Goal: Task Accomplishment & Management: Complete application form

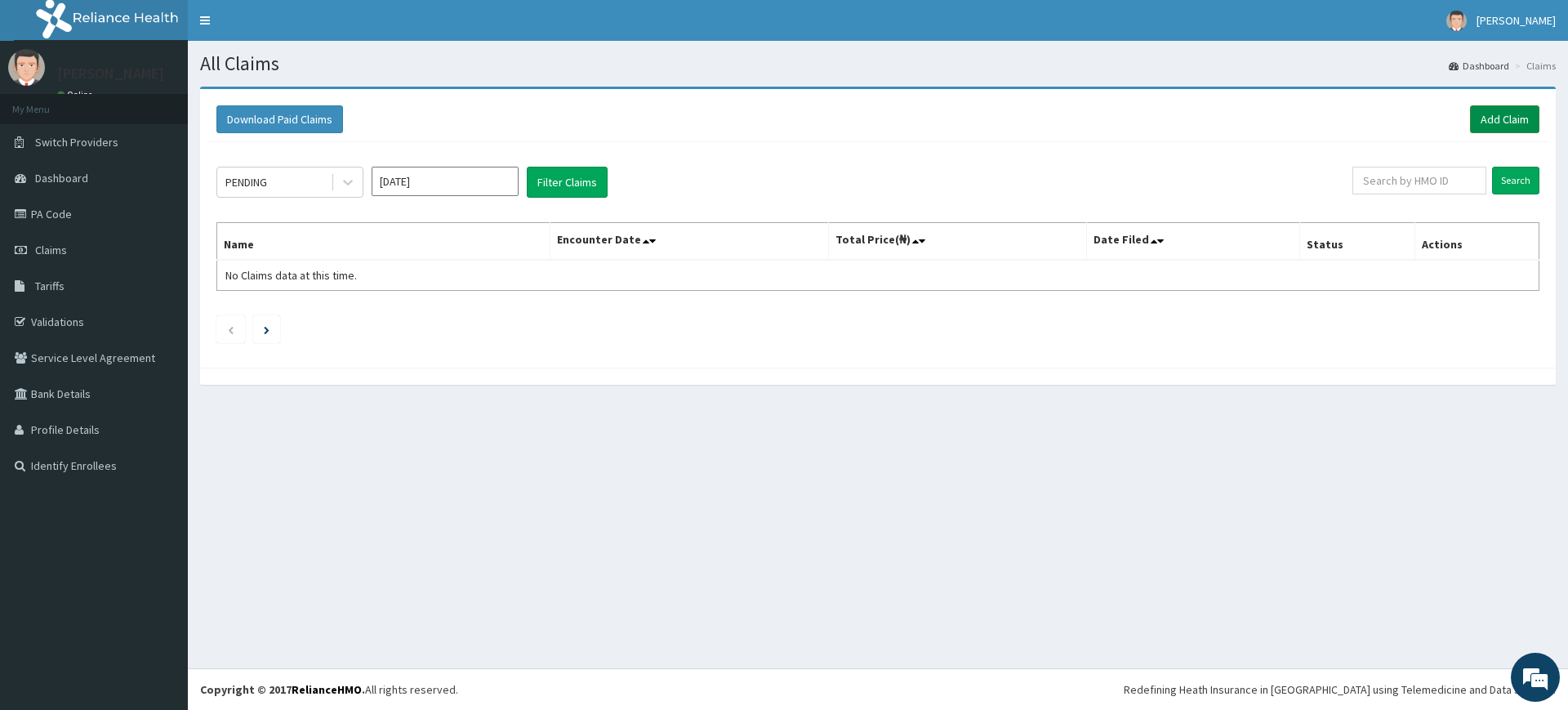
click at [1470, 115] on link "Add Claim" at bounding box center [1504, 119] width 69 height 28
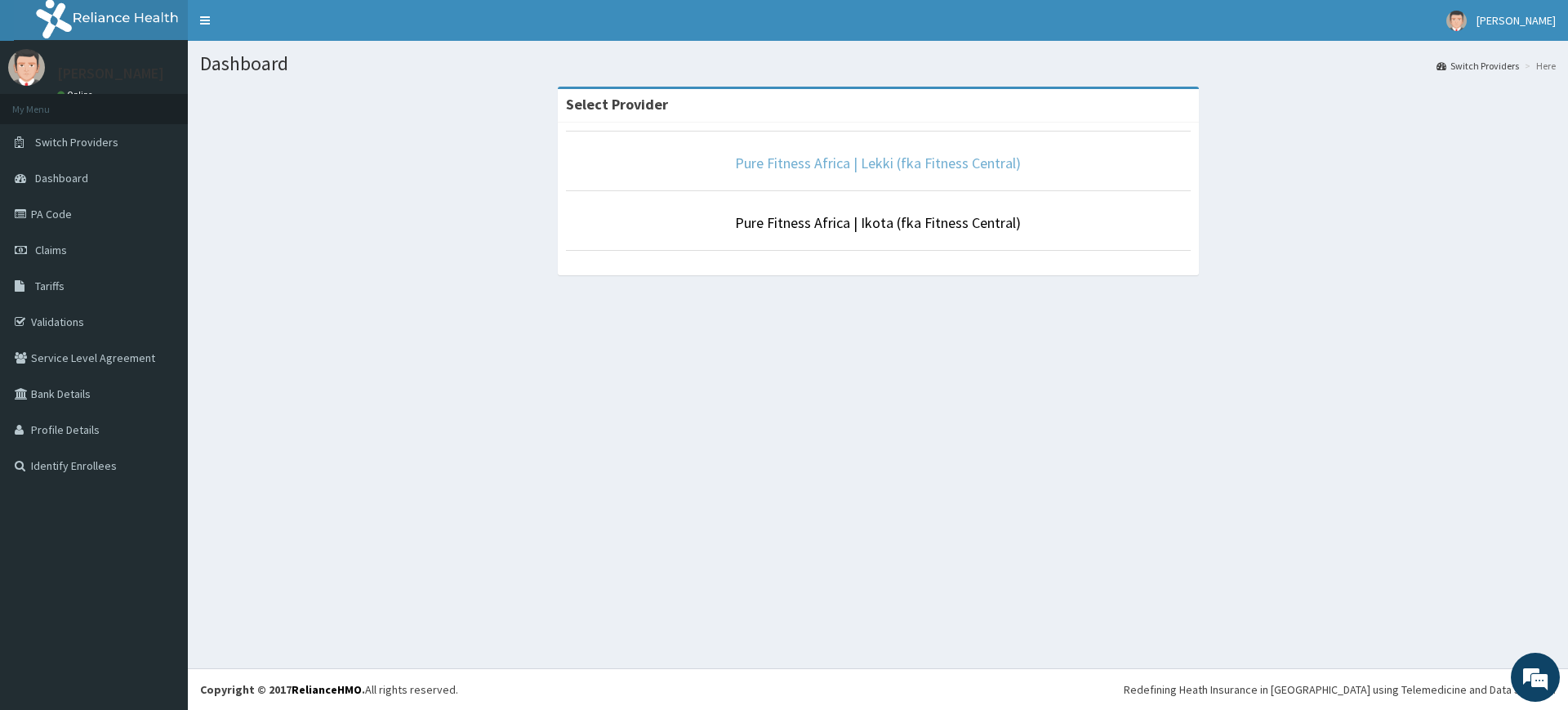
click at [913, 170] on link "Pure Fitness Africa | Lekki (fka Fitness Central)" at bounding box center [878, 163] width 286 height 19
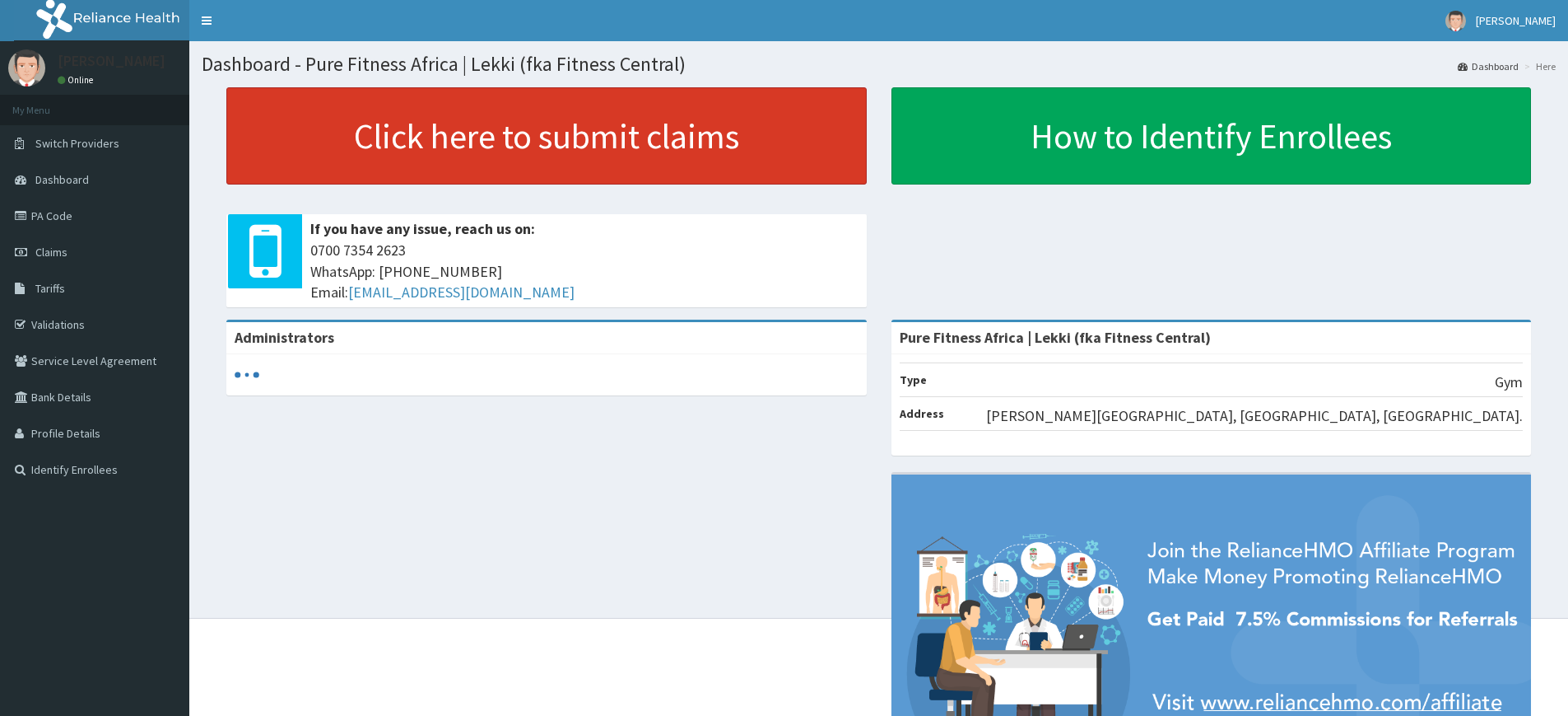
click at [739, 145] on link "Click here to submit claims" at bounding box center [547, 135] width 640 height 97
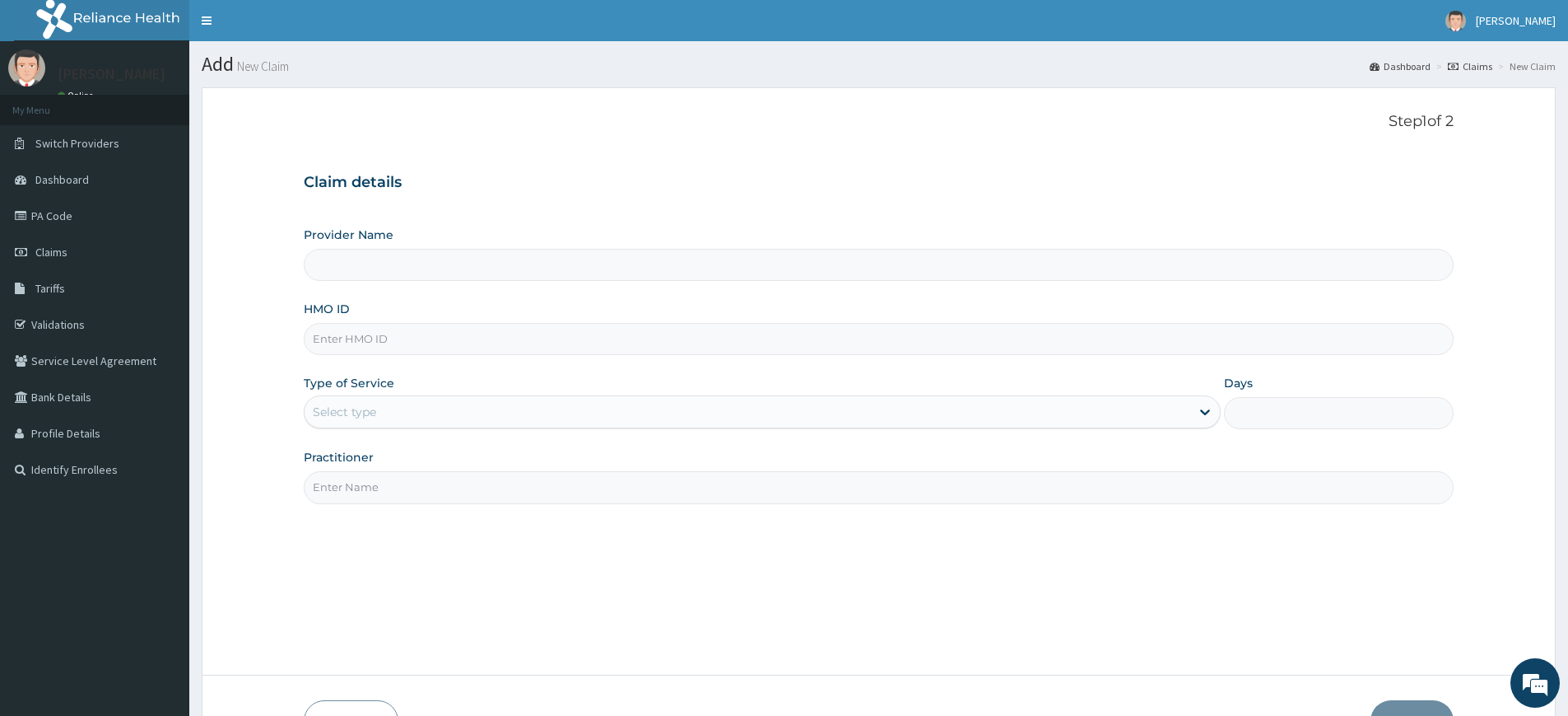
type input "Pure Fitness Africa | Lekki (fka Fitness Central)"
type input "1"
click at [374, 480] on input "Practitioner" at bounding box center [879, 487] width 1150 height 32
type input "pure fitness africa"
click at [425, 344] on input "HMO ID" at bounding box center [879, 339] width 1150 height 32
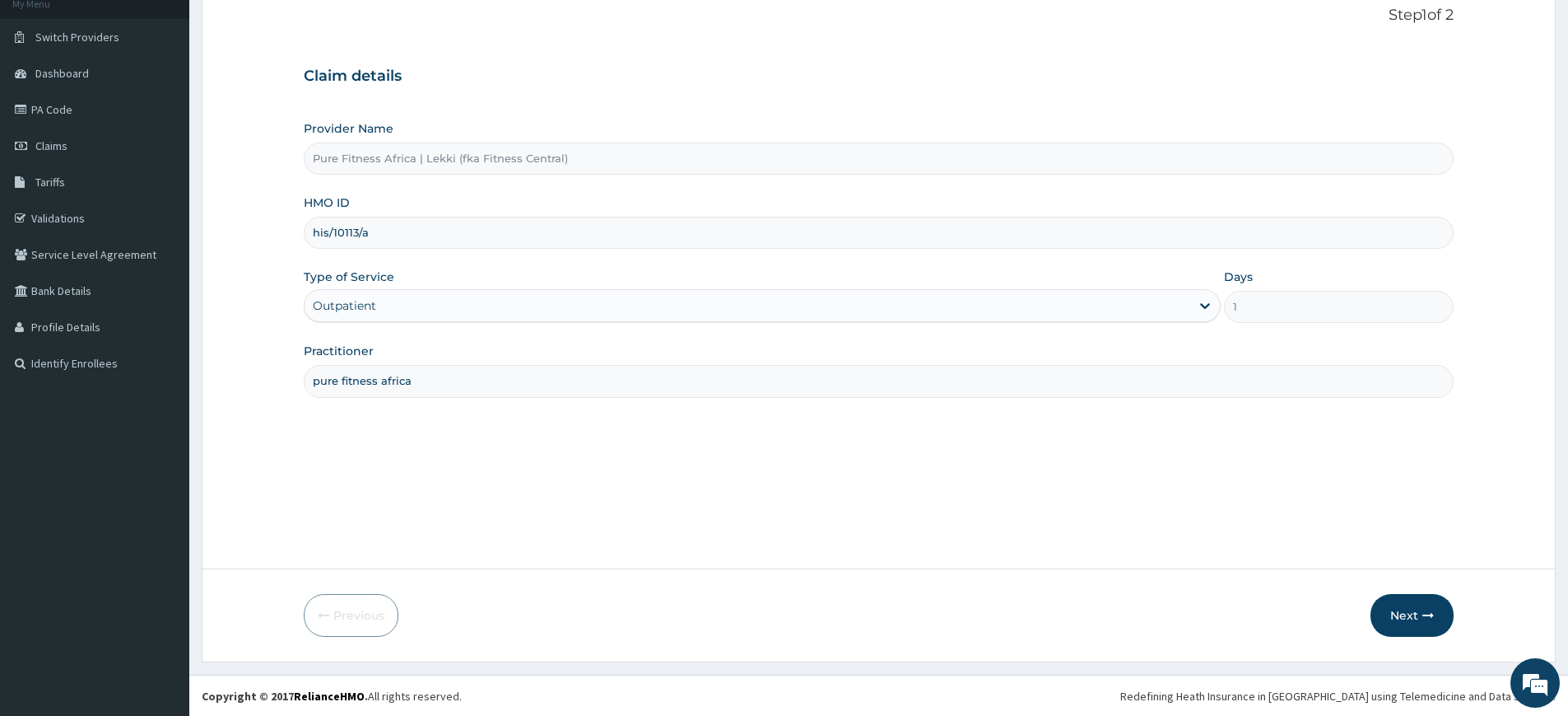
scroll to position [107, 0]
type input "his/10113/a"
click at [1409, 620] on button "Next" at bounding box center [1412, 614] width 83 height 43
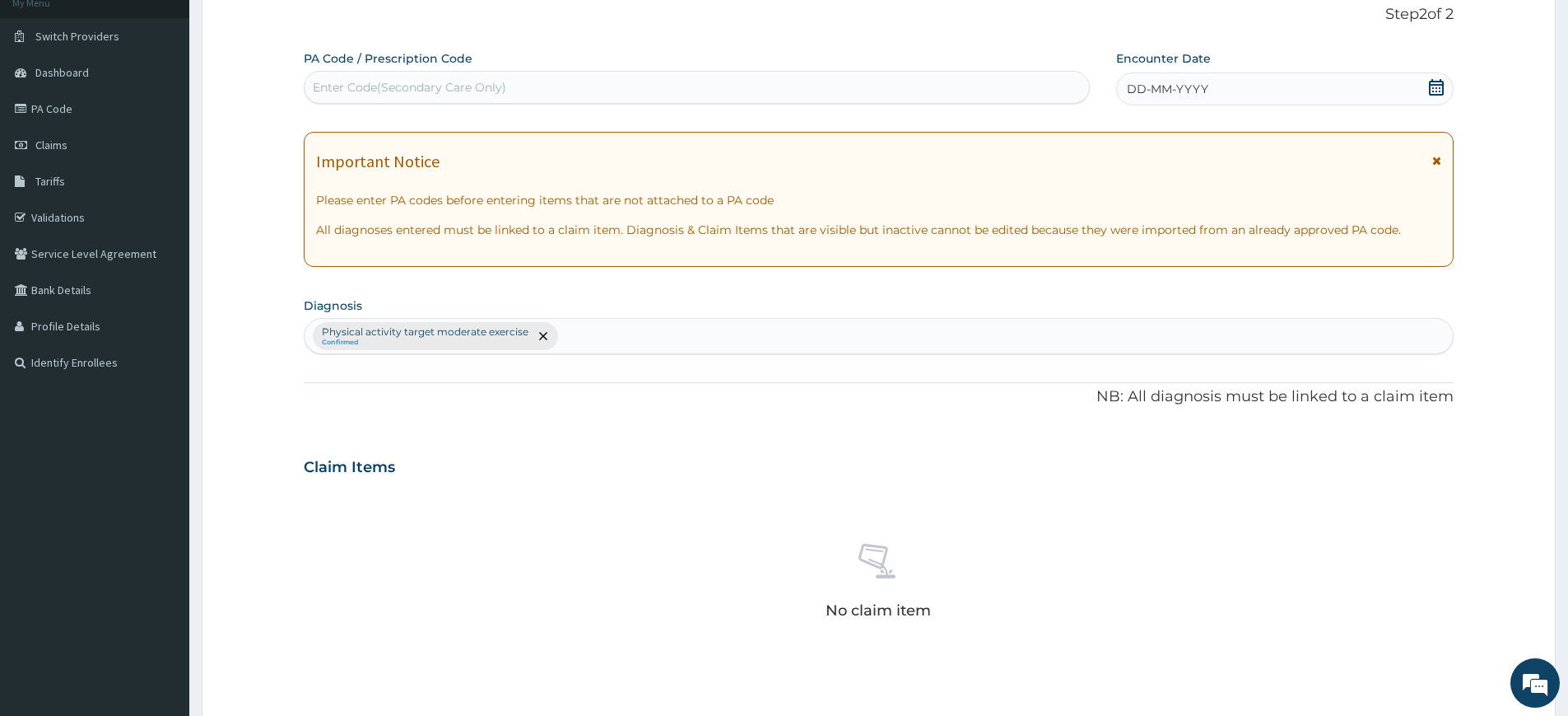
click at [646, 93] on div "Enter Code(Secondary Care Only)" at bounding box center [697, 87] width 784 height 26
type input "PA/0C4C71"
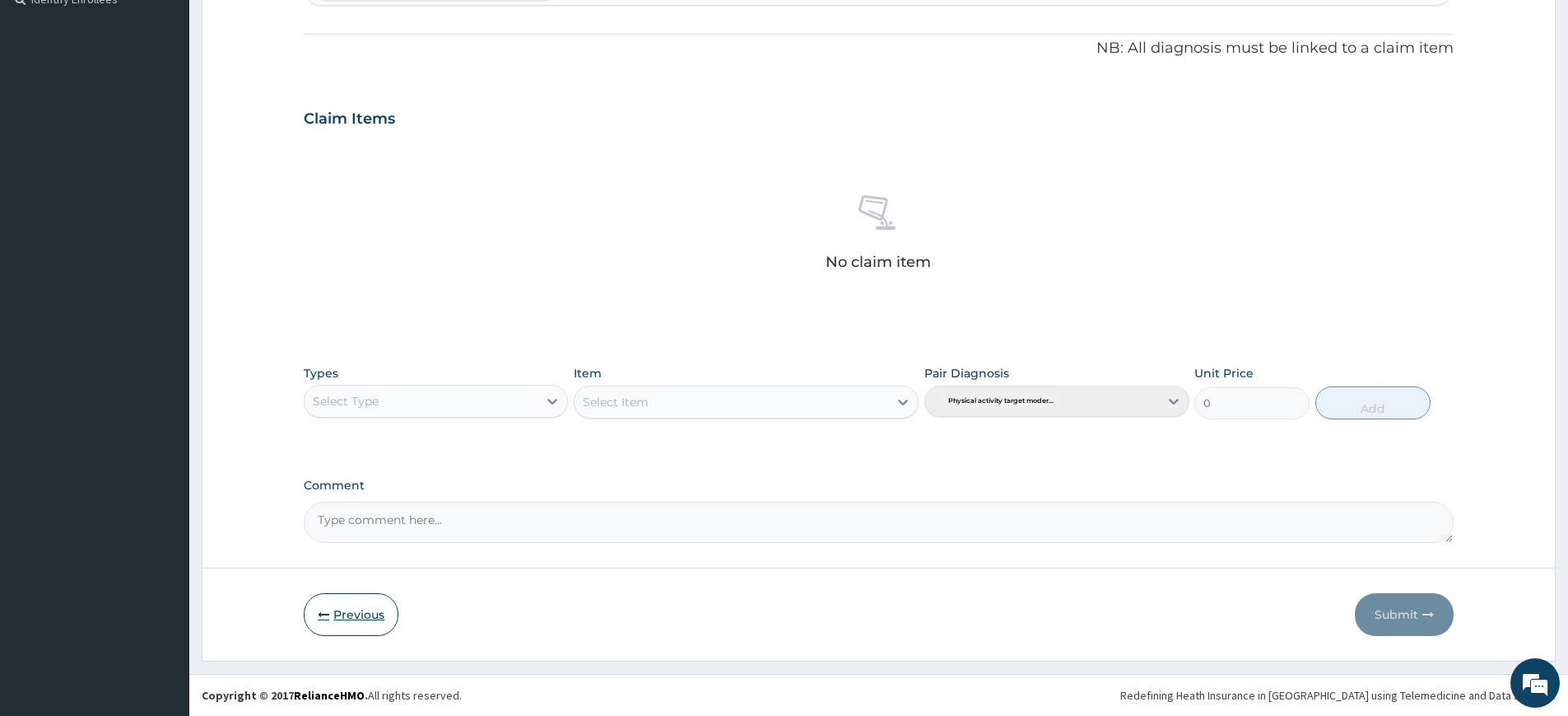
click at [384, 603] on button "Previous" at bounding box center [351, 614] width 94 height 43
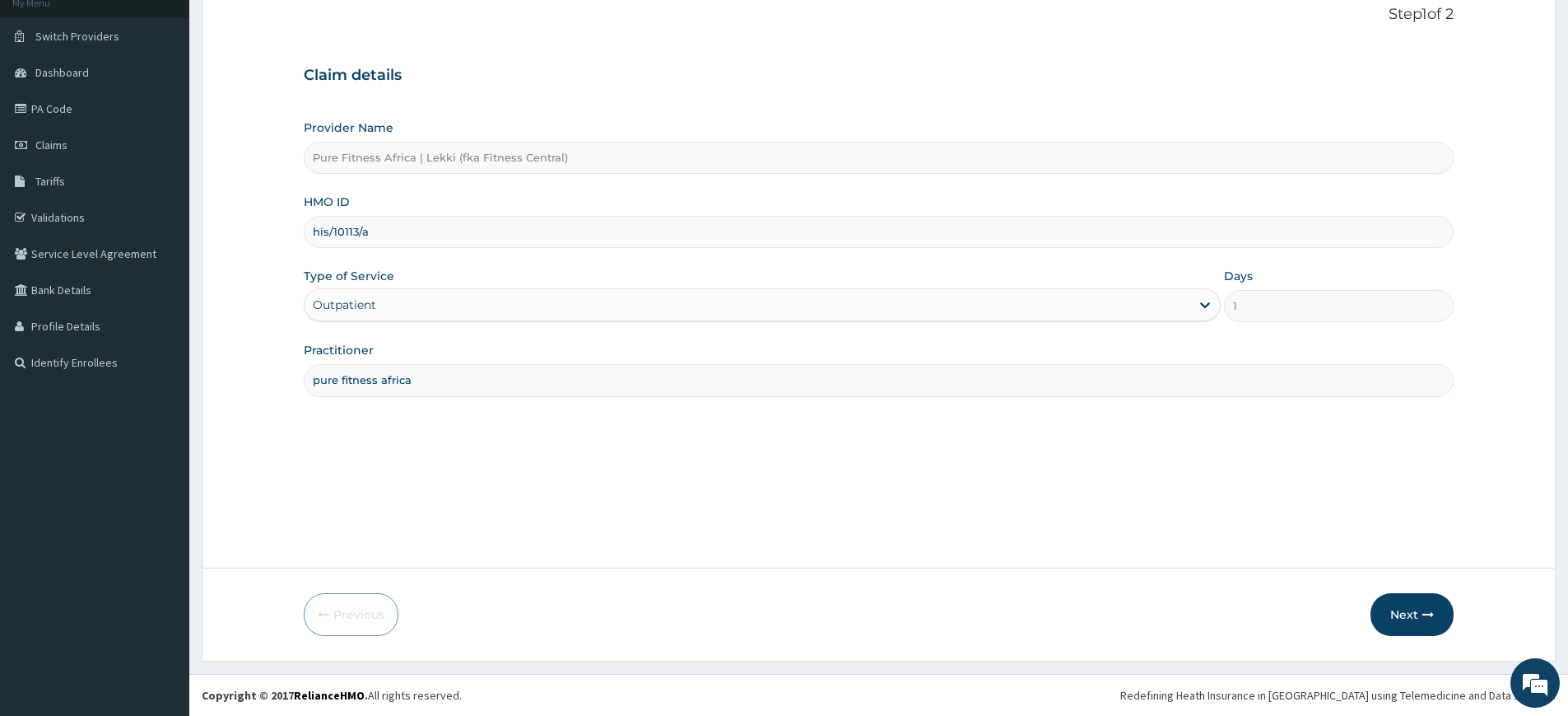
click at [329, 235] on input "his/10113/a" at bounding box center [879, 231] width 1150 height 32
type input "hic/10113/a"
click at [1421, 601] on button "Next" at bounding box center [1412, 614] width 83 height 43
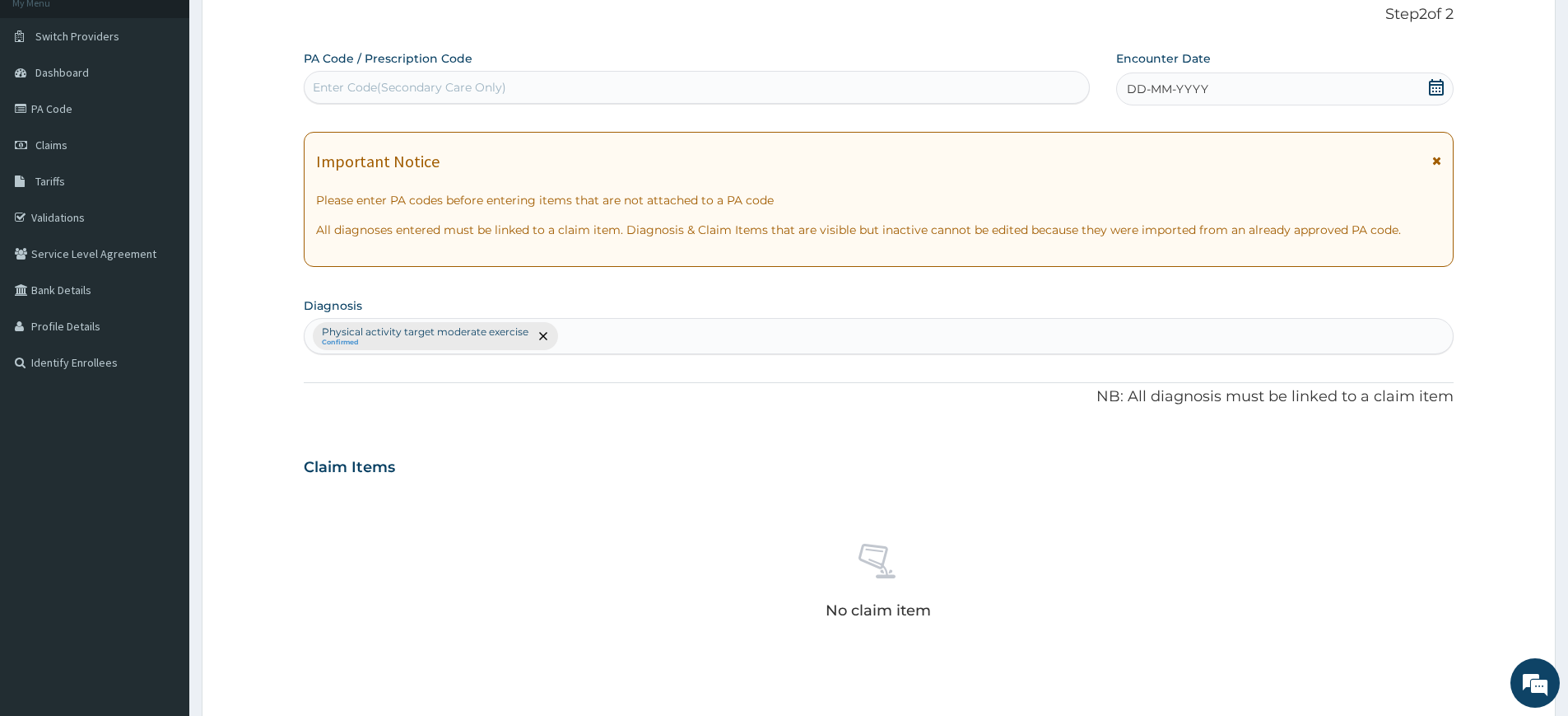
click at [735, 77] on div "Enter Code(Secondary Care Only)" at bounding box center [697, 87] width 784 height 26
type input "PA/0C4C71"
click at [1307, 95] on div "DD-MM-YYYY" at bounding box center [1284, 89] width 337 height 33
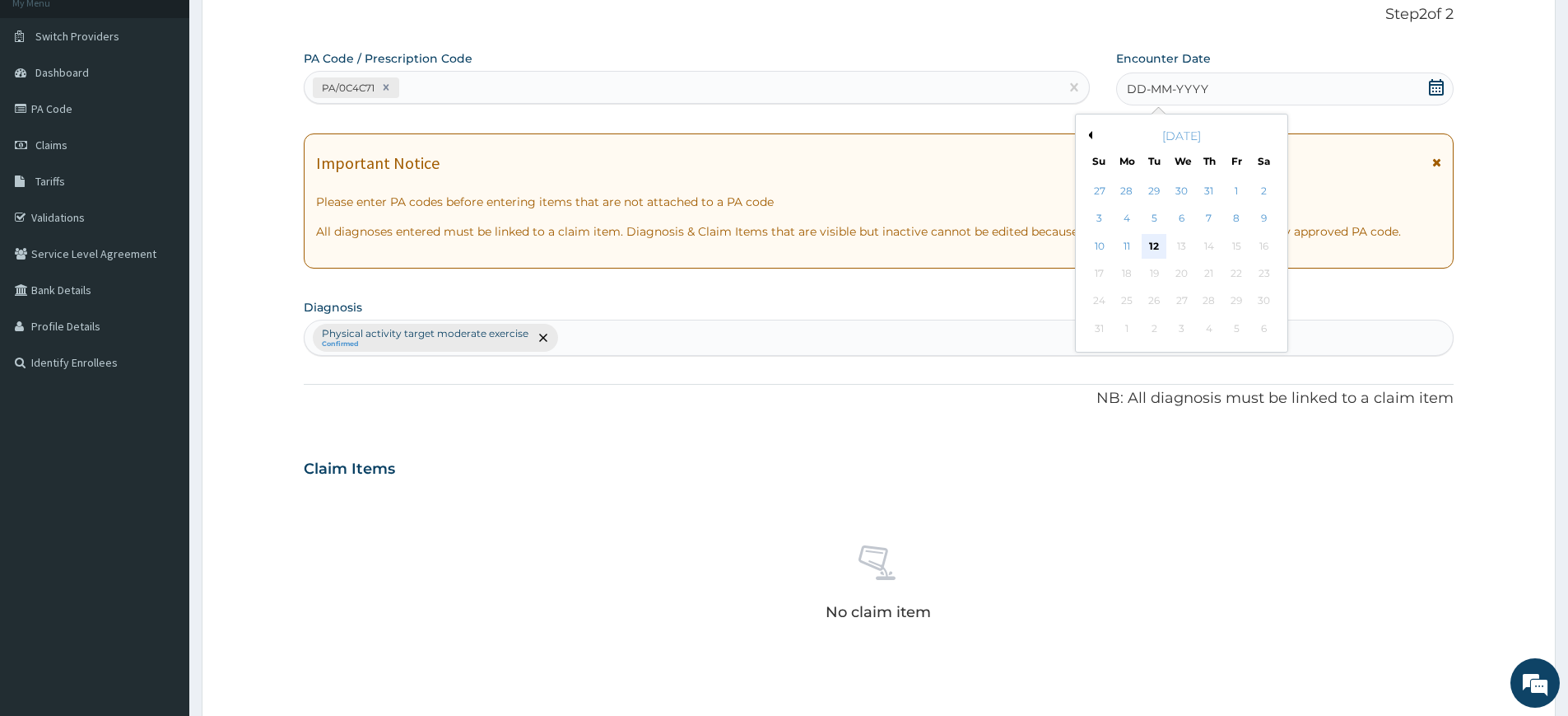
click at [1151, 248] on div "12" at bounding box center [1155, 247] width 25 height 25
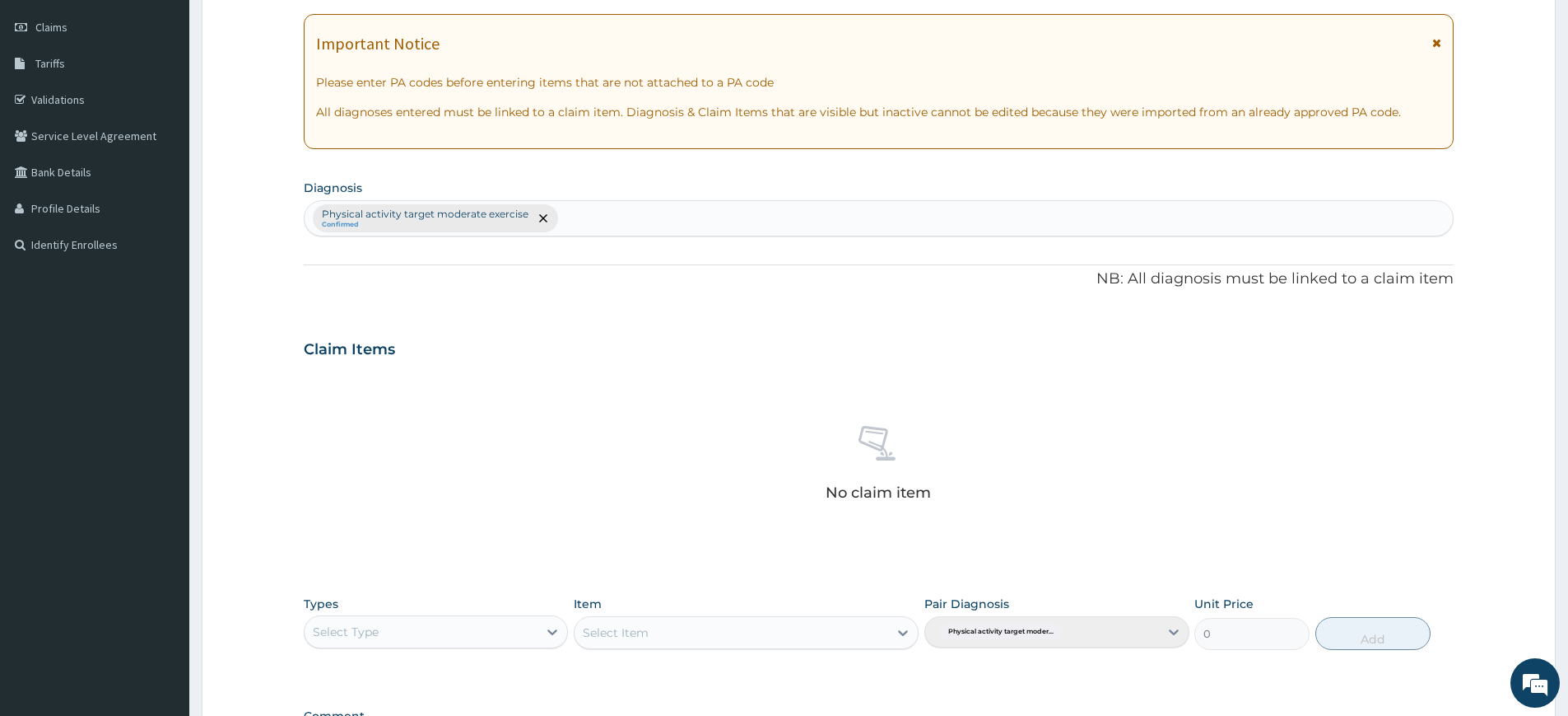
scroll to position [455, 0]
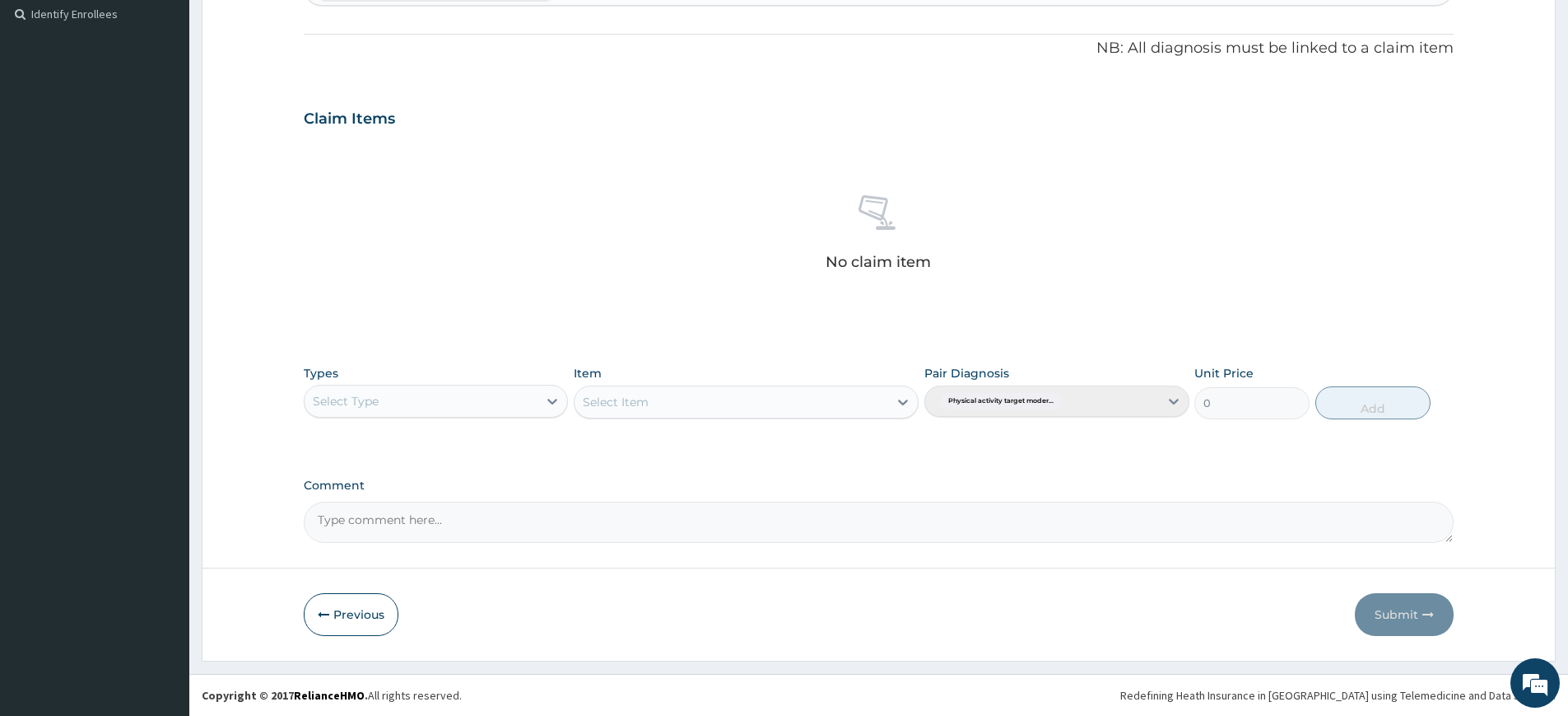
click at [379, 401] on div "Select Type" at bounding box center [421, 401] width 233 height 26
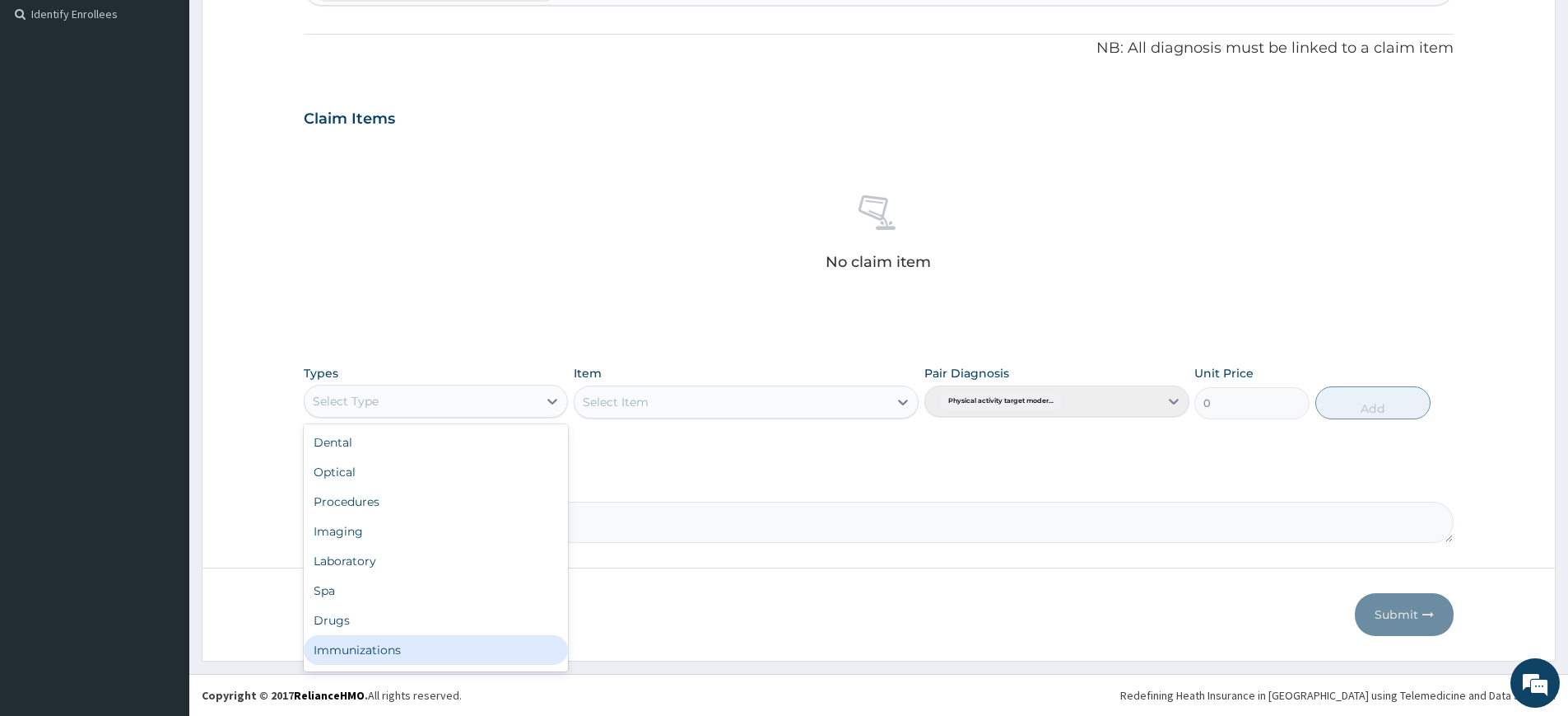
scroll to position [56, 0]
click at [459, 646] on div "Gym" at bounding box center [436, 653] width 264 height 29
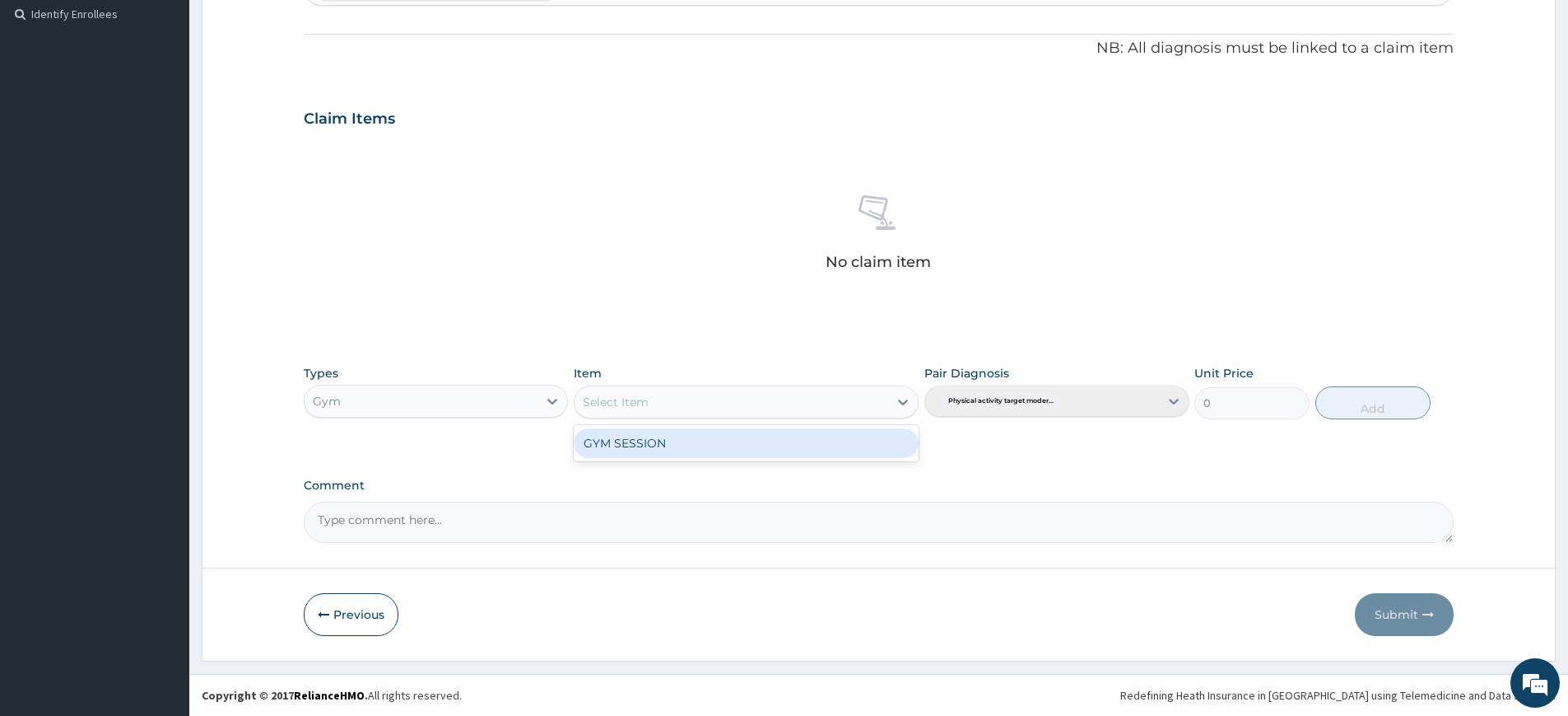
click at [644, 389] on div "Select Item" at bounding box center [732, 402] width 313 height 26
click at [647, 446] on div "GYM SESSION" at bounding box center [746, 442] width 345 height 29
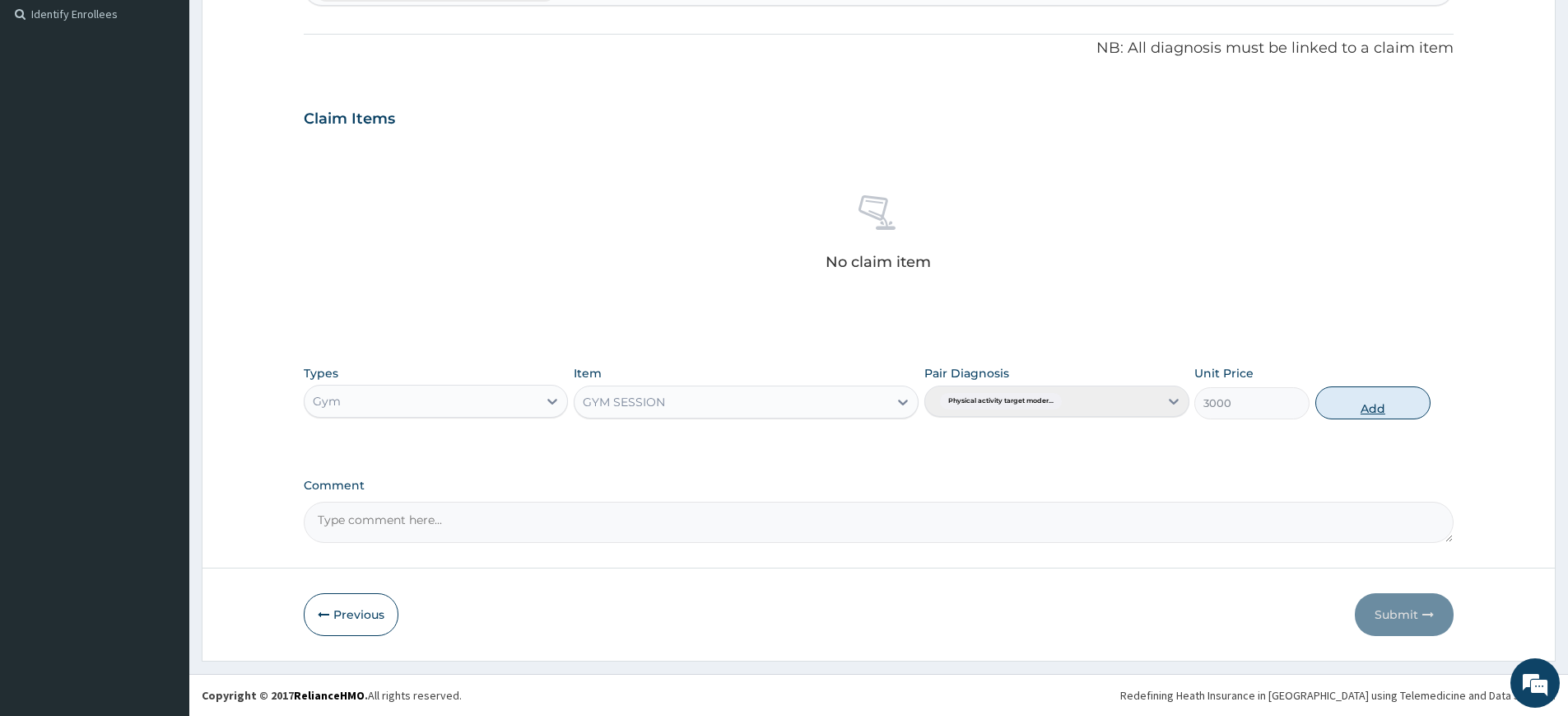
click at [1339, 401] on button "Add" at bounding box center [1373, 402] width 115 height 33
type input "0"
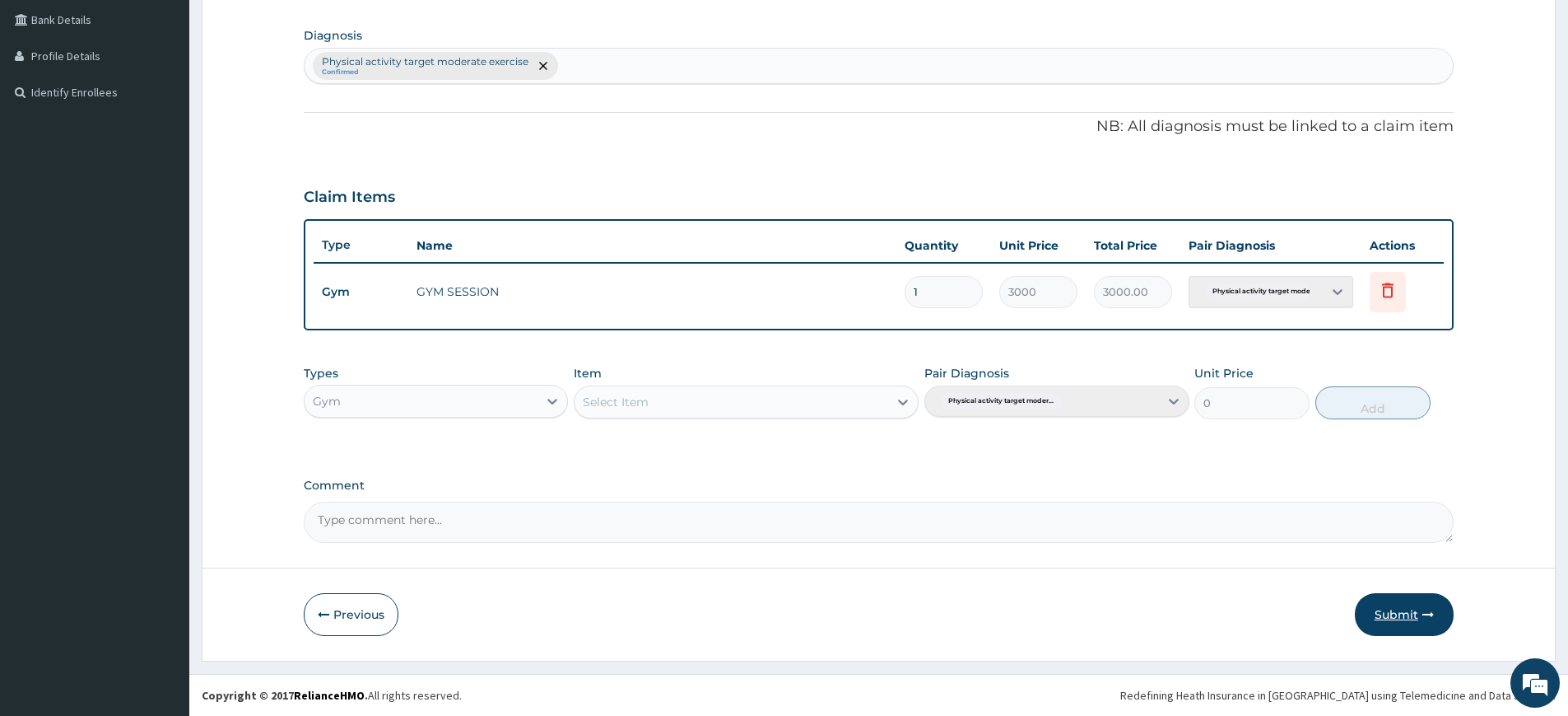
click at [1406, 616] on button "Submit" at bounding box center [1404, 614] width 99 height 43
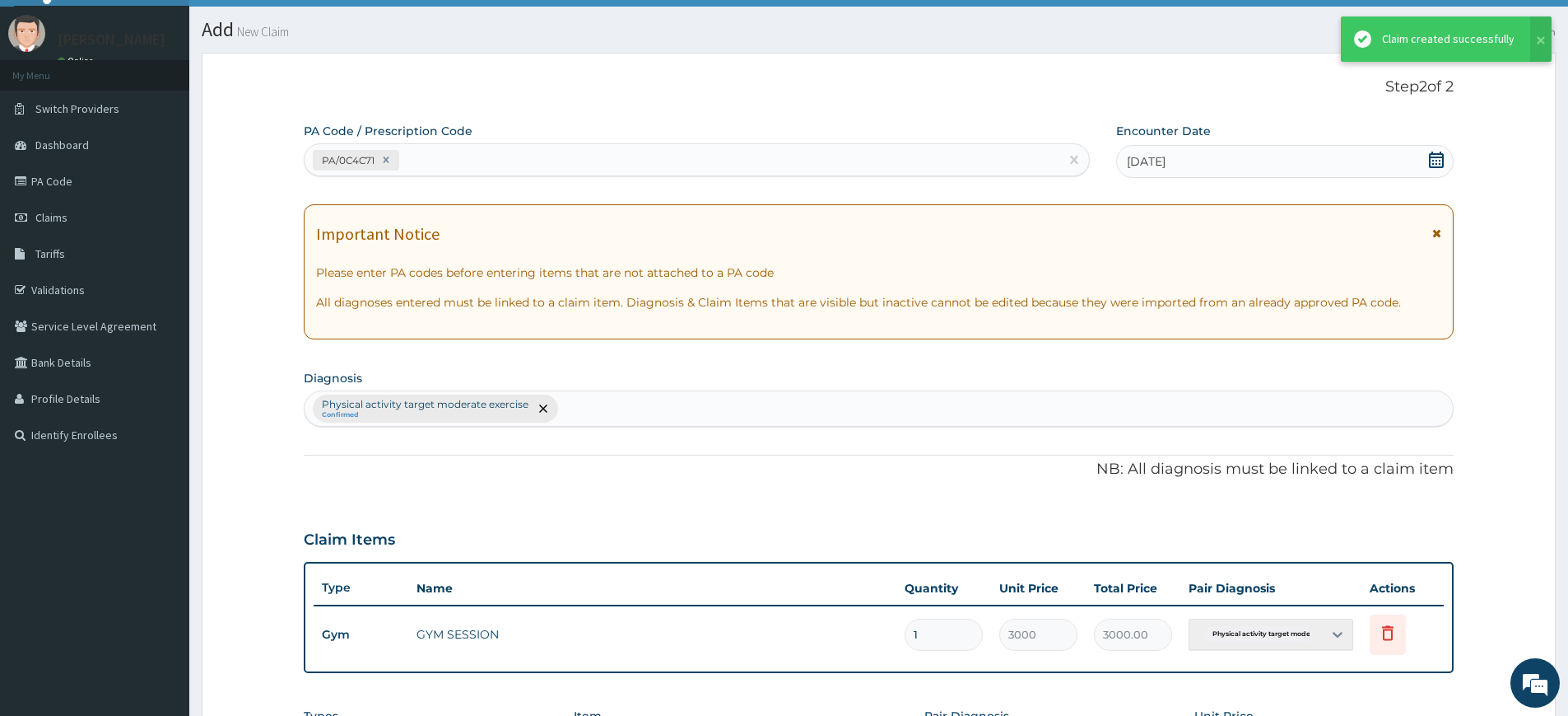
scroll to position [377, 0]
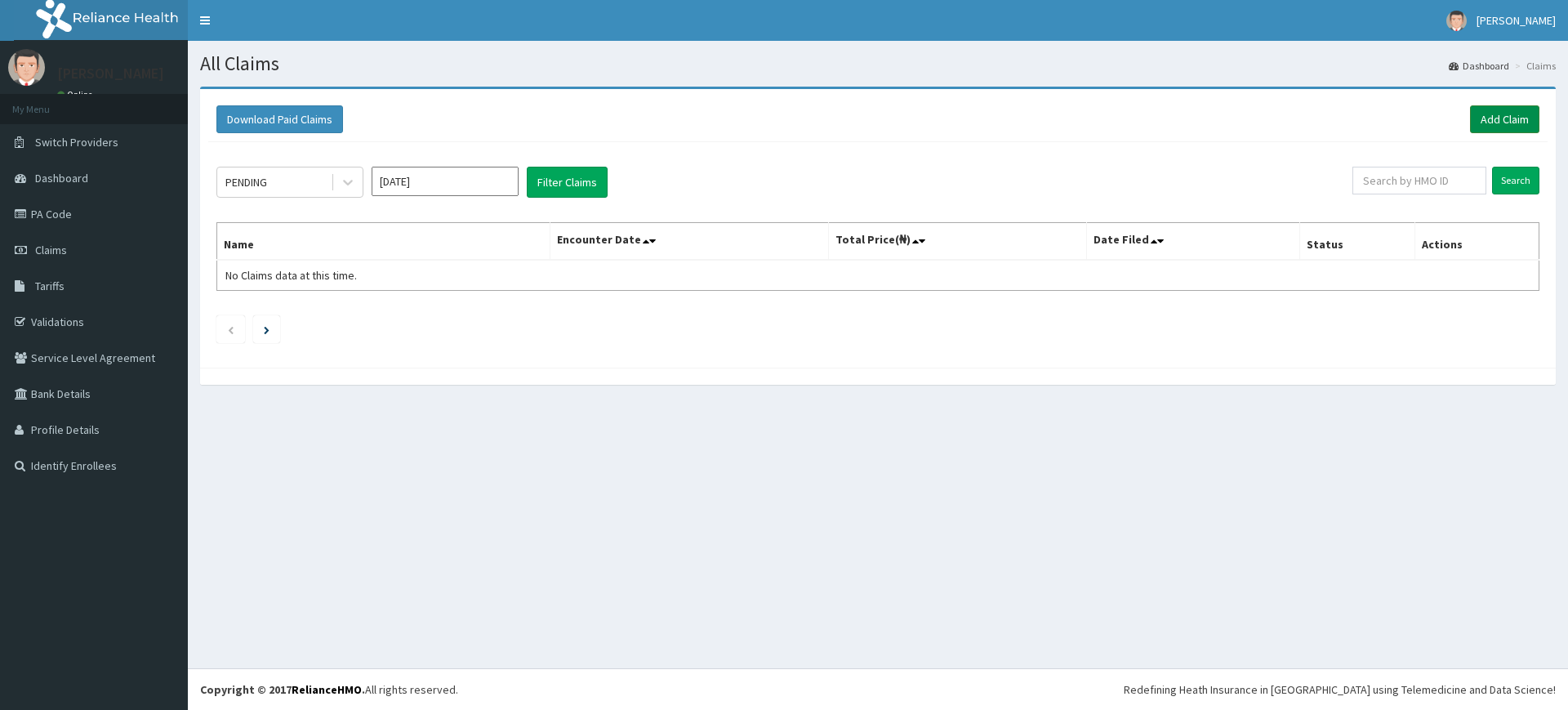
click at [1480, 118] on link "Add Claim" at bounding box center [1504, 119] width 69 height 28
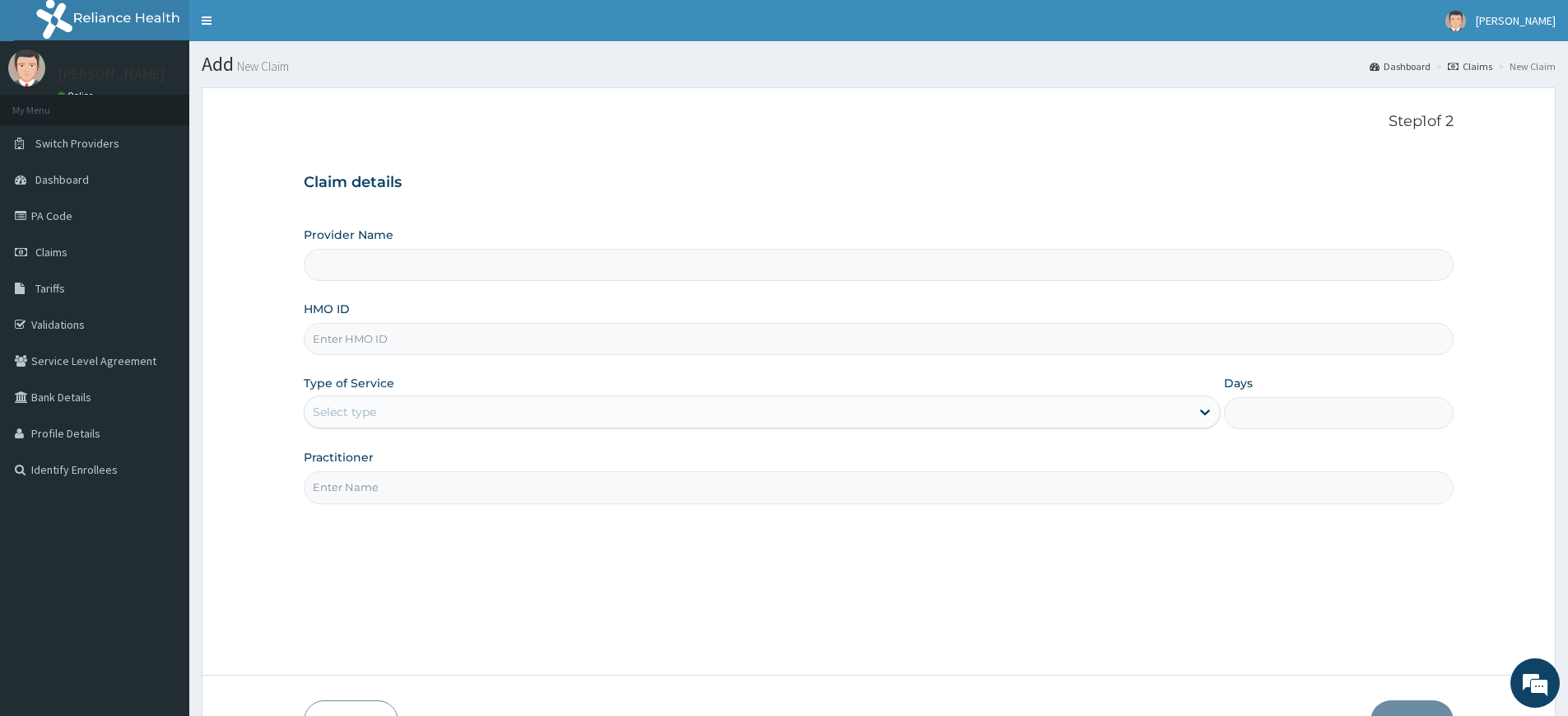
type input "Pure Fitness Africa | Lekki (fka Fitness Central)"
type input "1"
click at [448, 349] on input "HMO ID" at bounding box center [879, 339] width 1150 height 32
type input "RFC/10080/A"
click at [447, 512] on div "Step 1 of 2 Claim details Provider Name Pure Fitness Africa | Lekki (fka Fitnes…" at bounding box center [879, 381] width 1150 height 537
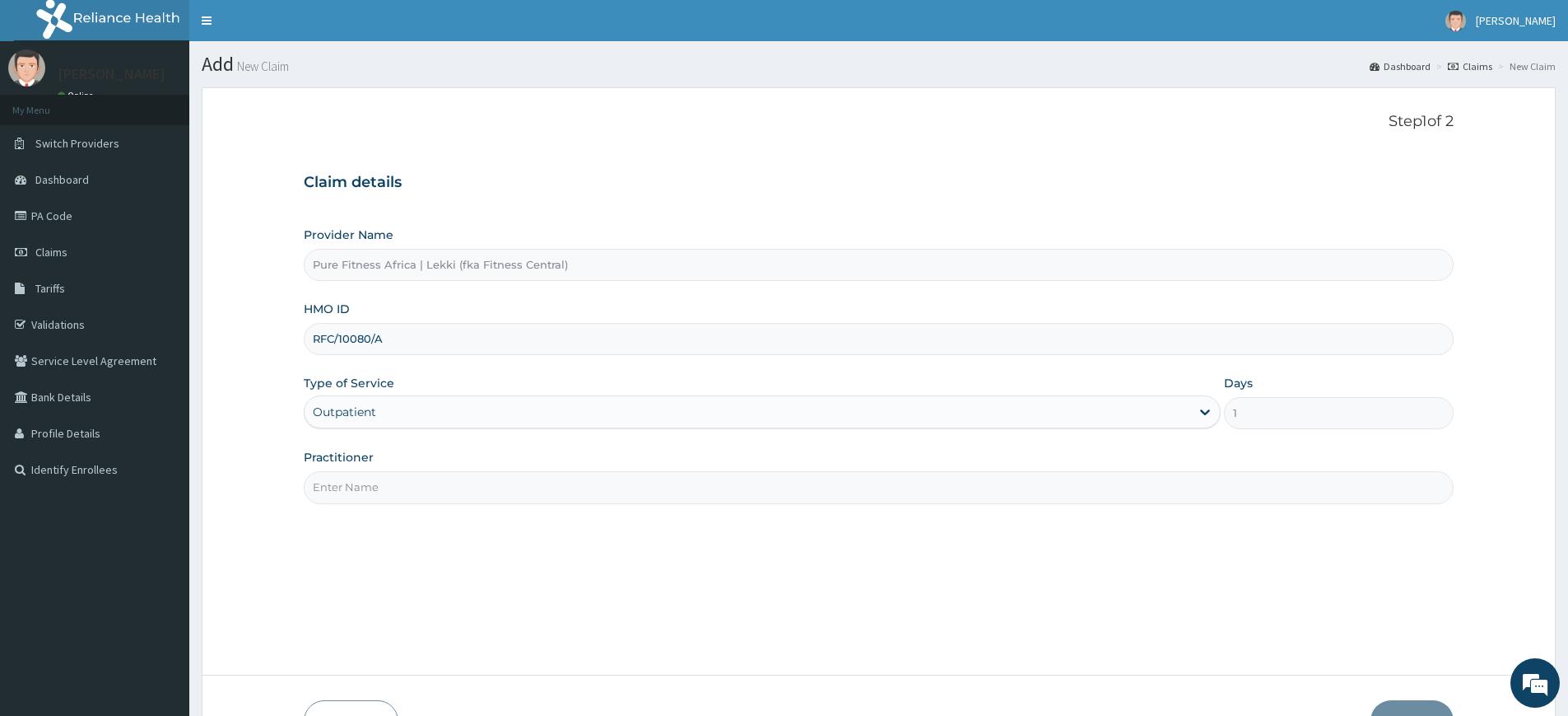
click at [459, 498] on input "Practitioner" at bounding box center [879, 487] width 1150 height 32
type input "pure fitness africa"
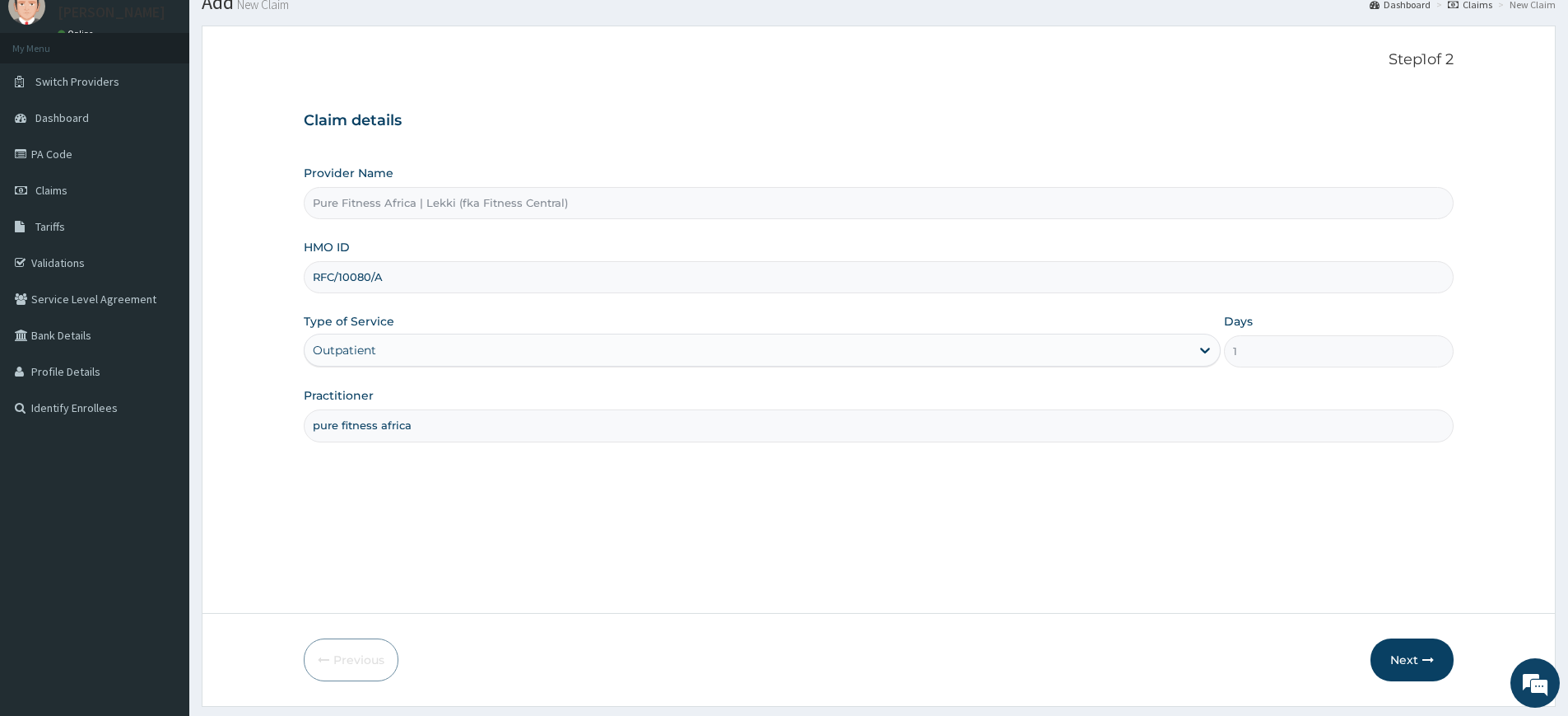
scroll to position [107, 0]
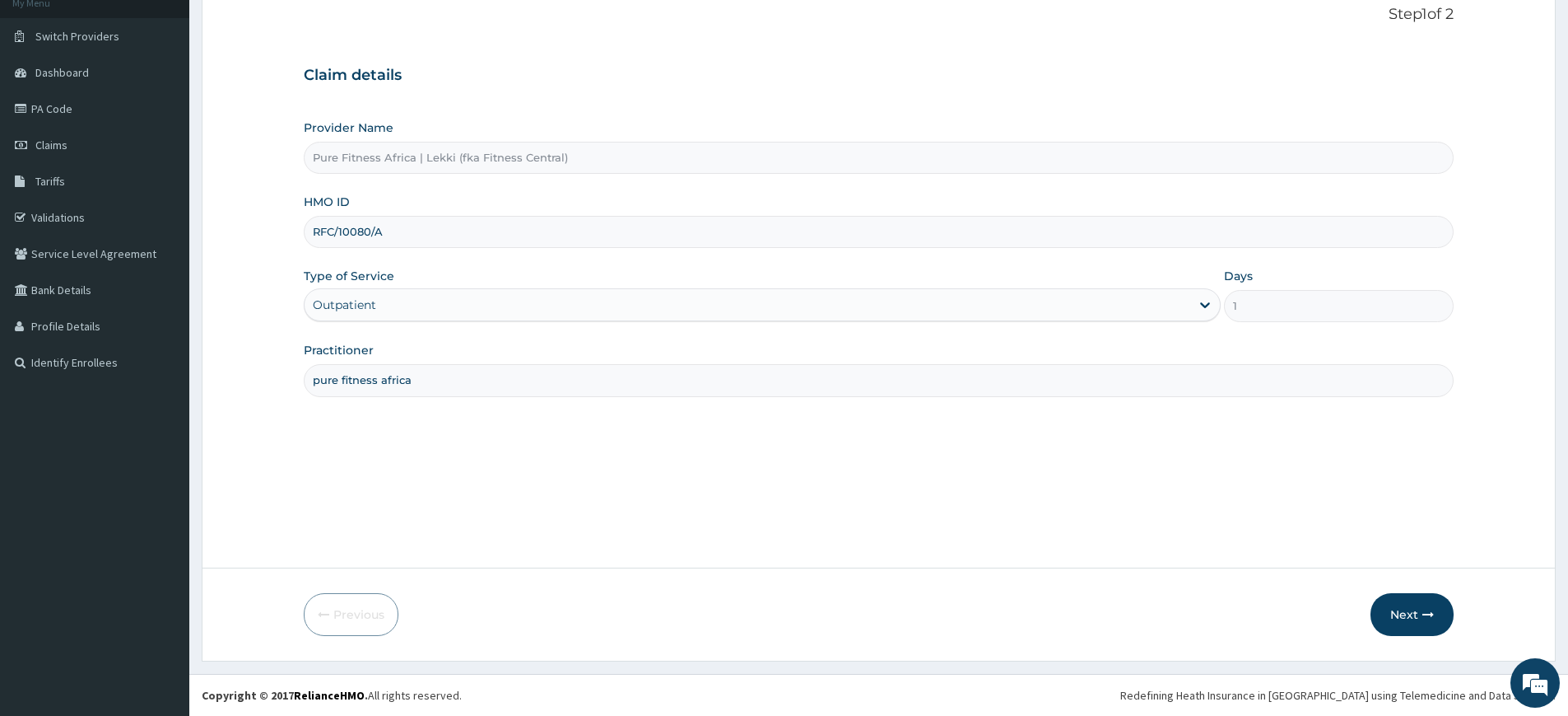
click at [1371, 598] on div "Next" at bounding box center [1412, 614] width 83 height 43
click at [1374, 600] on button "Next" at bounding box center [1412, 614] width 83 height 43
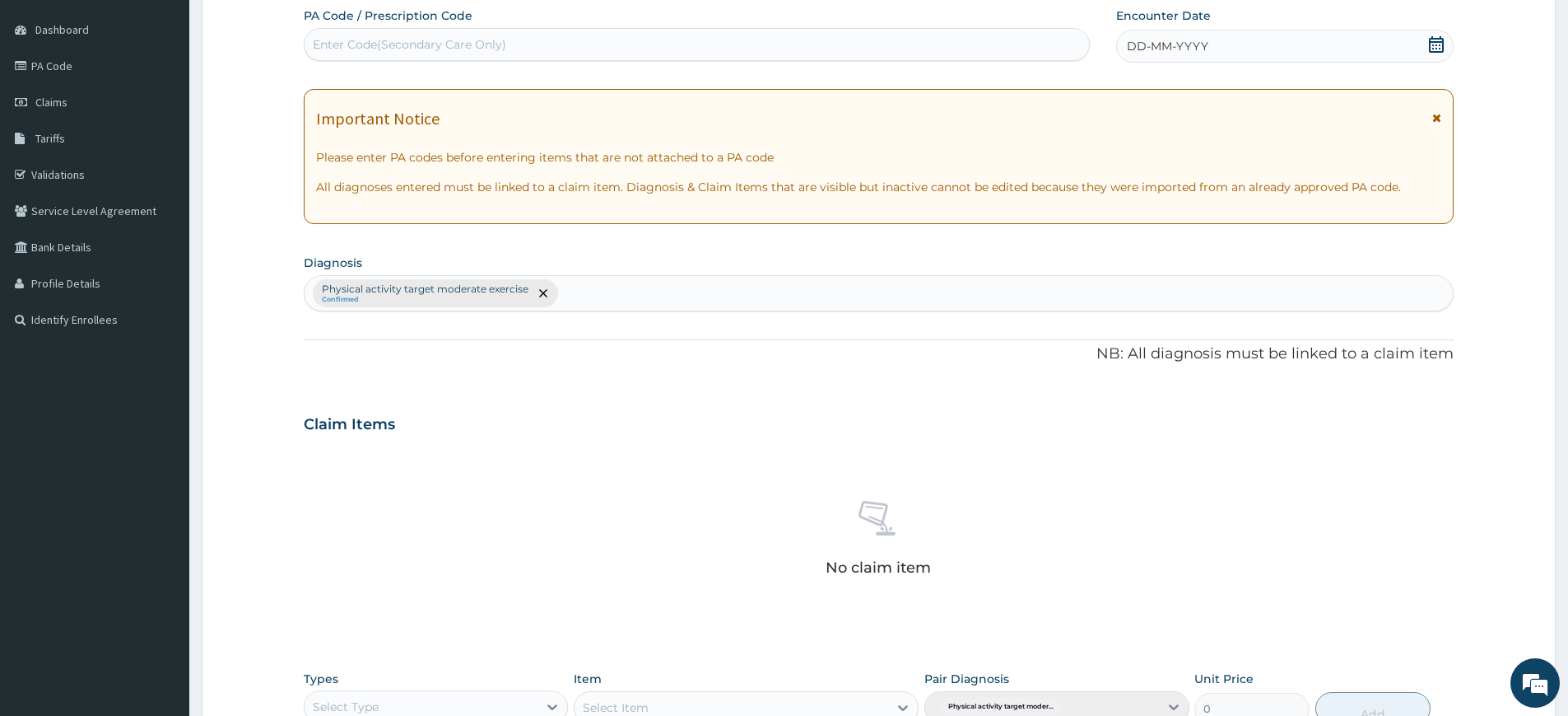
scroll to position [0, 0]
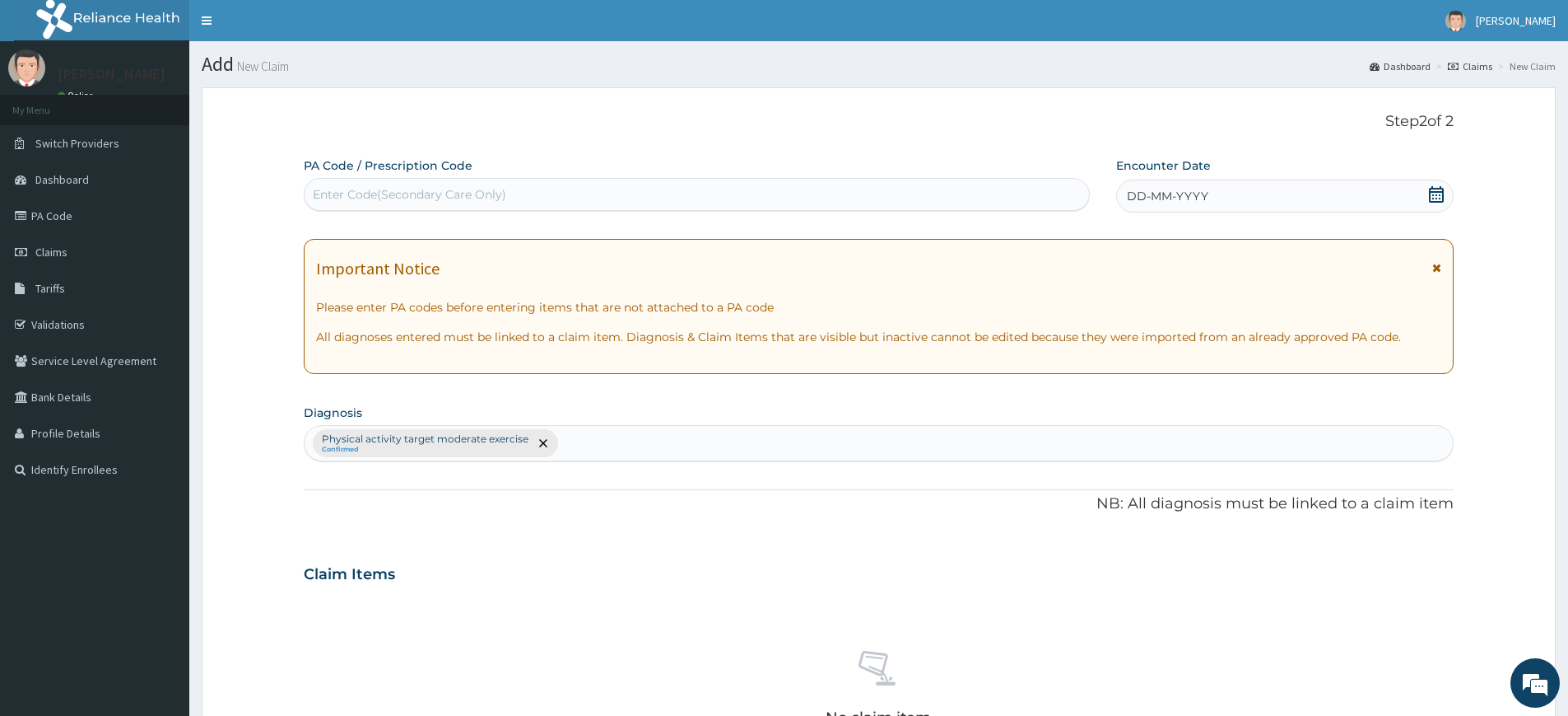
click at [813, 184] on div "Enter Code(Secondary Care Only)" at bounding box center [697, 195] width 784 height 26
type input "PA/86ADAF"
click at [1324, 199] on div "DD-MM-YYYY" at bounding box center [1284, 196] width 337 height 33
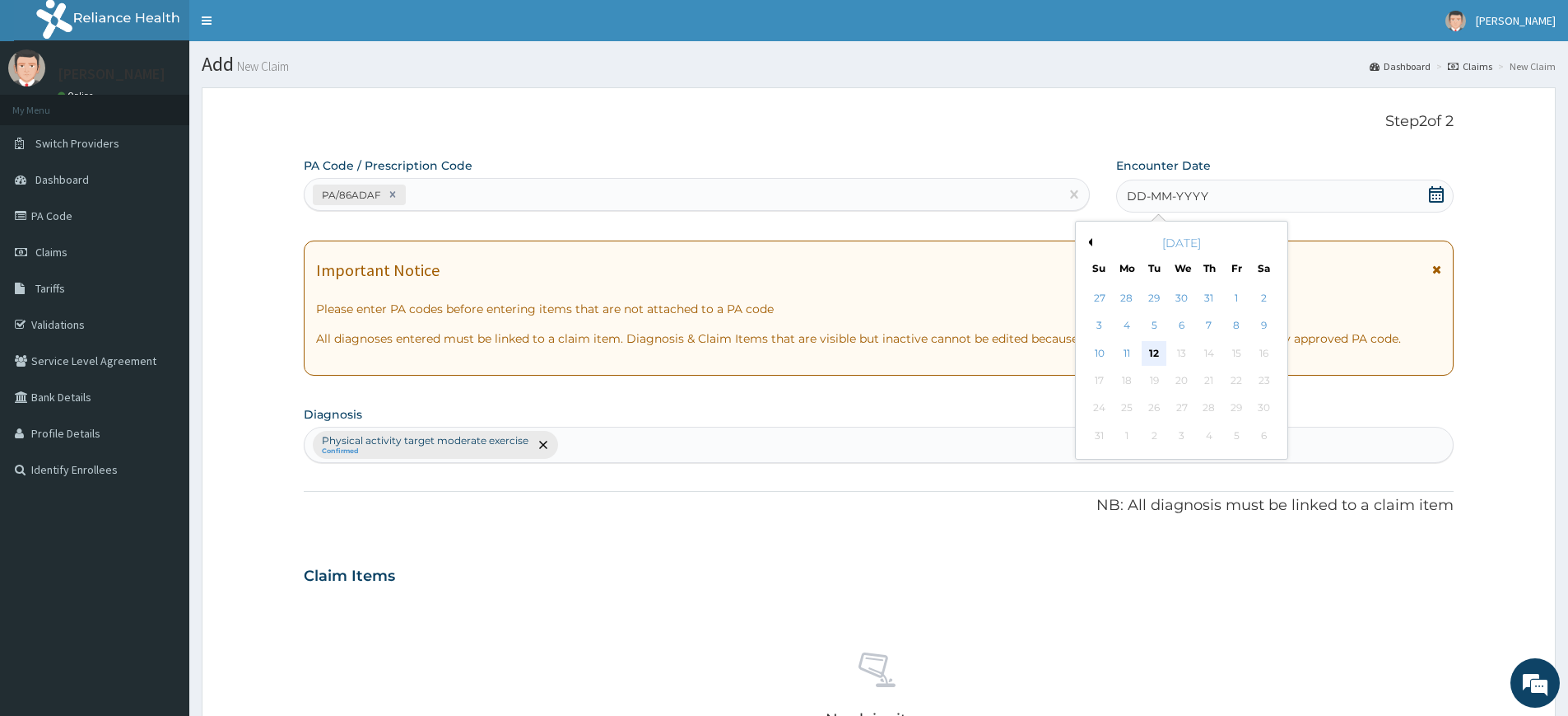
click at [1142, 350] on div "12" at bounding box center [1155, 353] width 25 height 25
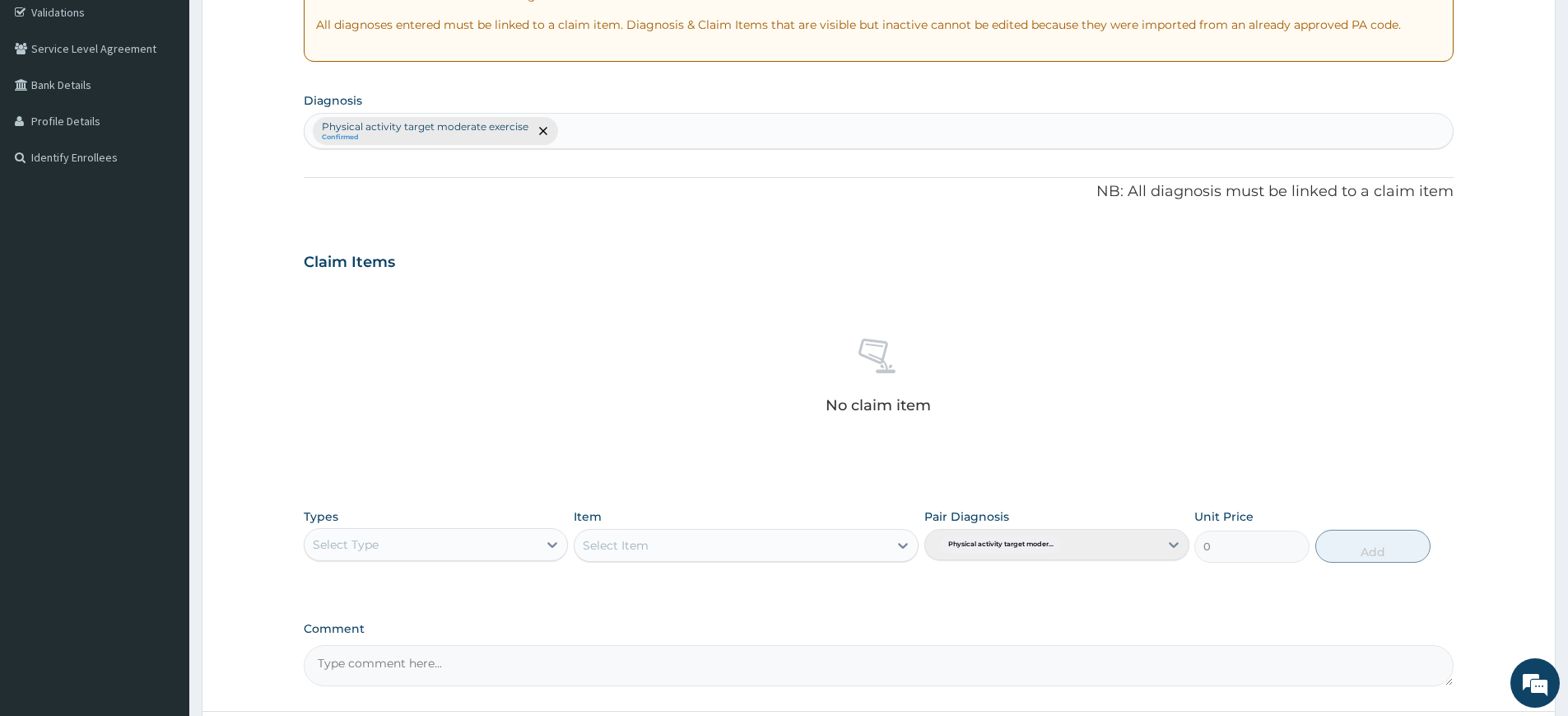
scroll to position [455, 0]
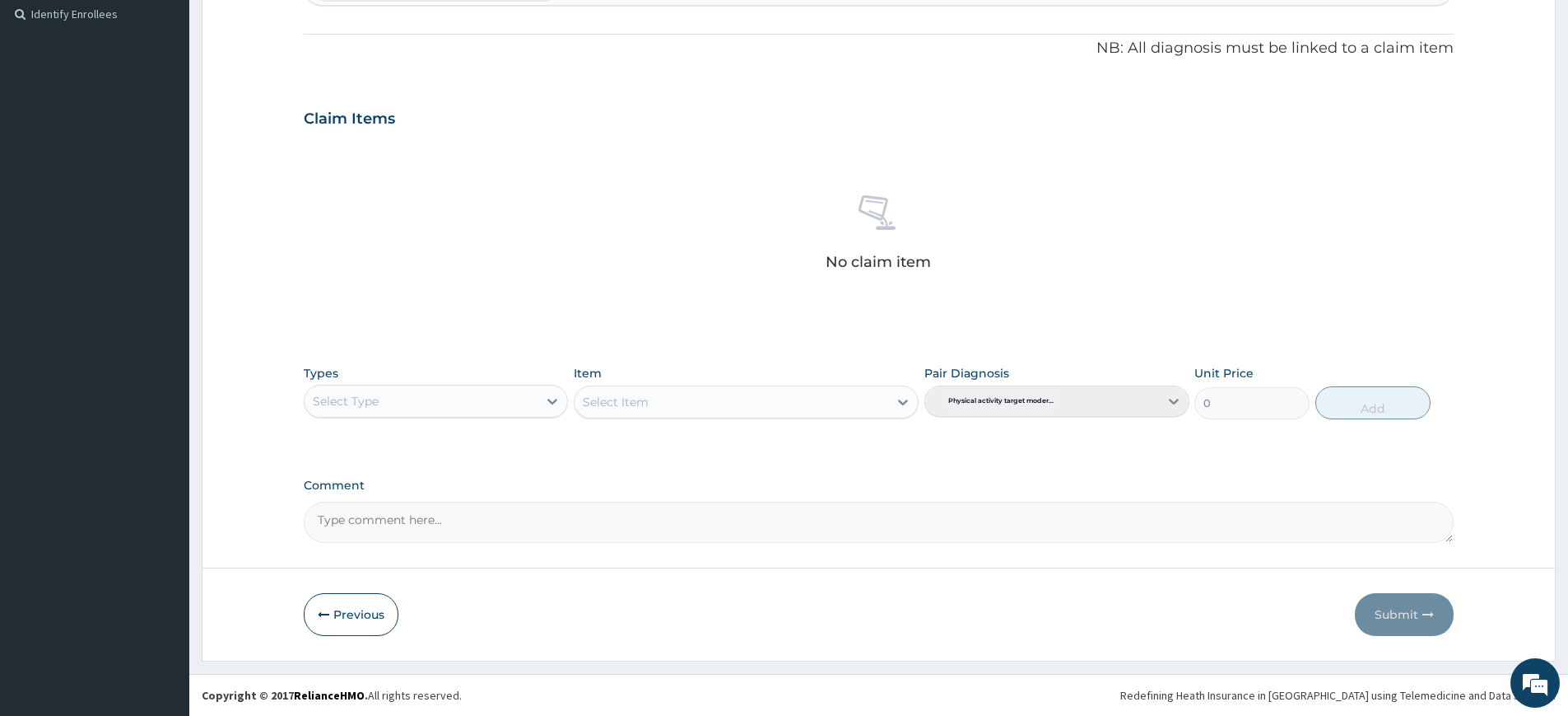
click at [509, 388] on div "Select Type" at bounding box center [421, 401] width 233 height 26
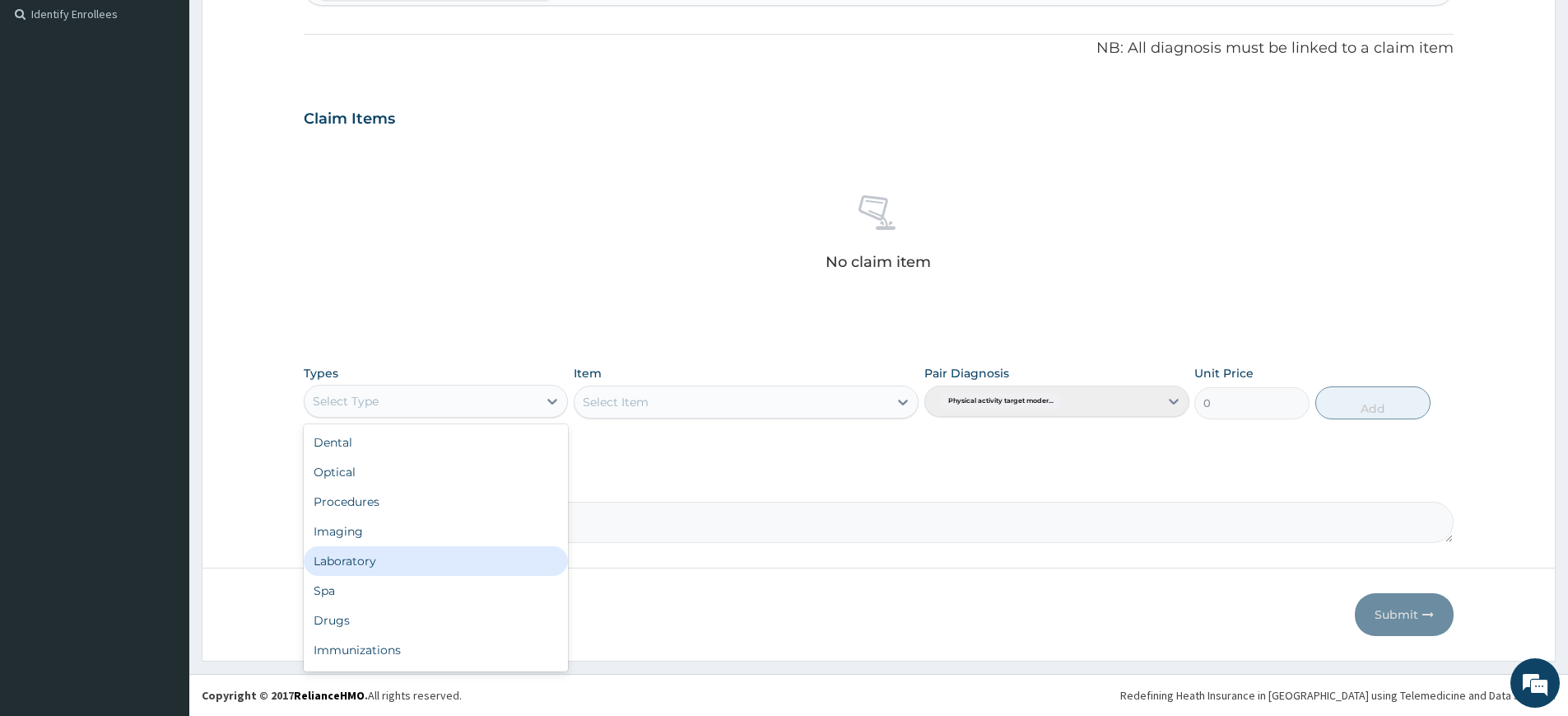
scroll to position [56, 0]
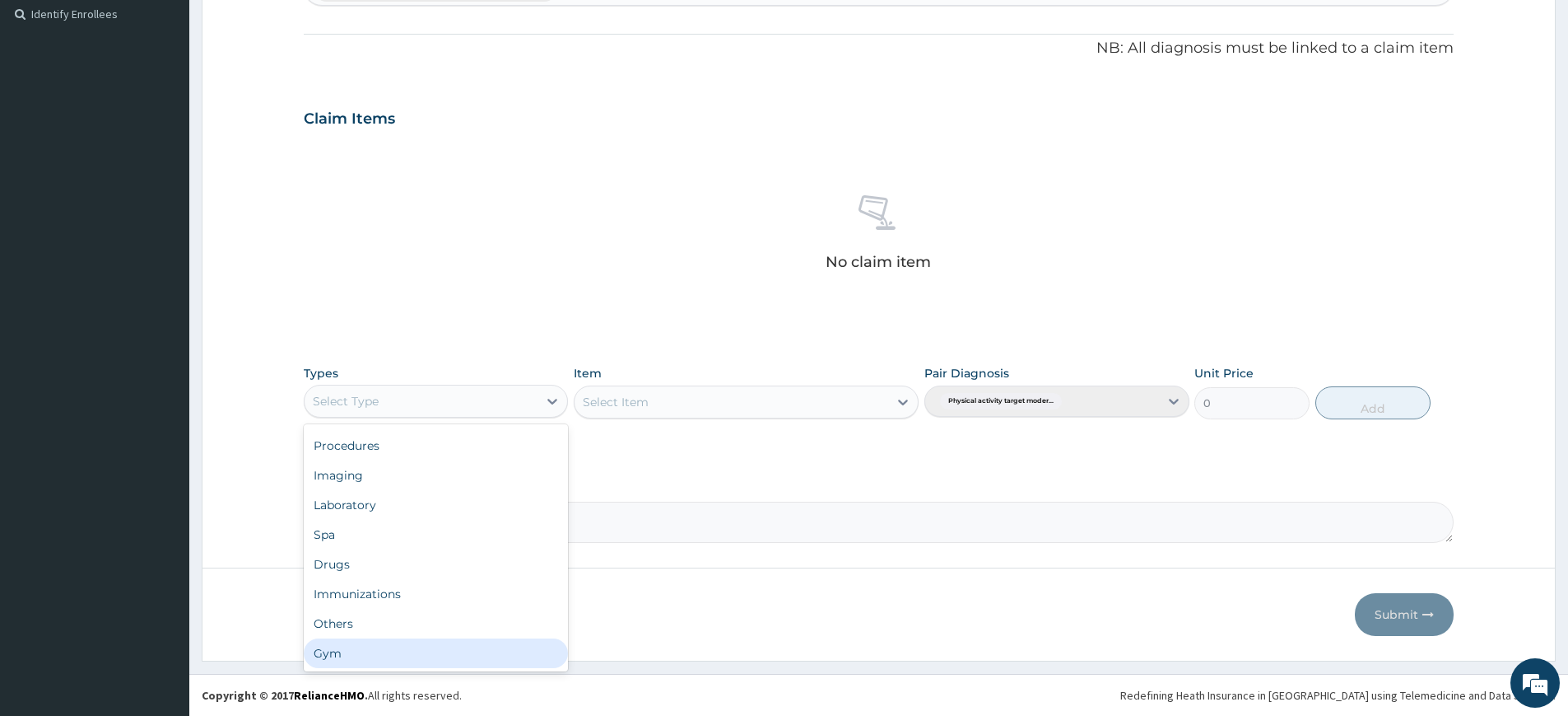
click at [468, 660] on div "Gym" at bounding box center [436, 653] width 264 height 29
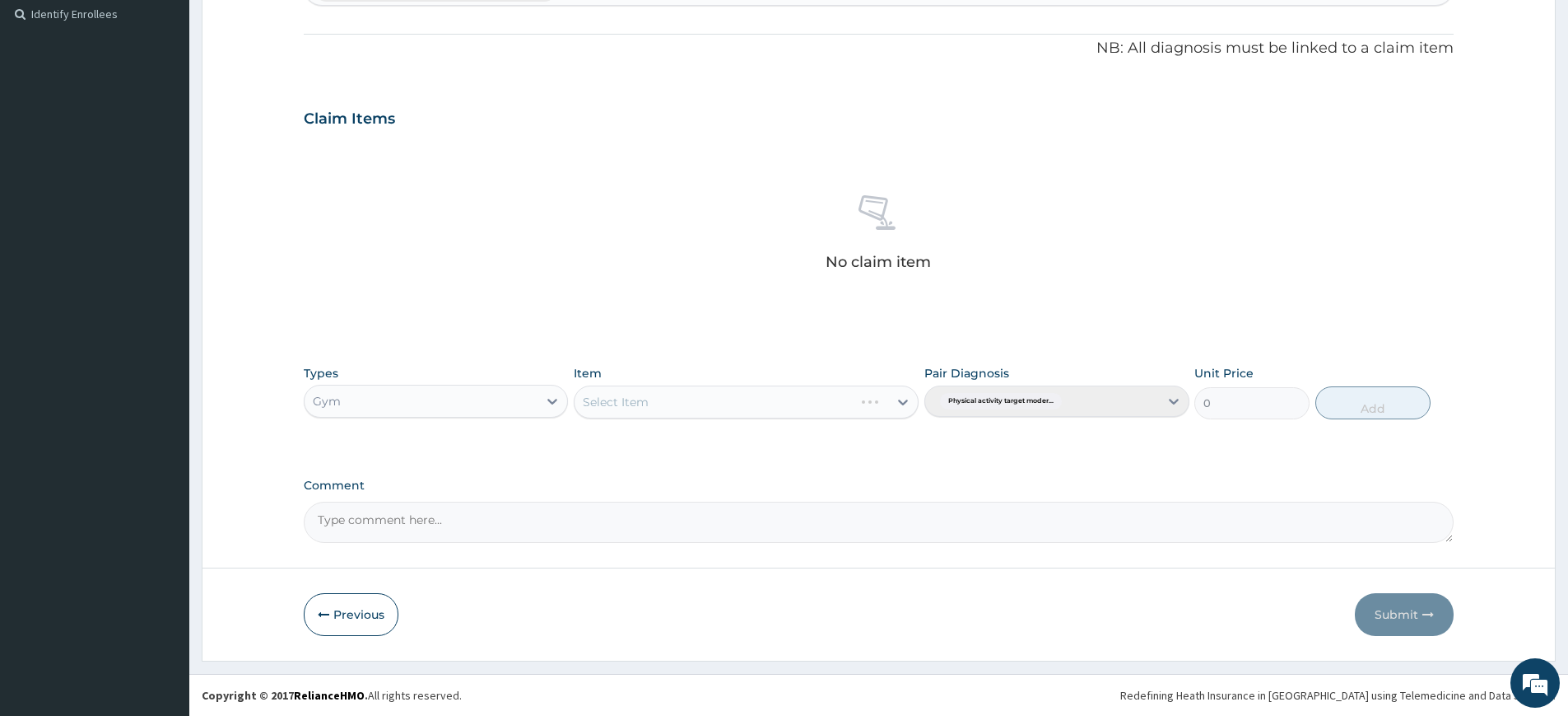
click at [714, 402] on div "Select Item" at bounding box center [746, 401] width 345 height 33
click at [715, 403] on div "Select Item" at bounding box center [746, 401] width 345 height 33
click at [722, 401] on div "Select Item" at bounding box center [732, 402] width 313 height 26
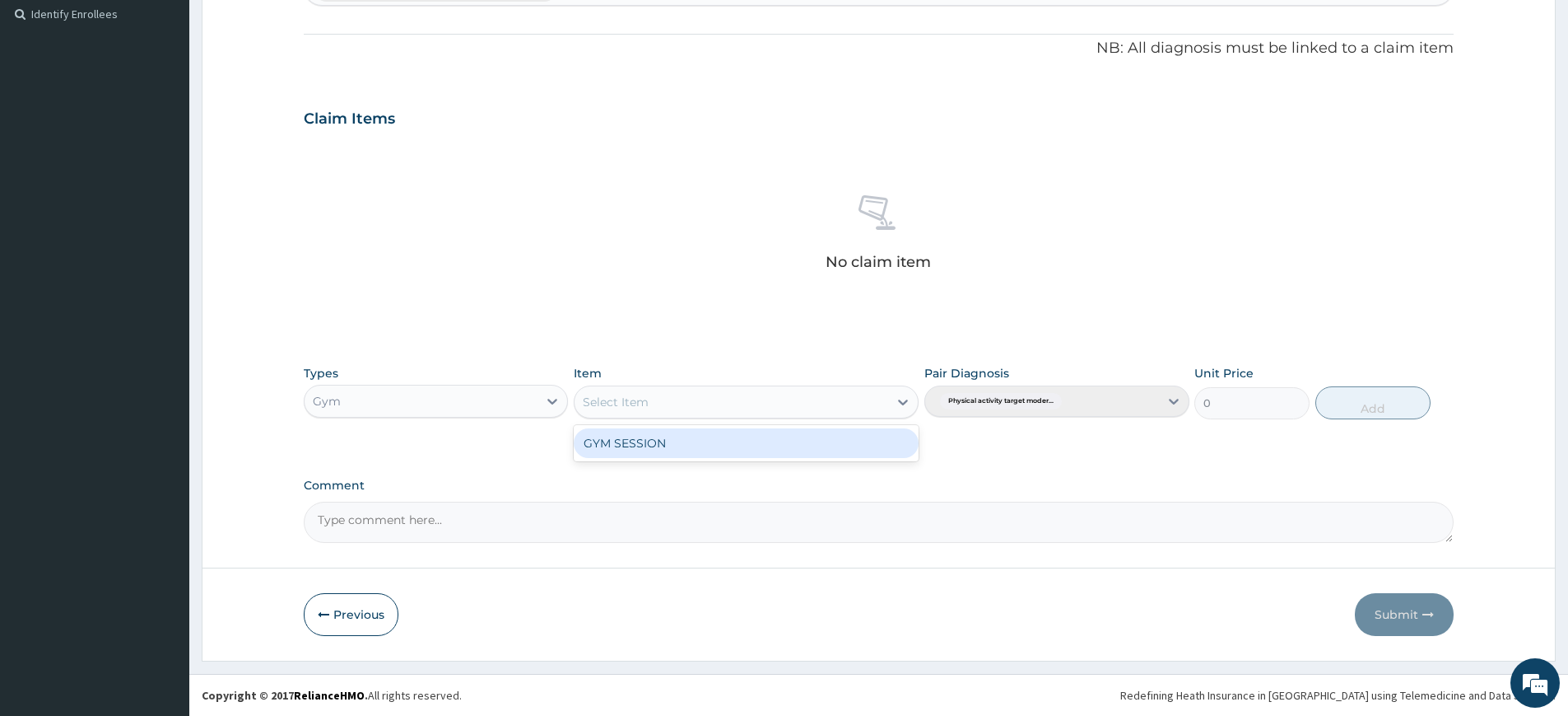
click at [730, 447] on div "GYM SESSION" at bounding box center [746, 442] width 345 height 29
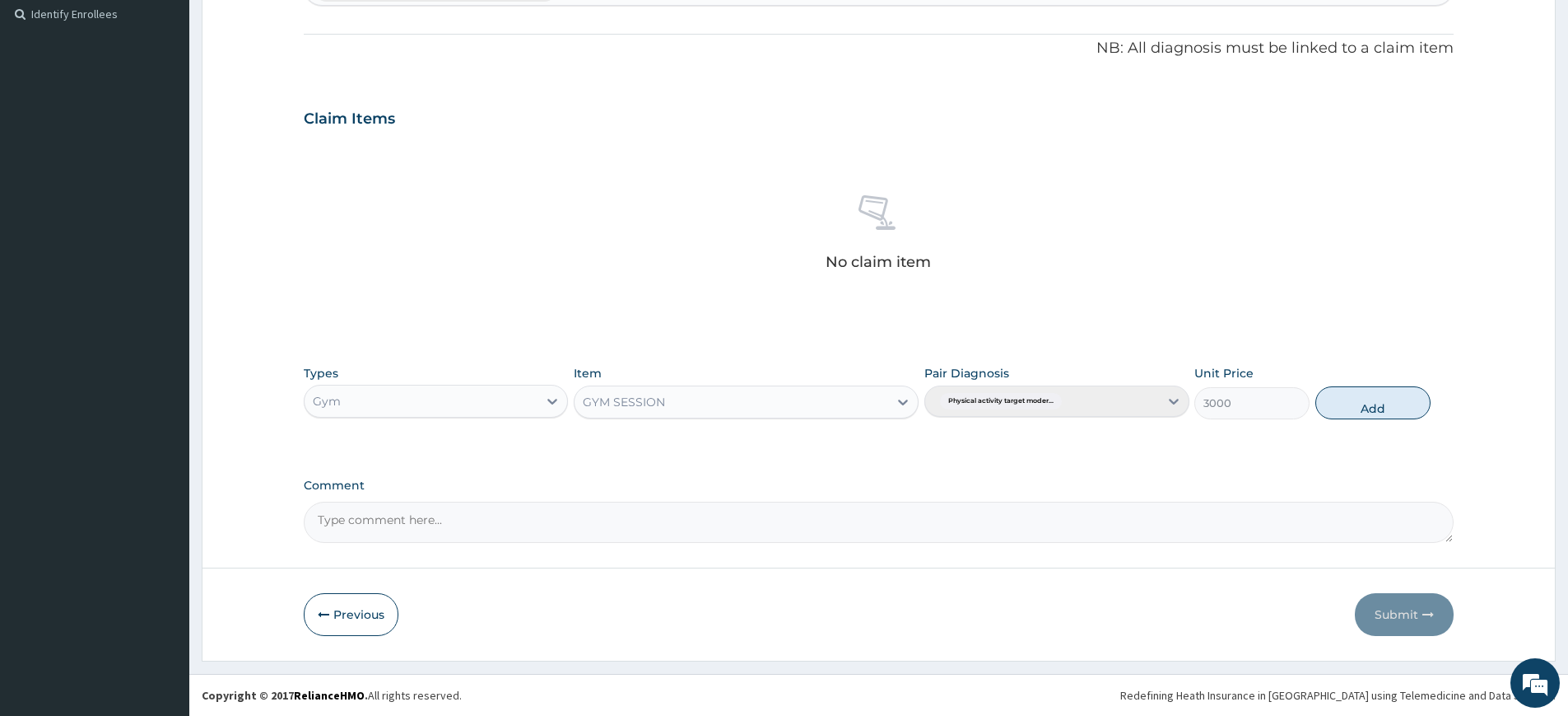
click at [1393, 420] on div "Types Gym Item option GYM SESSION, selected. Select is focused ,type to refine …" at bounding box center [879, 392] width 1150 height 71
click at [1392, 417] on button "Add" at bounding box center [1373, 402] width 115 height 33
type input "0"
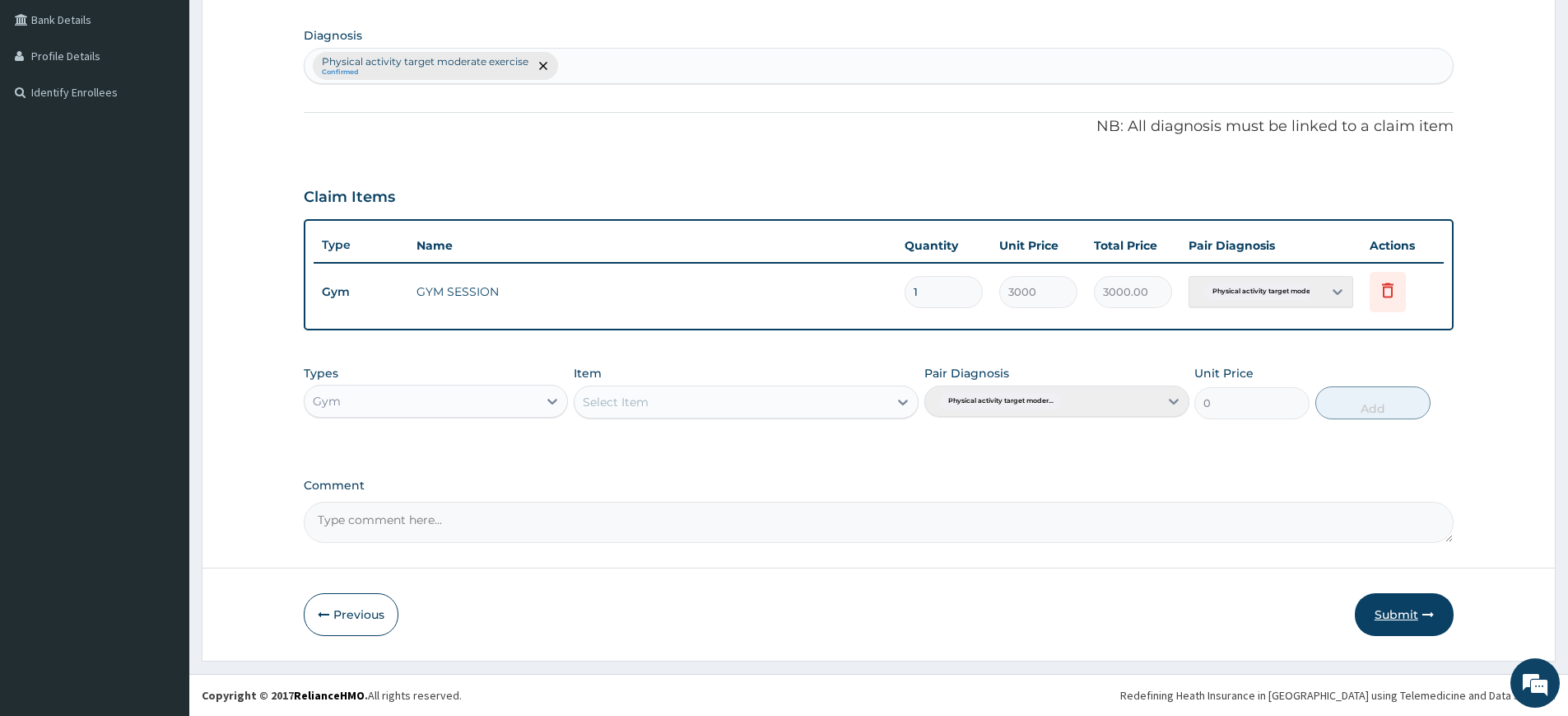
click at [1389, 602] on button "Submit" at bounding box center [1404, 614] width 99 height 43
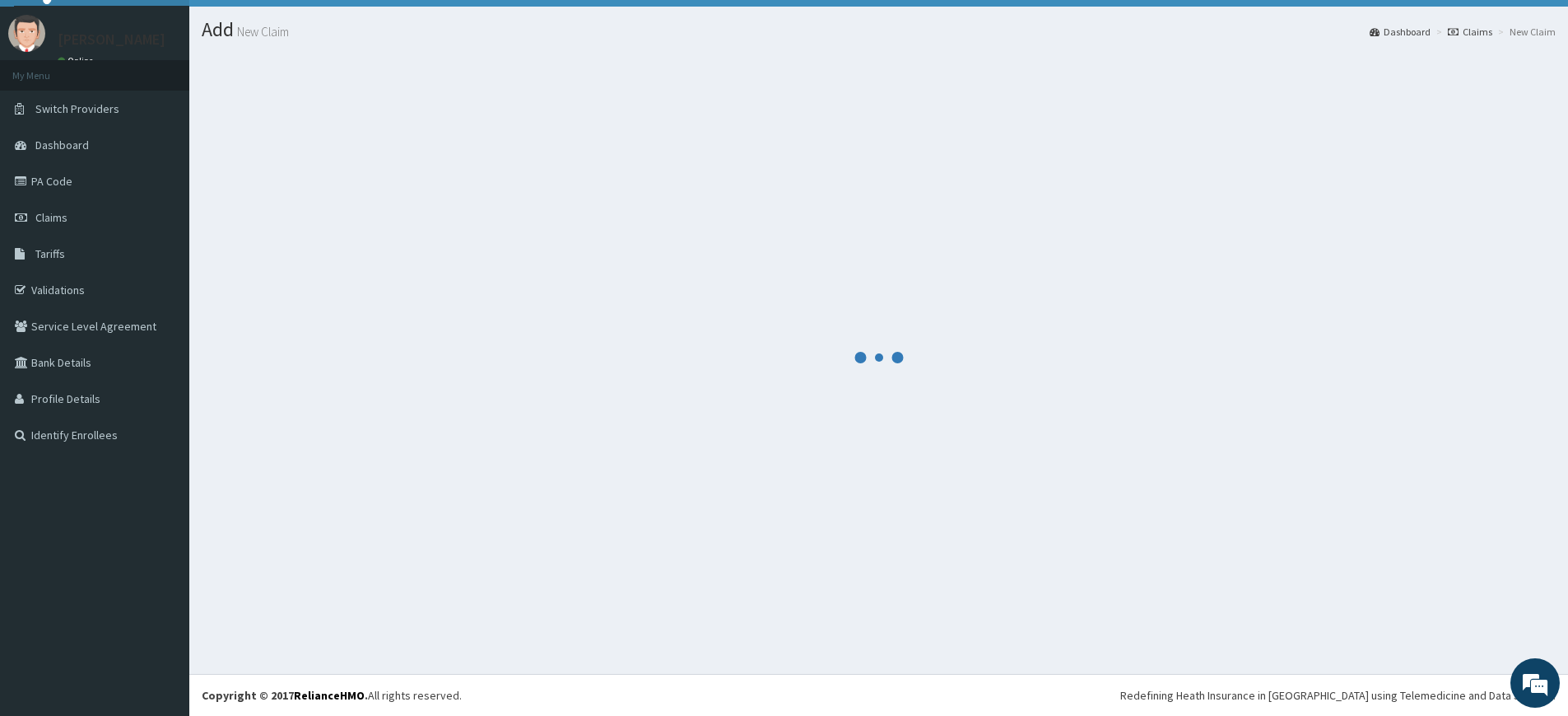
scroll to position [377, 0]
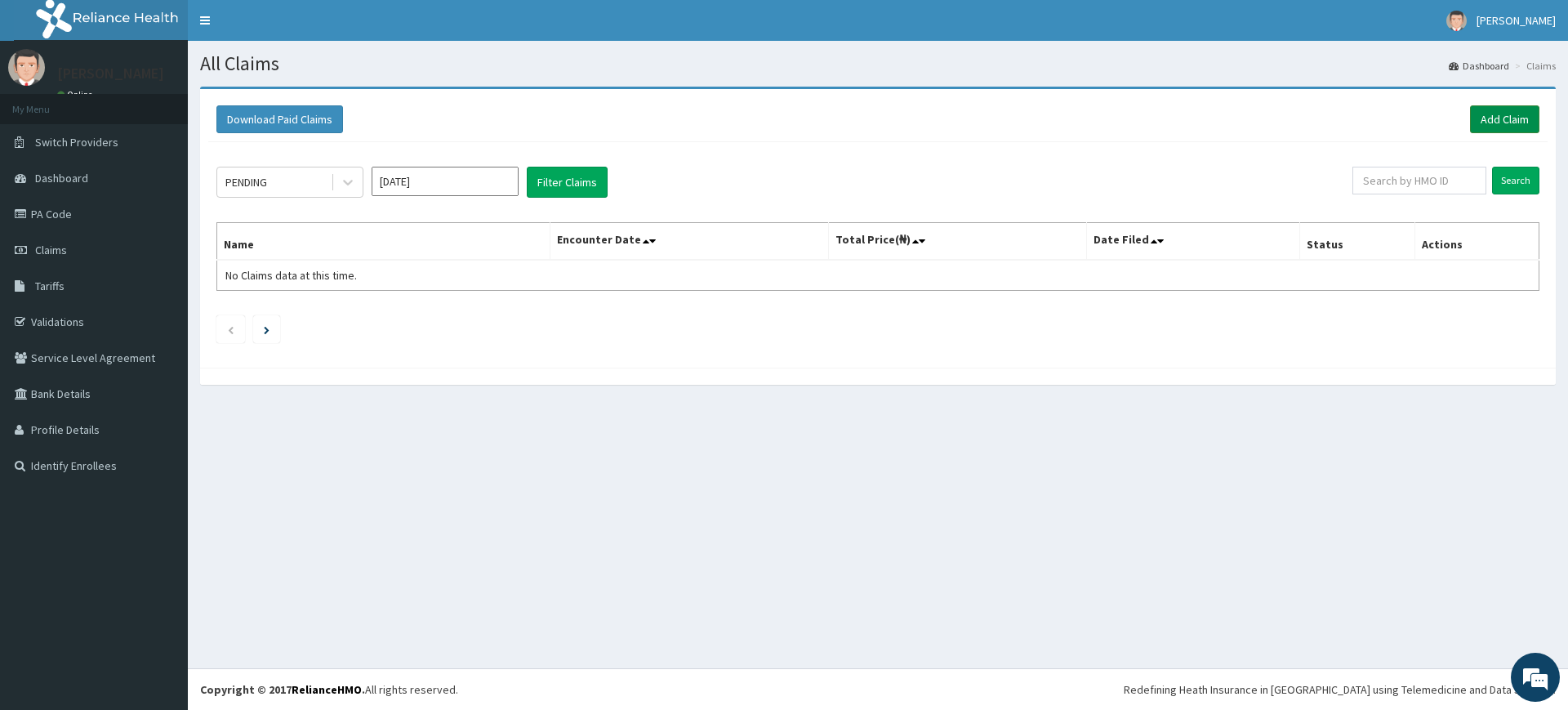
click at [1506, 117] on link "Add Claim" at bounding box center [1504, 119] width 69 height 28
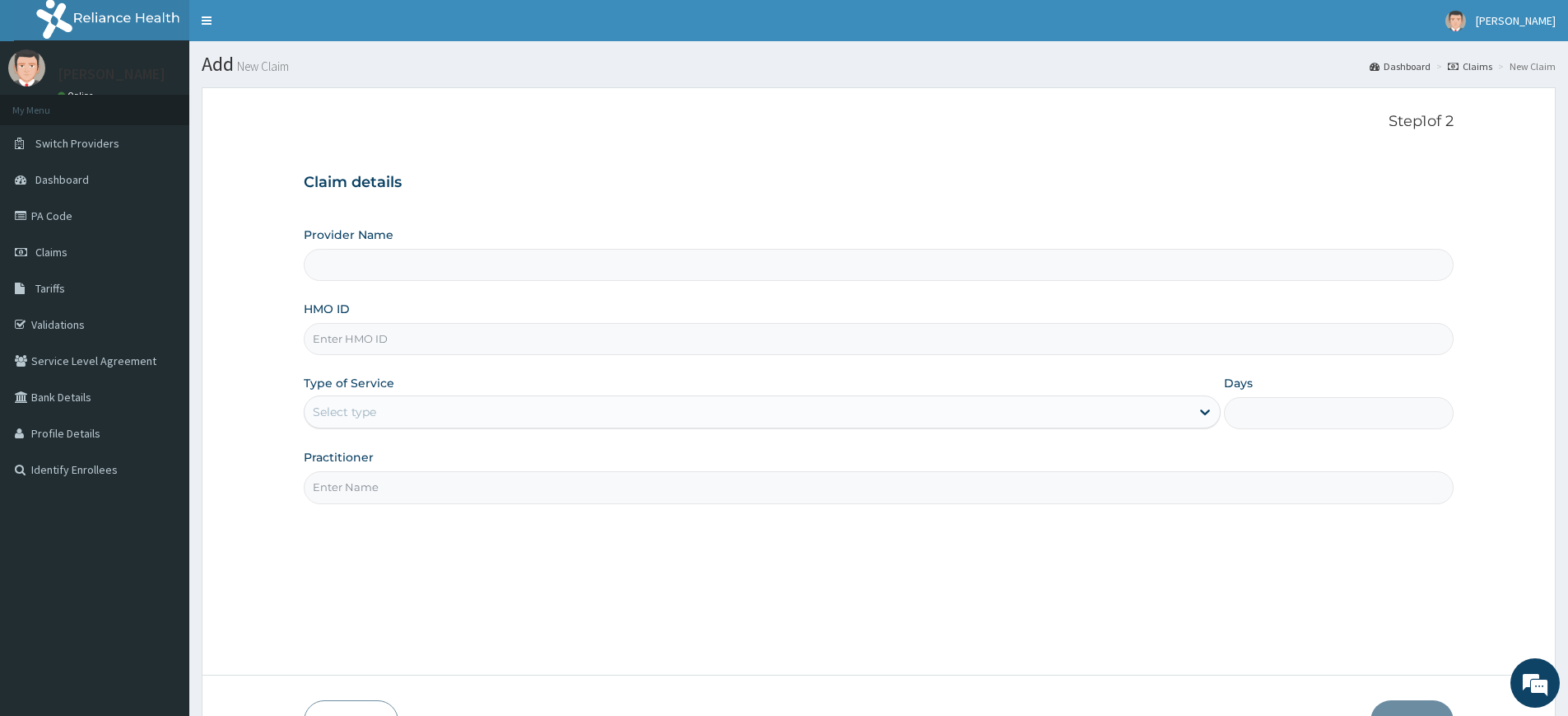
type input "Pure Fitness Africa | Lekki (fka Fitness Central)"
type input "1"
type input "Pure Fitness Africa | Lekki (fka Fitness Central)"
type input "1"
click at [387, 503] on input "Practitioner" at bounding box center [879, 487] width 1150 height 32
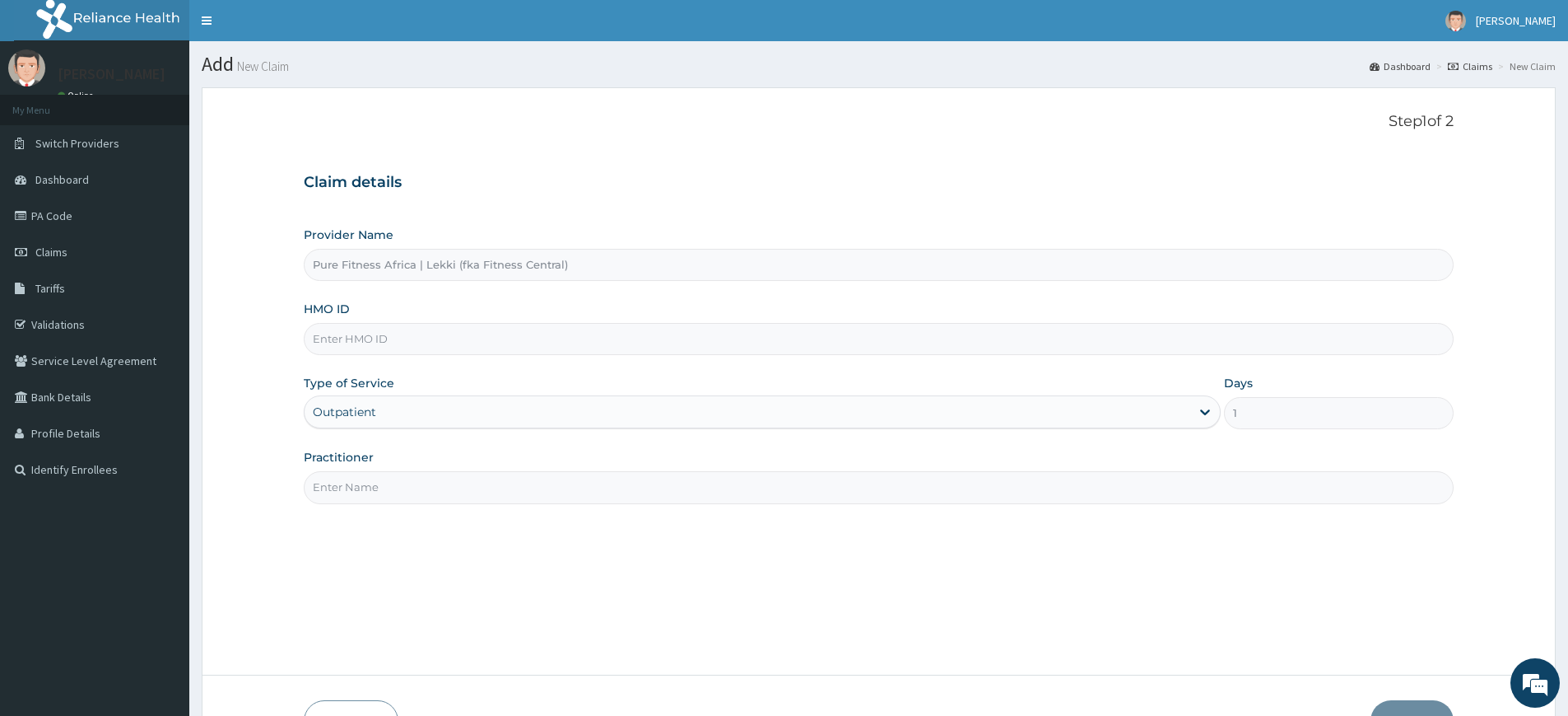
type input "pure fitness africa"
click at [380, 339] on input "HMO ID" at bounding box center [879, 339] width 1150 height 32
type input "TLR/10154/A"
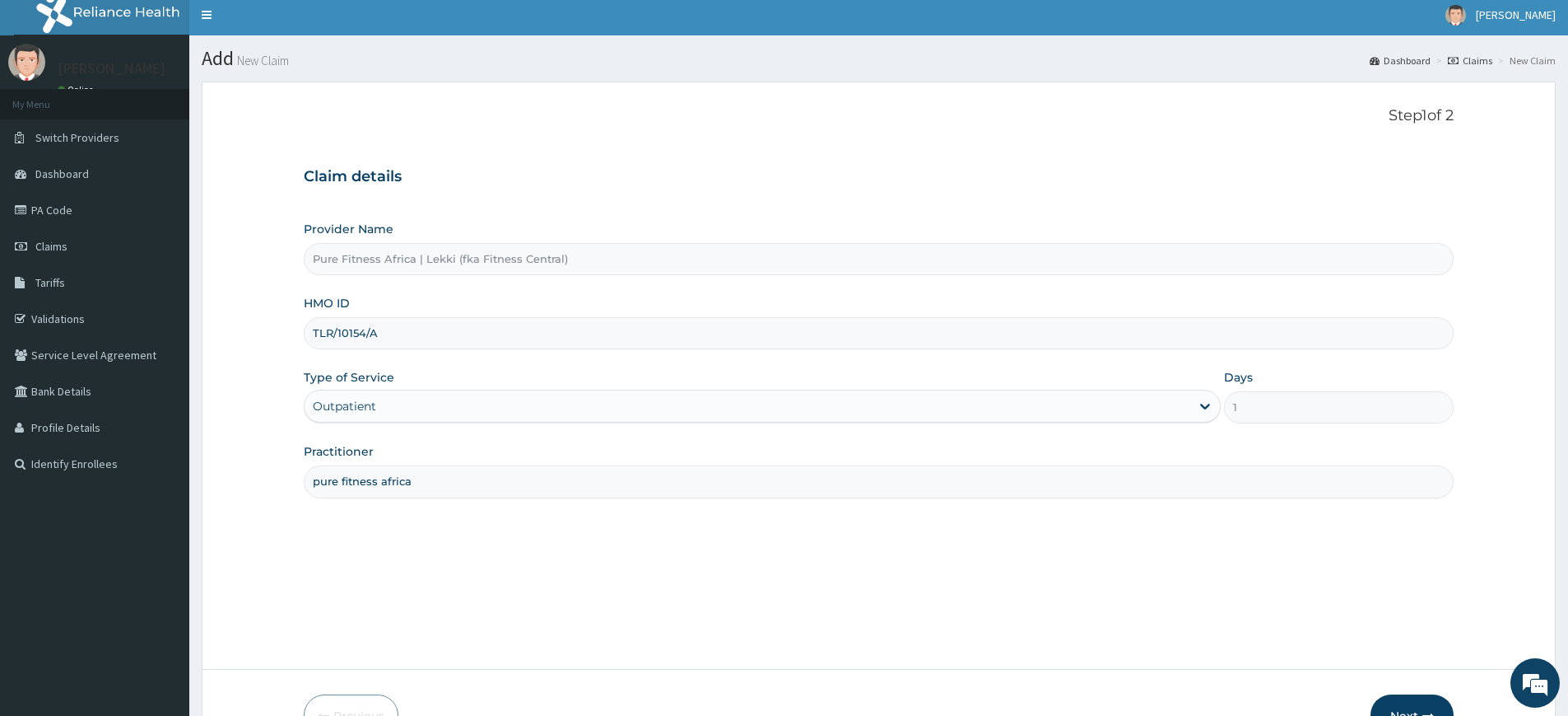
scroll to position [107, 0]
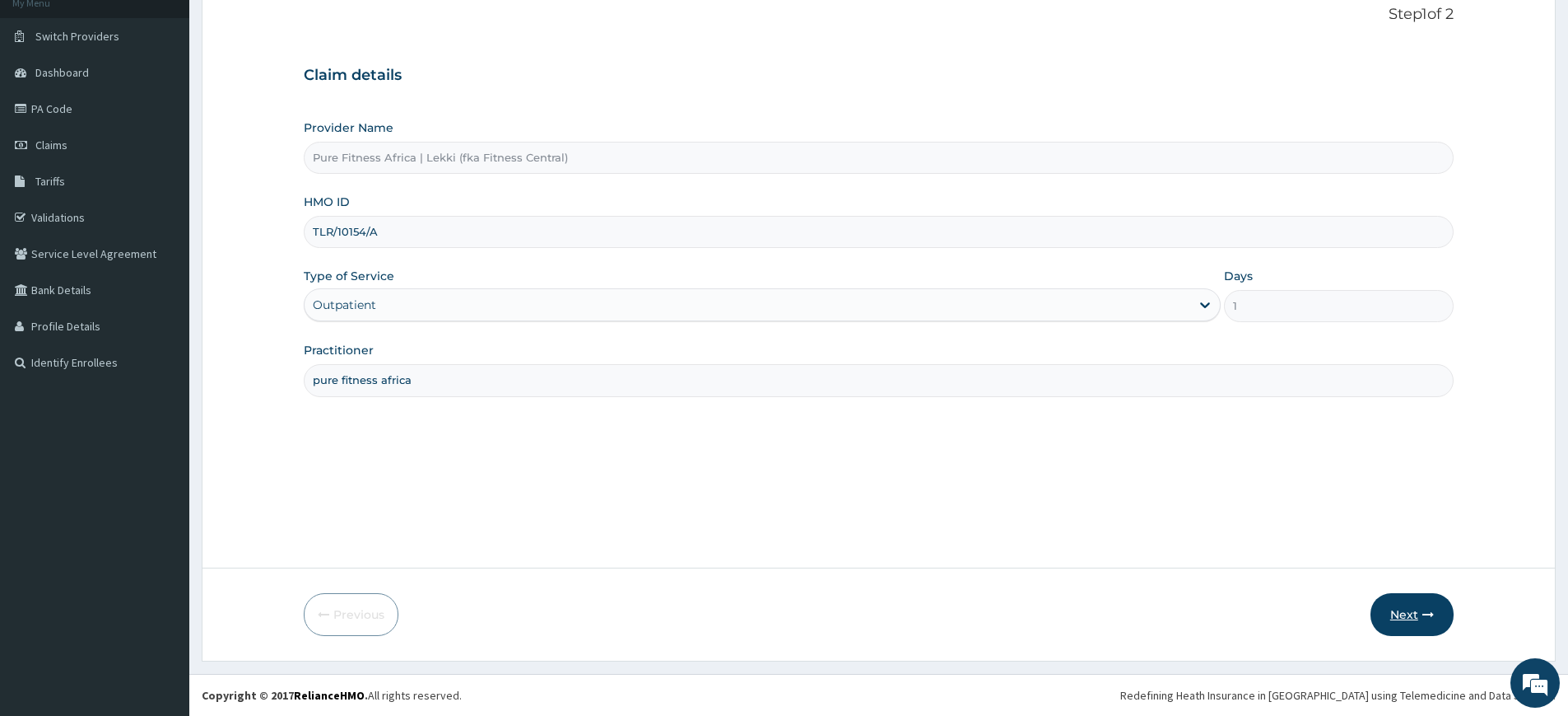
click at [1438, 609] on button "Next" at bounding box center [1412, 614] width 83 height 43
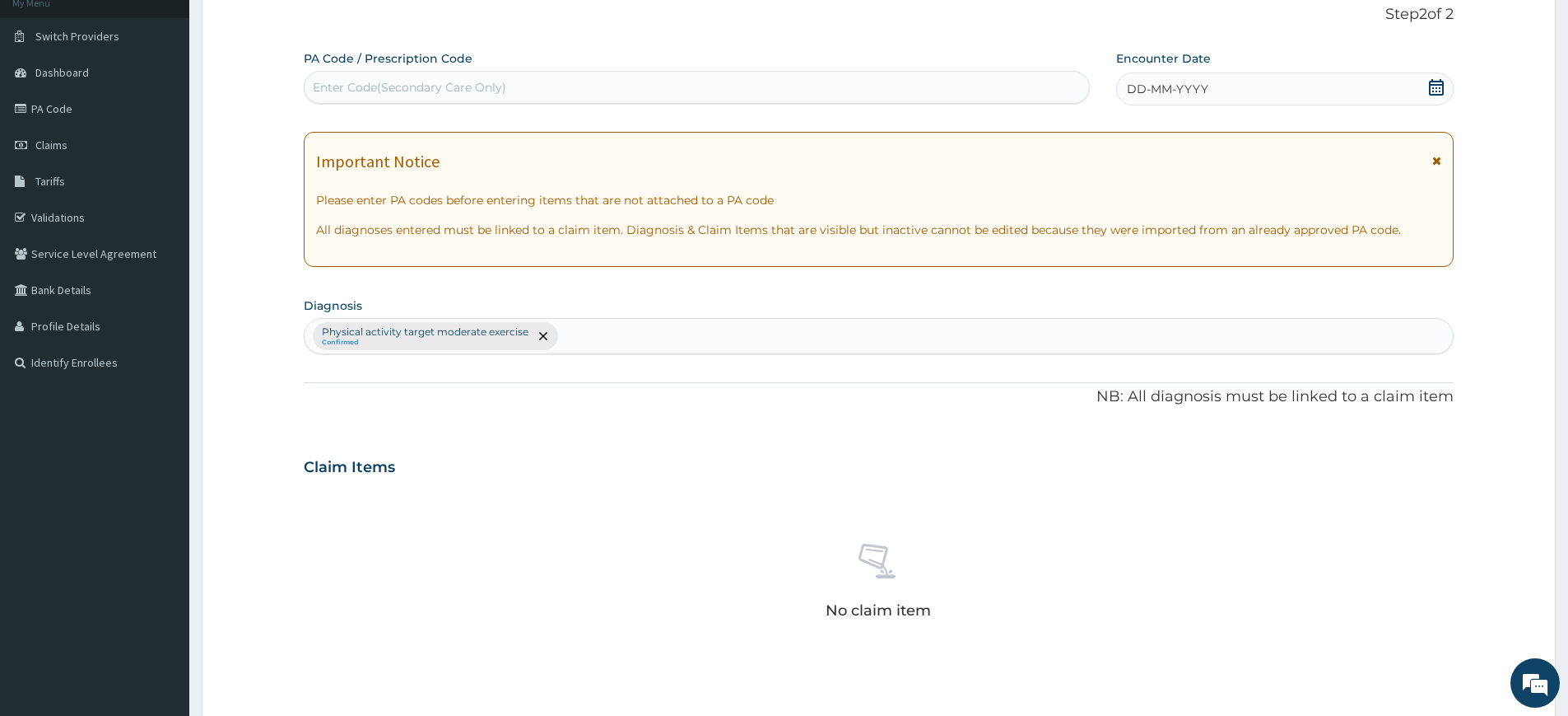
click at [996, 95] on div "Enter Code(Secondary Care Only)" at bounding box center [697, 87] width 784 height 26
type input "PA/88B40B"
click at [1130, 82] on span "DD-MM-YYYY" at bounding box center [1168, 88] width 81 height 16
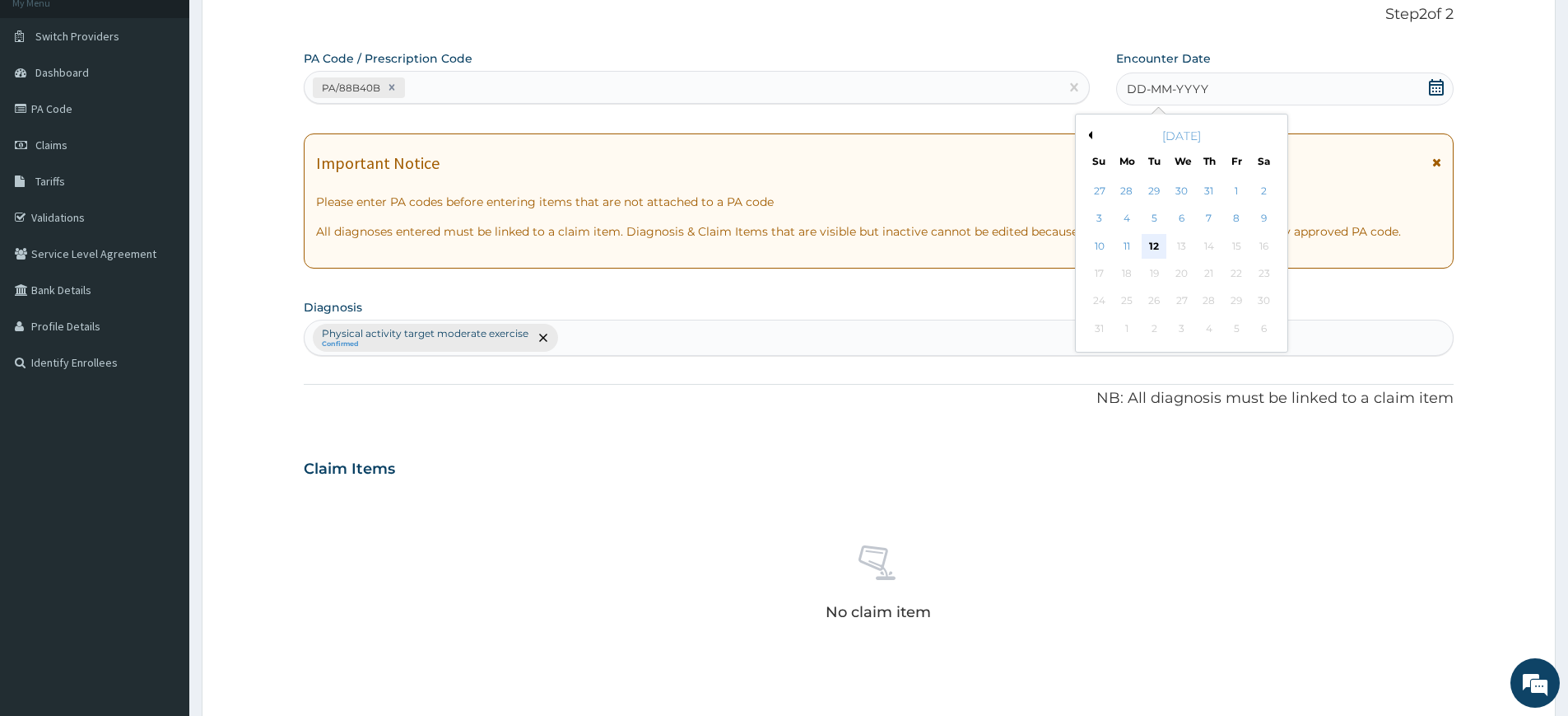
click at [1145, 243] on div "12" at bounding box center [1155, 247] width 25 height 25
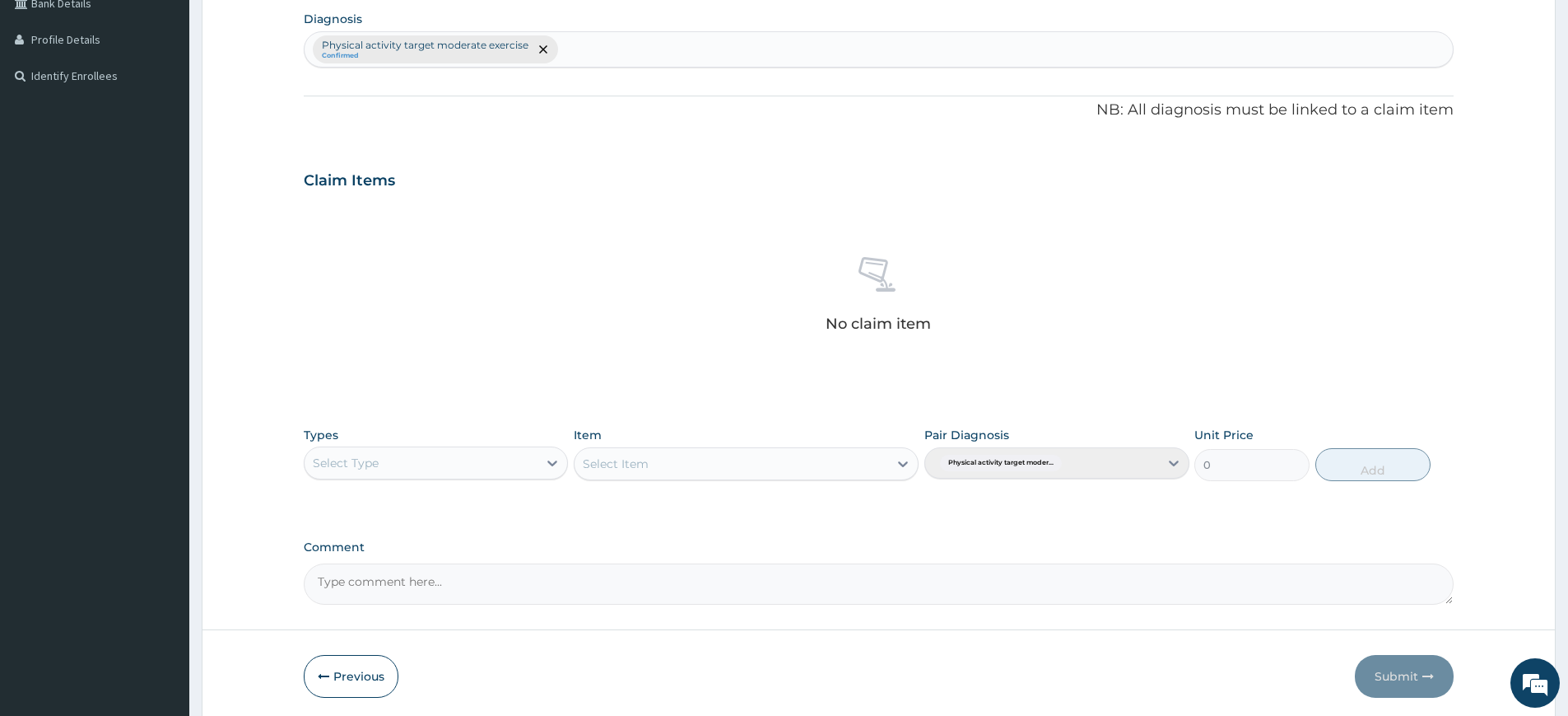
scroll to position [455, 0]
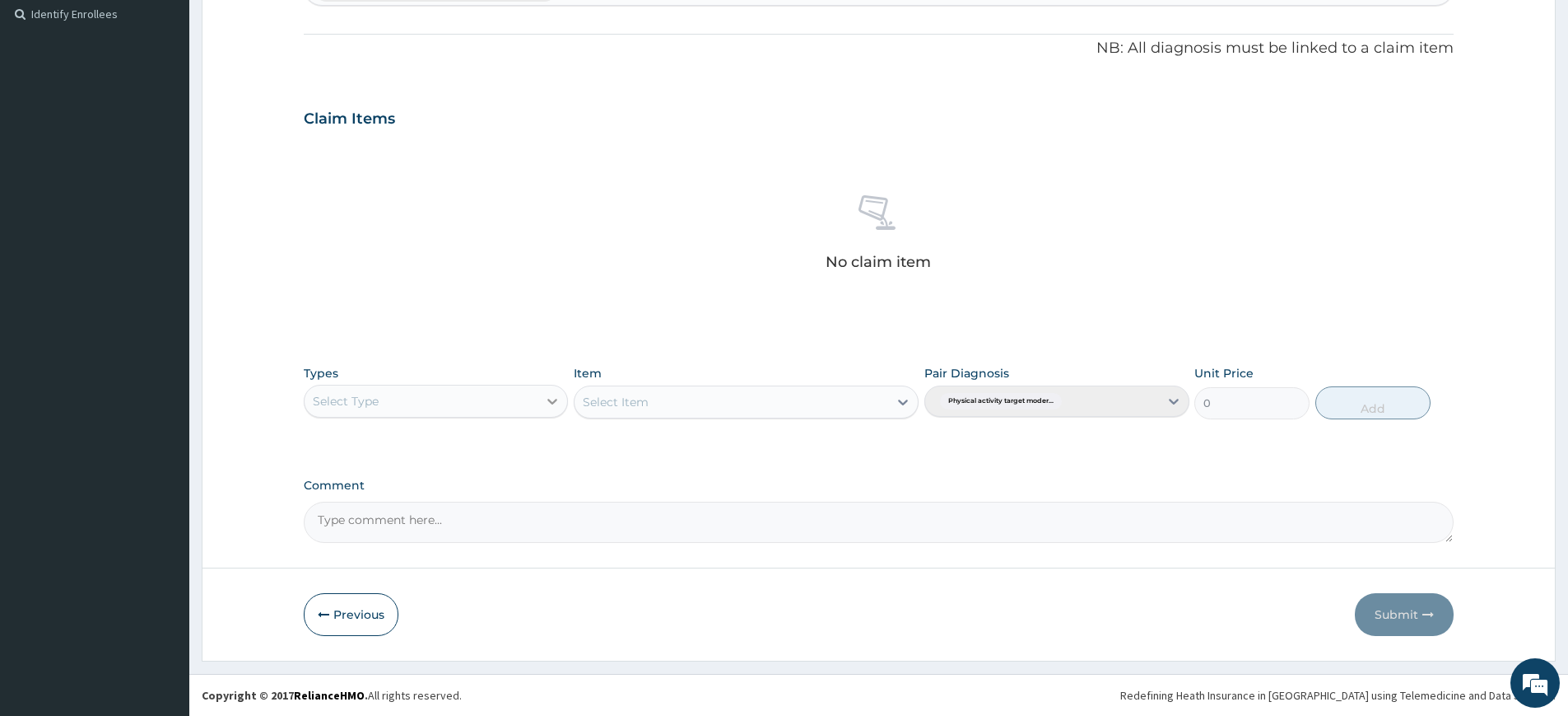
click at [543, 409] on div at bounding box center [551, 401] width 29 height 29
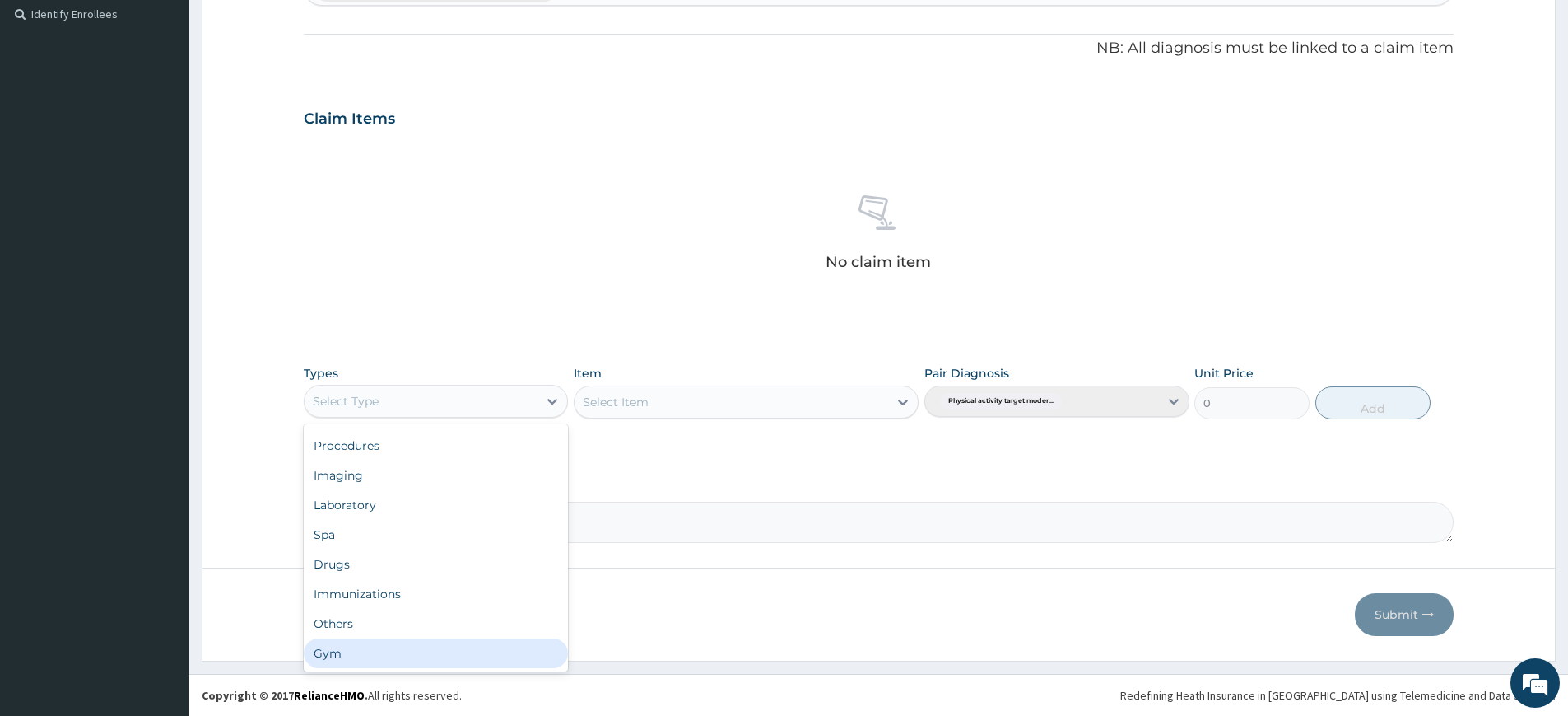
click at [430, 668] on div "Dental Optical Procedures Imaging Laboratory Spa Drugs Immunizations Others Gym" at bounding box center [436, 548] width 264 height 247
click at [496, 655] on div "Gym" at bounding box center [436, 653] width 264 height 29
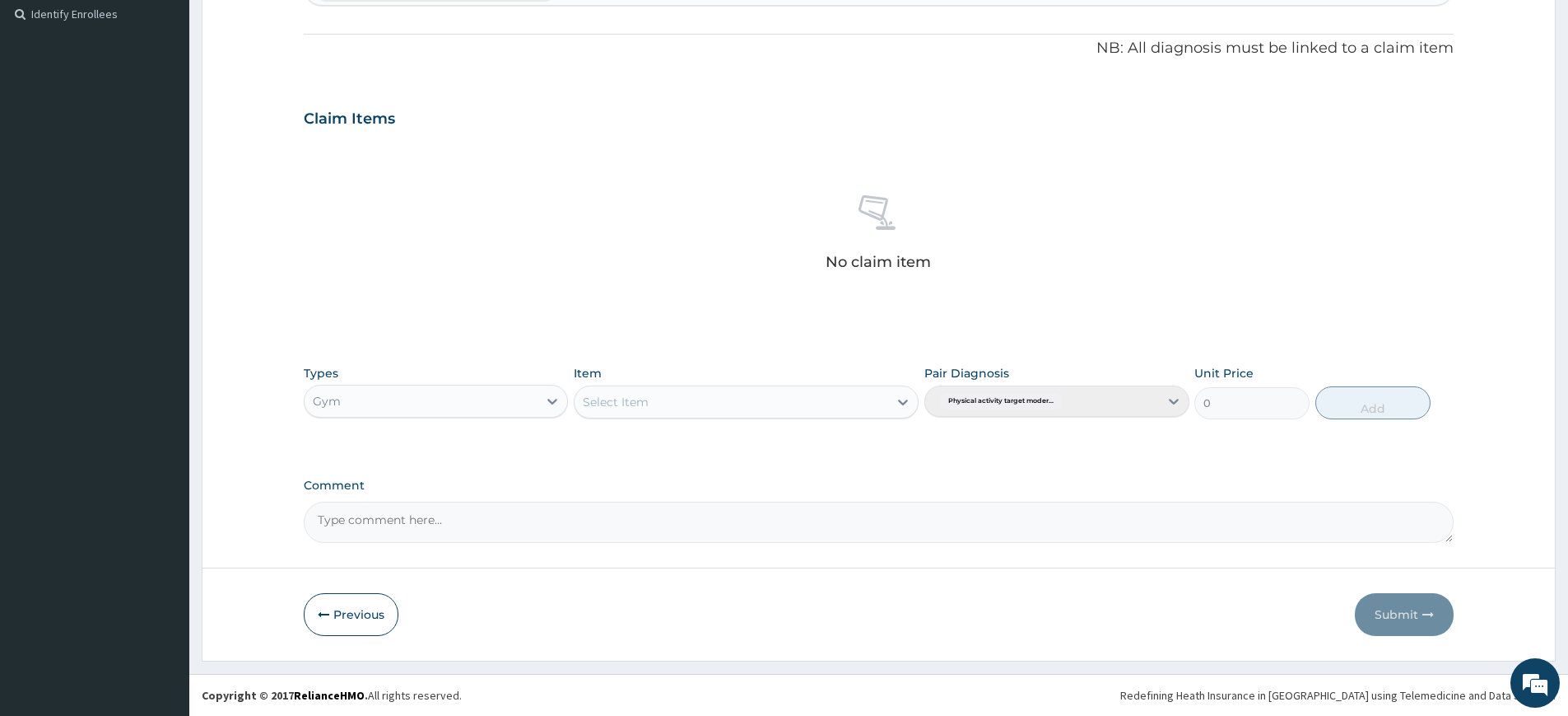
click at [682, 406] on div "Select Item" at bounding box center [732, 402] width 313 height 26
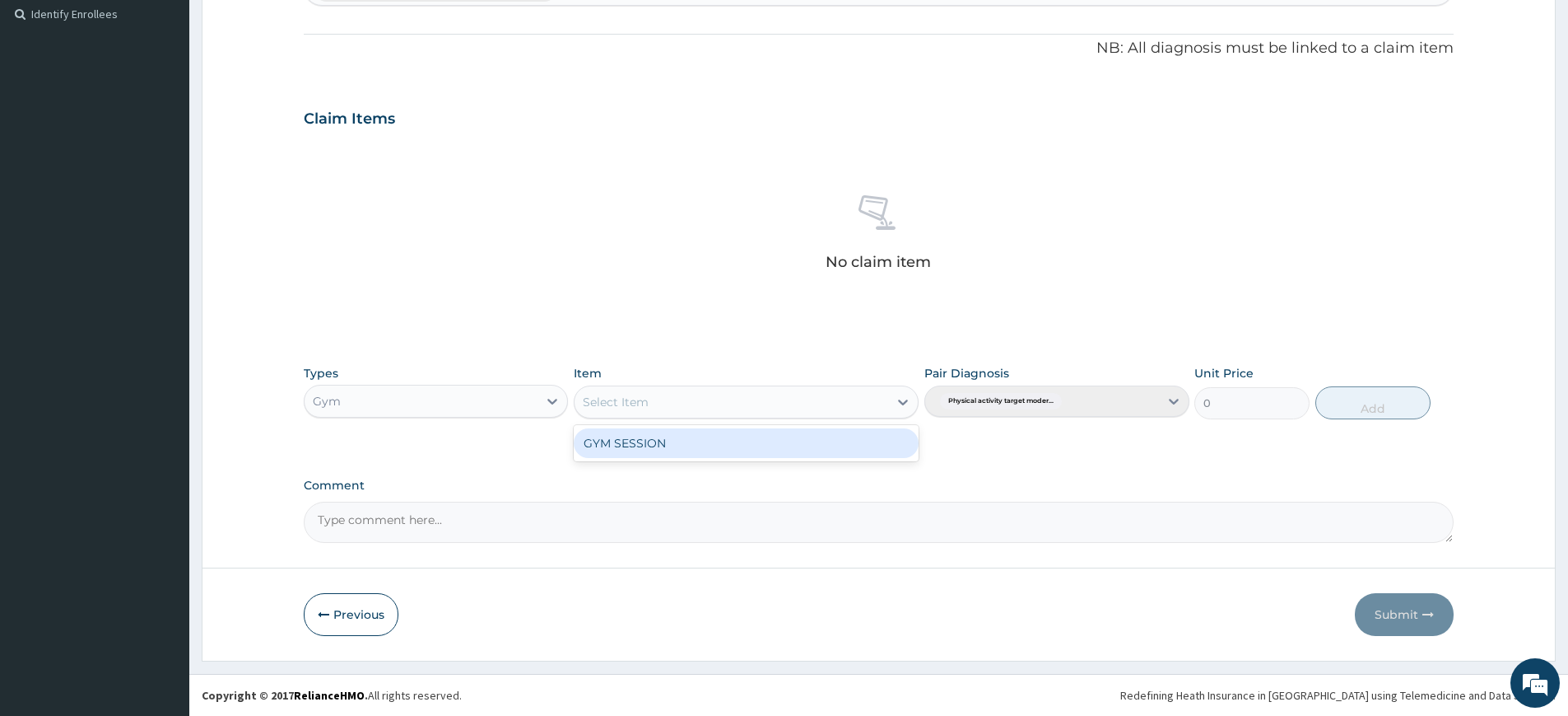
click at [683, 452] on div "GYM SESSION" at bounding box center [746, 442] width 345 height 29
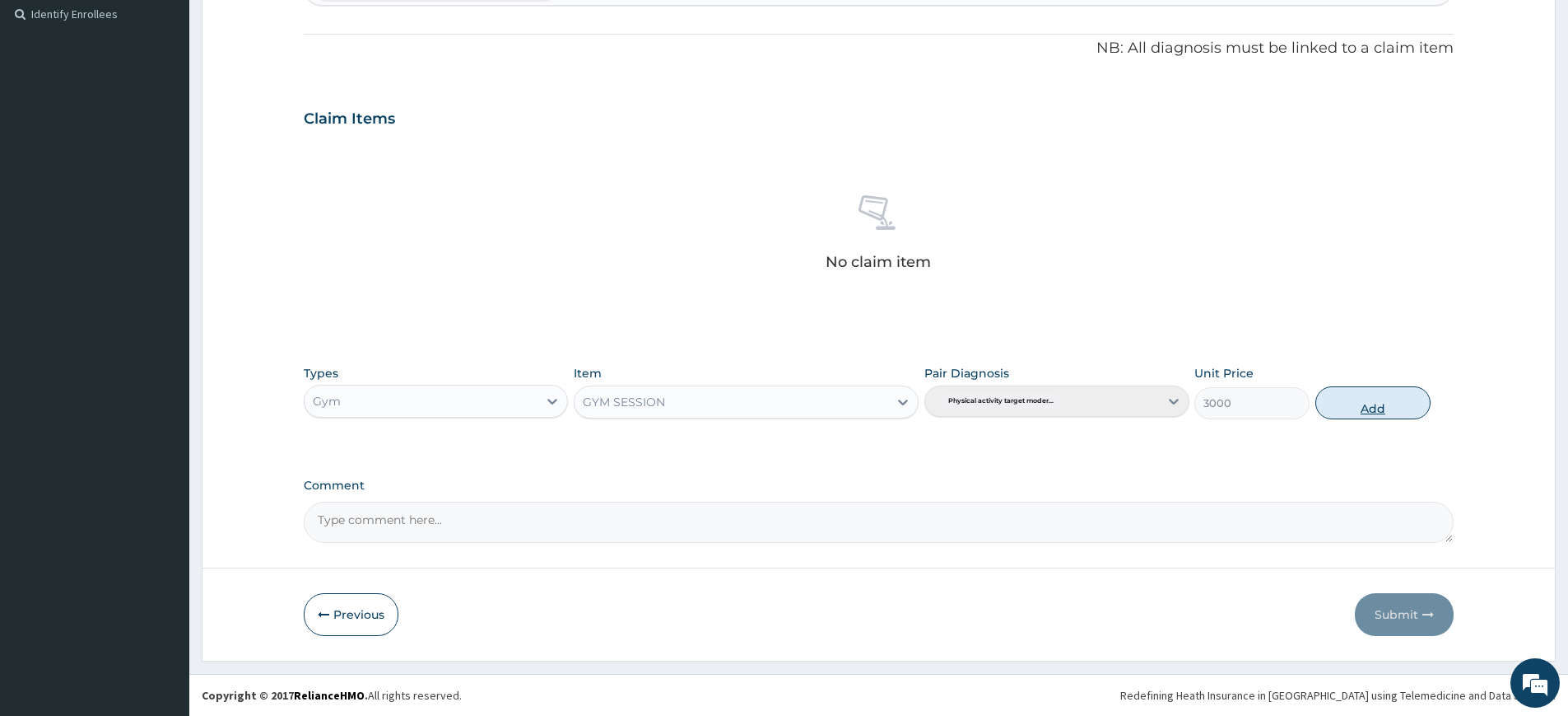
click at [1357, 396] on button "Add" at bounding box center [1373, 402] width 115 height 33
type input "0"
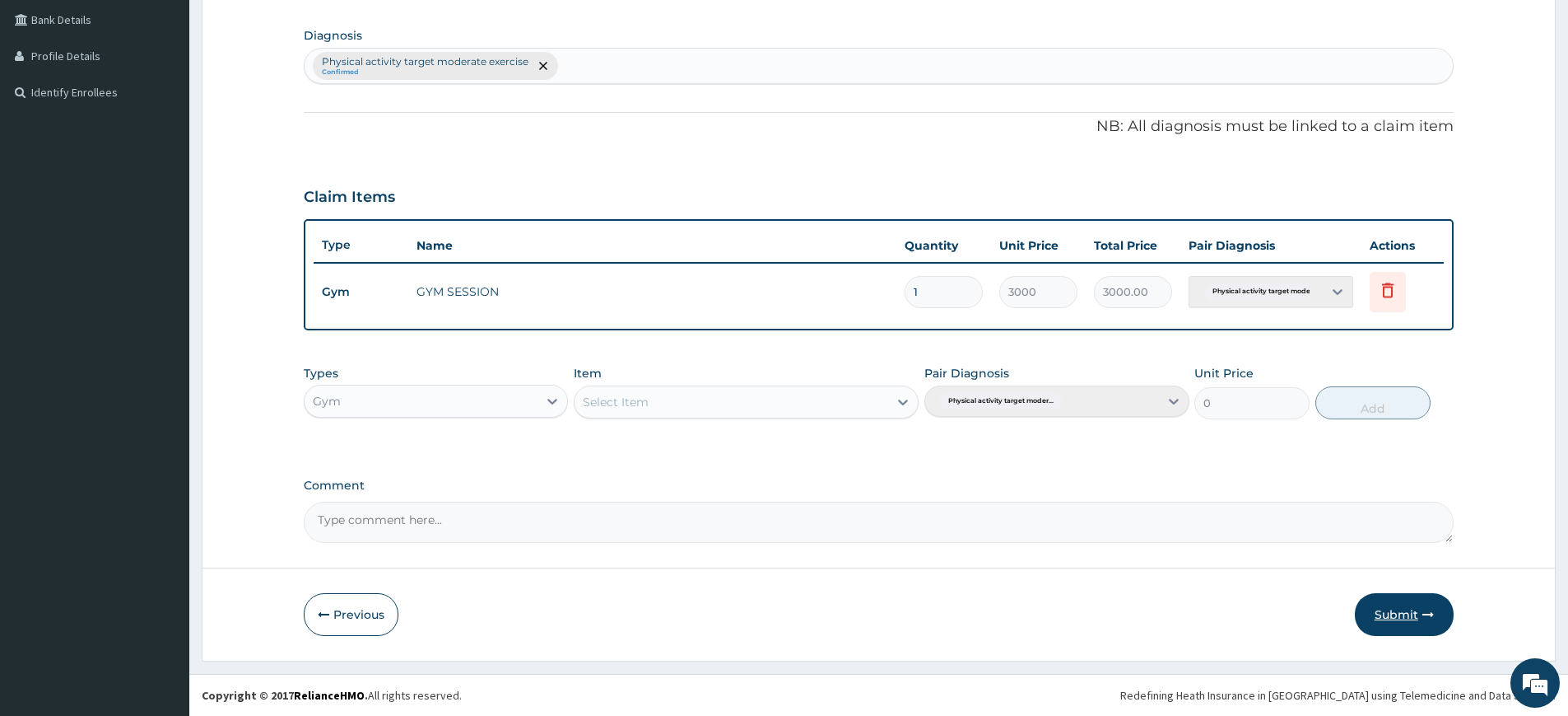
click at [1377, 612] on button "Submit" at bounding box center [1404, 614] width 99 height 43
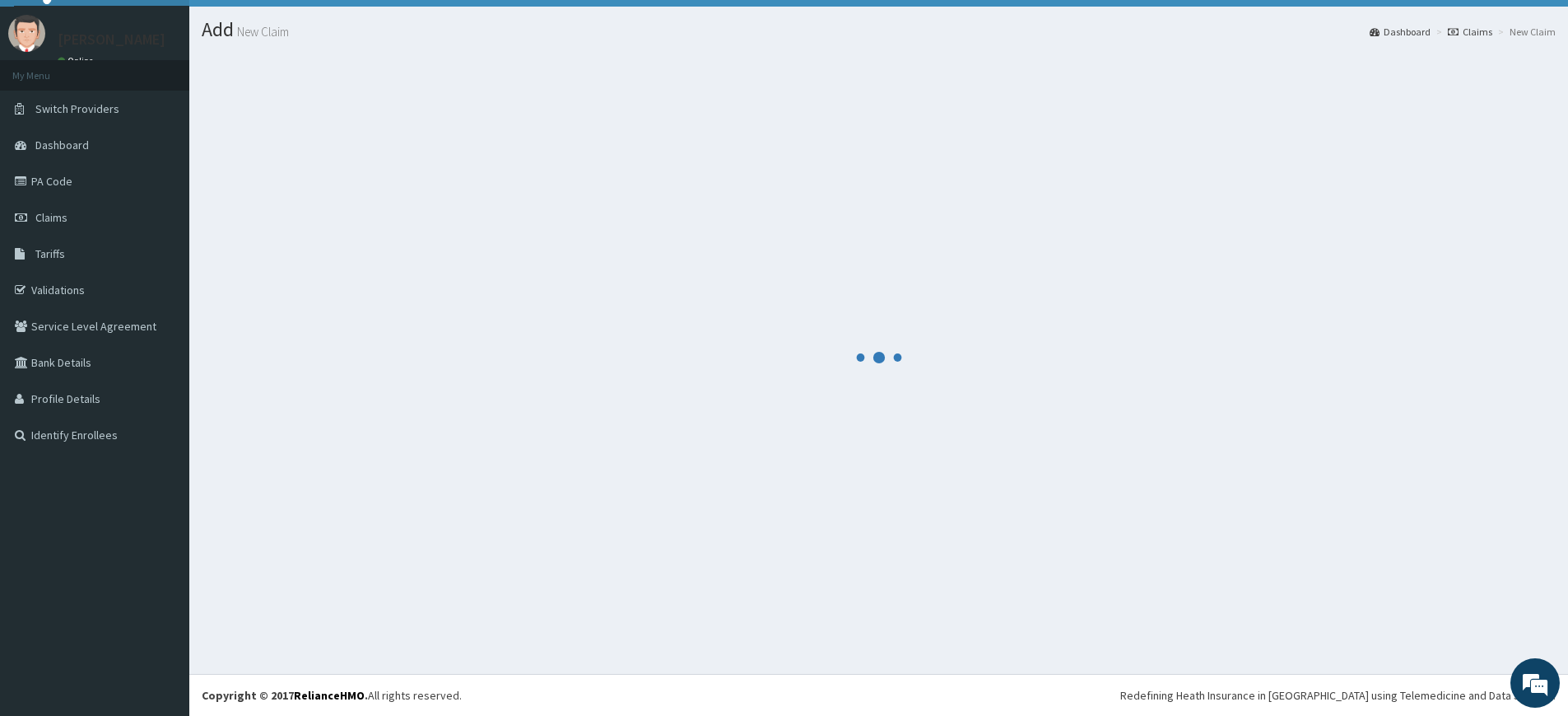
scroll to position [35, 0]
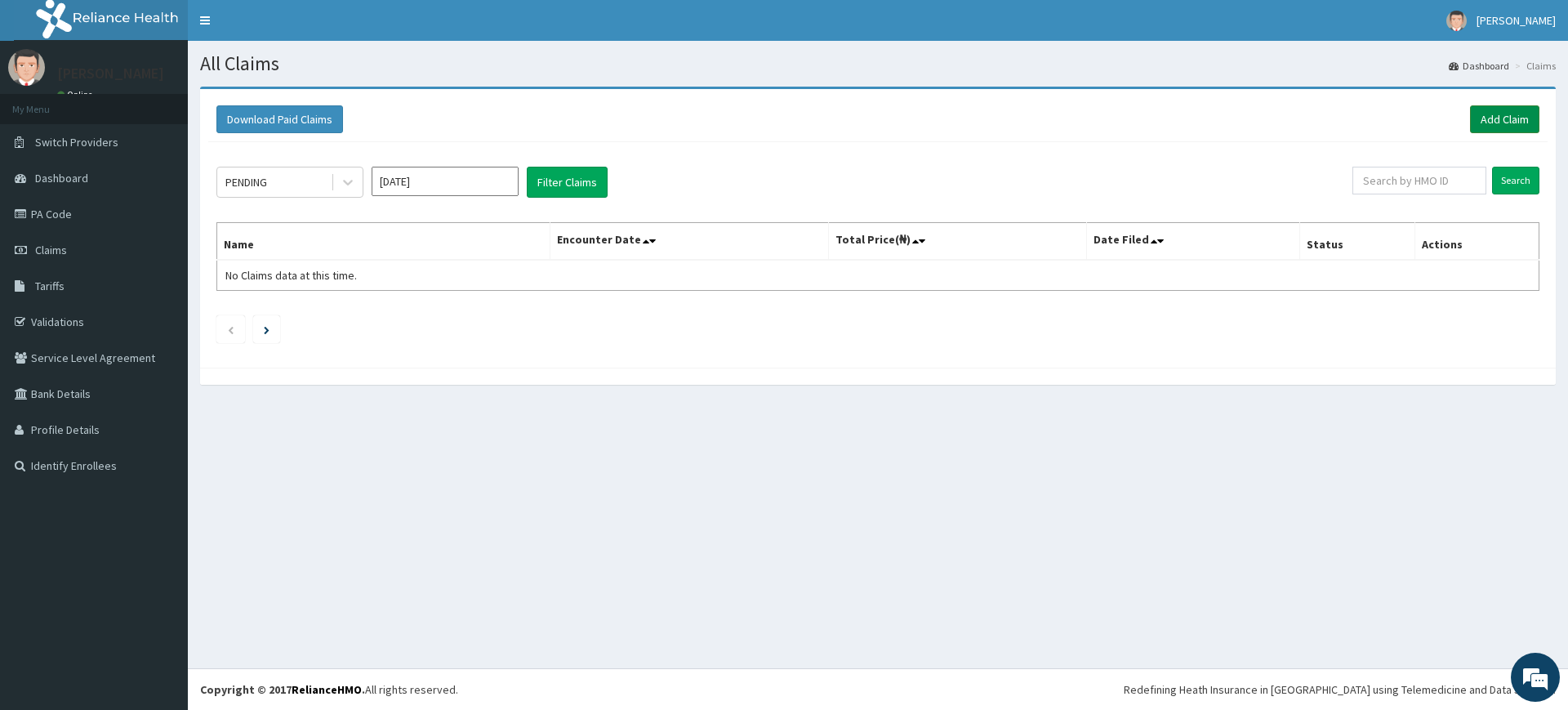
click at [1494, 126] on link "Add Claim" at bounding box center [1504, 119] width 69 height 28
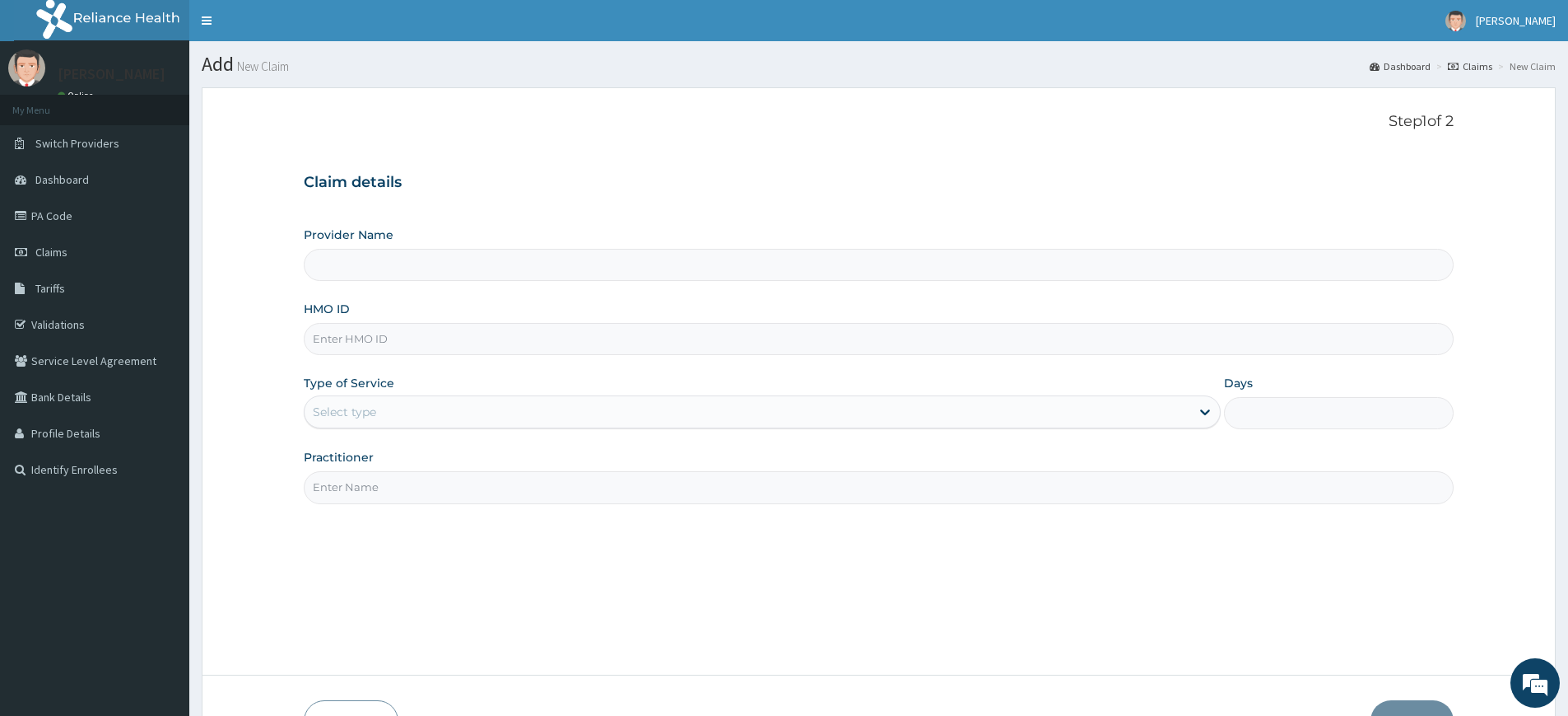
click at [408, 486] on input "Practitioner" at bounding box center [879, 487] width 1150 height 32
type input "Pure Fitness Africa | Lekki (fka Fitness Central)"
type input "1"
type input "pure fitness africa"
click at [386, 348] on input "HMO ID" at bounding box center [879, 339] width 1150 height 32
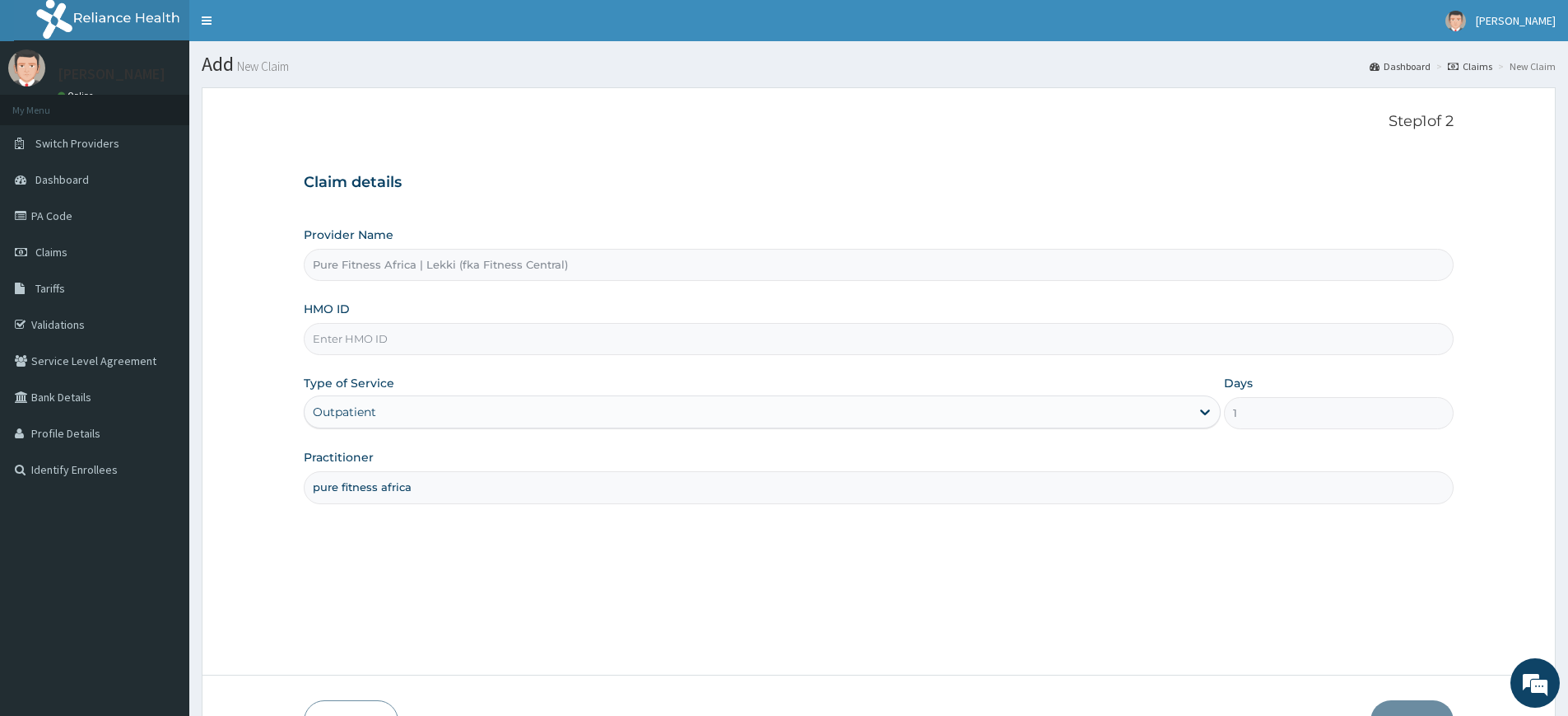
click at [589, 337] on input "HMO ID" at bounding box center [879, 339] width 1150 height 32
click at [336, 342] on input "pwd/10130/a" at bounding box center [879, 339] width 1150 height 32
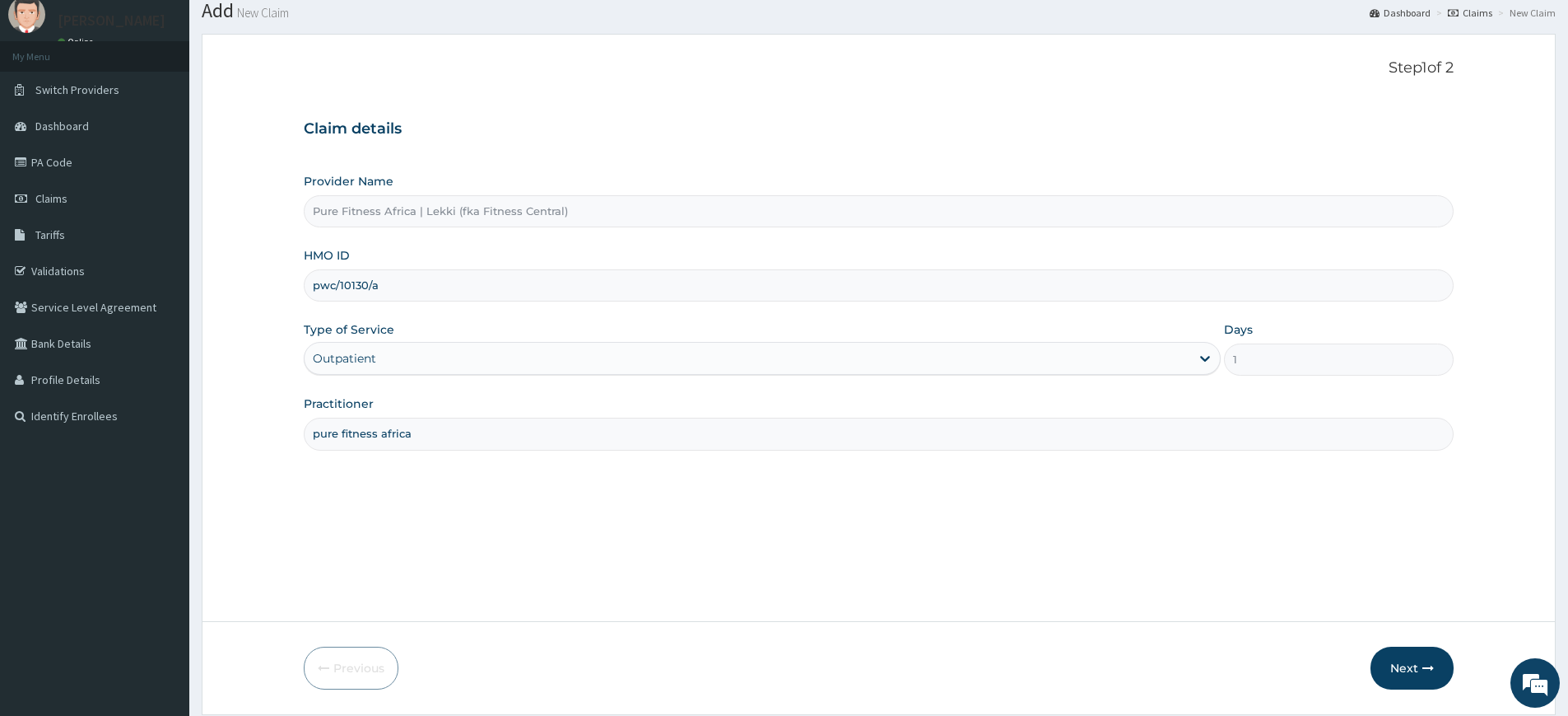
scroll to position [107, 0]
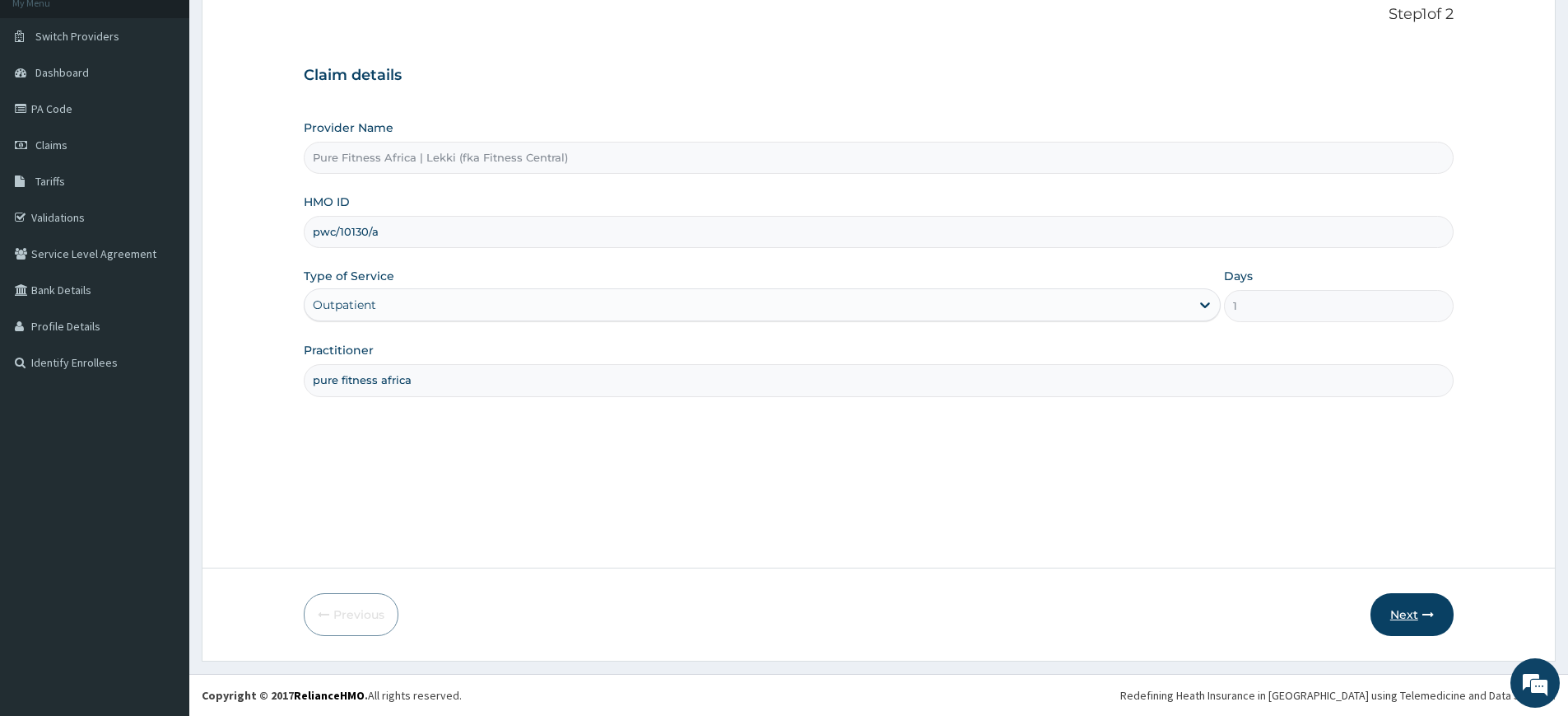
type input "pwc/10130/a"
click at [1429, 612] on icon "button" at bounding box center [1428, 614] width 11 height 11
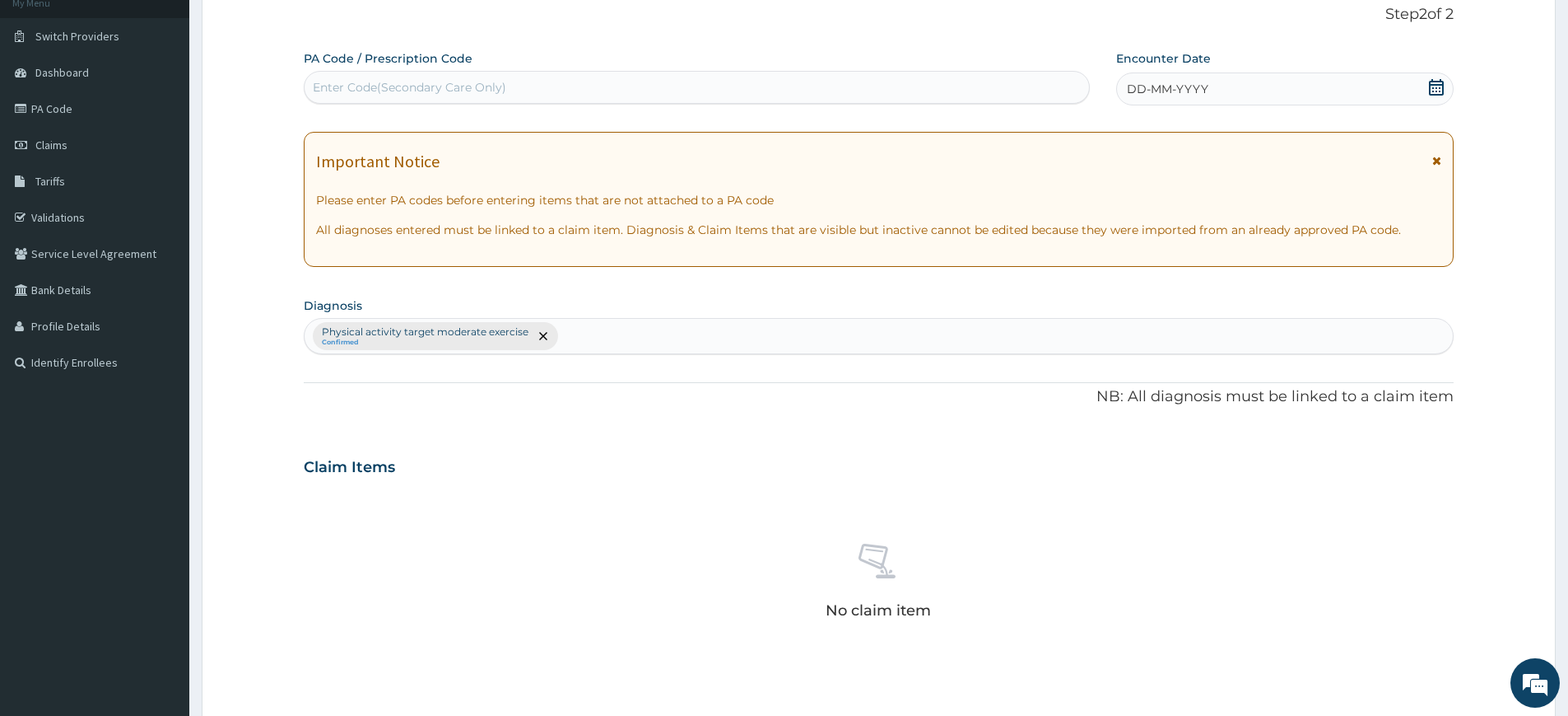
click at [782, 101] on div "Enter Code(Secondary Care Only)" at bounding box center [697, 87] width 786 height 33
click at [782, 87] on div "Enter Code(Secondary Care Only)" at bounding box center [697, 87] width 784 height 26
type input "PA/266CC0"
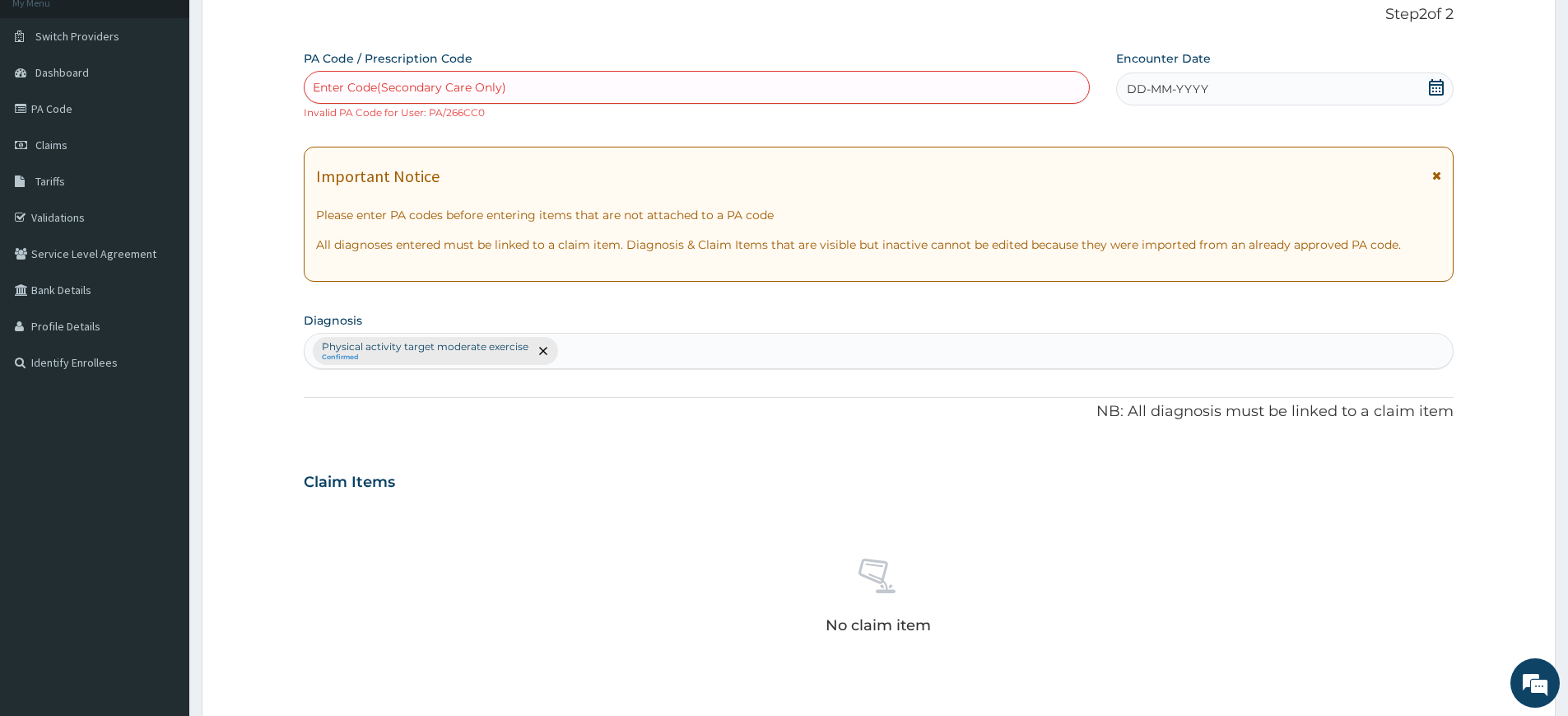
click at [498, 77] on div "Enter Code(Secondary Care Only)" at bounding box center [697, 87] width 784 height 26
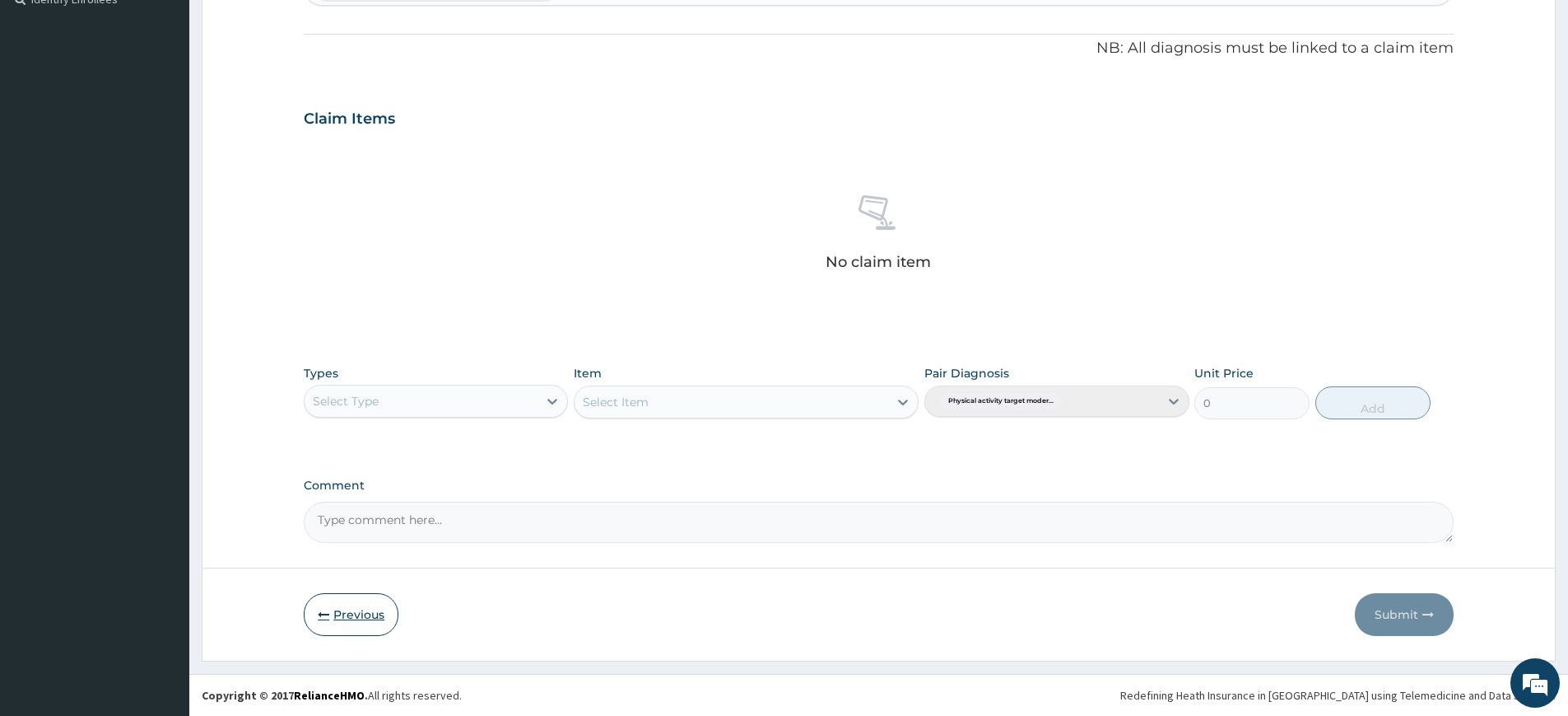
click at [349, 610] on button "Previous" at bounding box center [351, 614] width 94 height 43
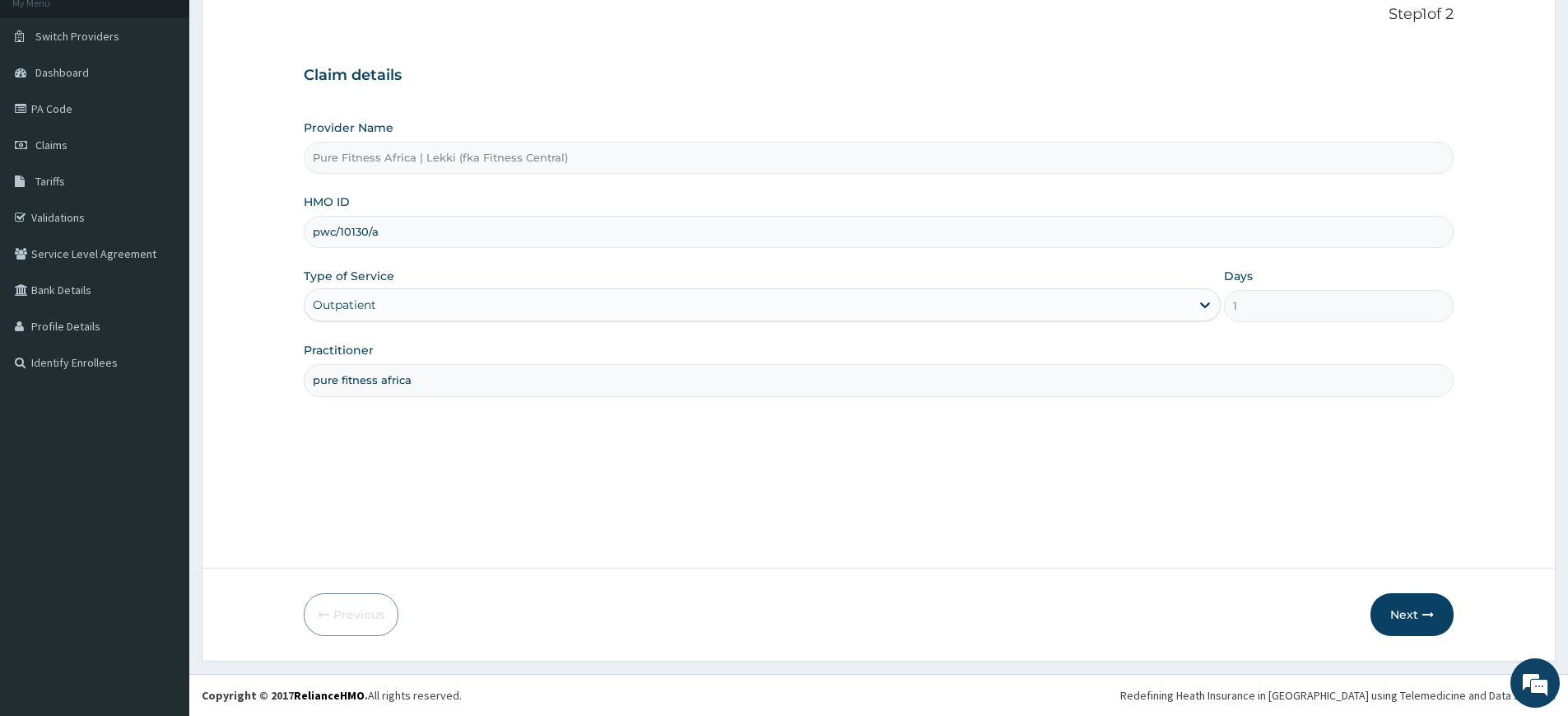
click at [355, 232] on input "pwc/10130/a" at bounding box center [879, 231] width 1150 height 32
type input "pwc/10430/a"
click at [1423, 610] on icon "button" at bounding box center [1428, 614] width 11 height 11
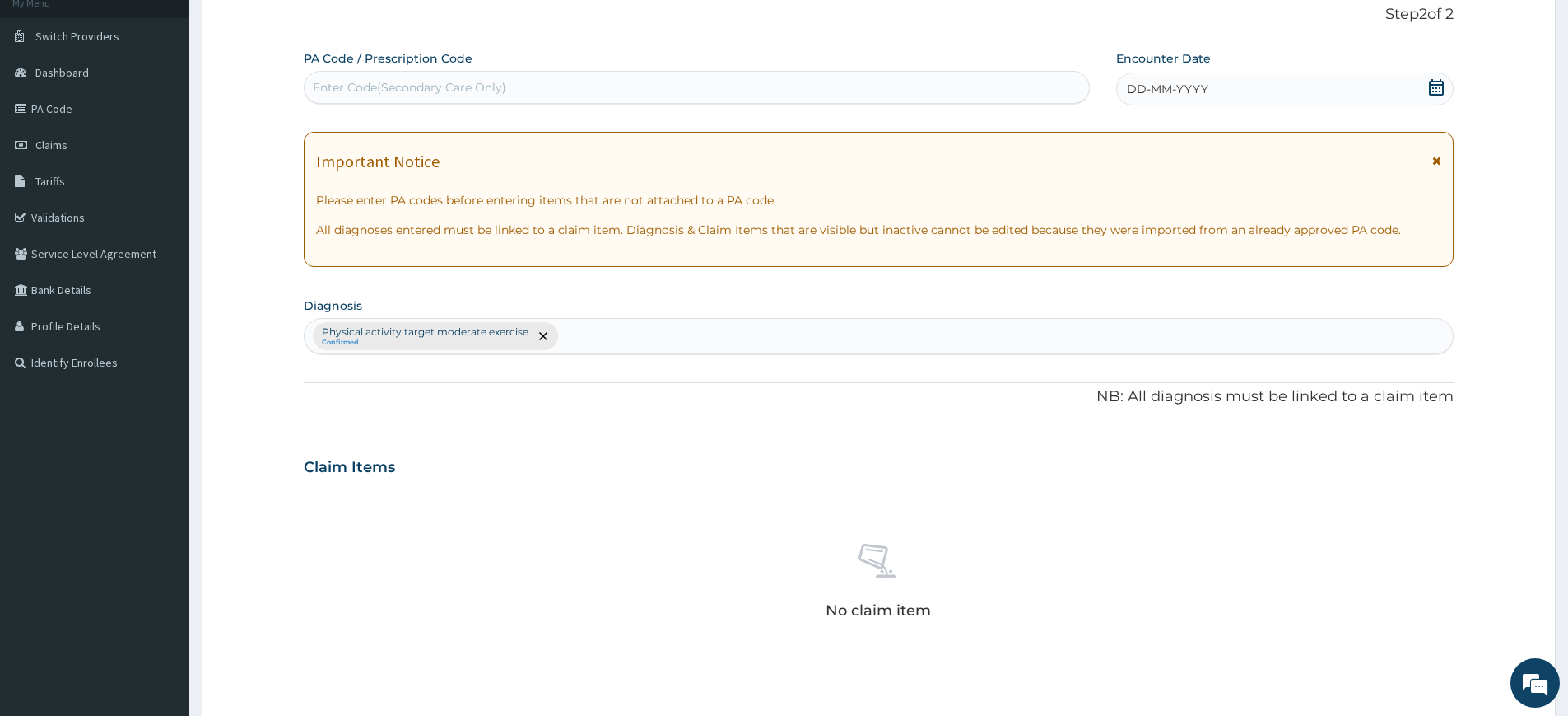
click at [1054, 93] on div "Enter Code(Secondary Care Only)" at bounding box center [697, 87] width 784 height 26
type input "PA/266CC0"
click at [1183, 91] on span "DD-MM-YYYY" at bounding box center [1168, 88] width 81 height 16
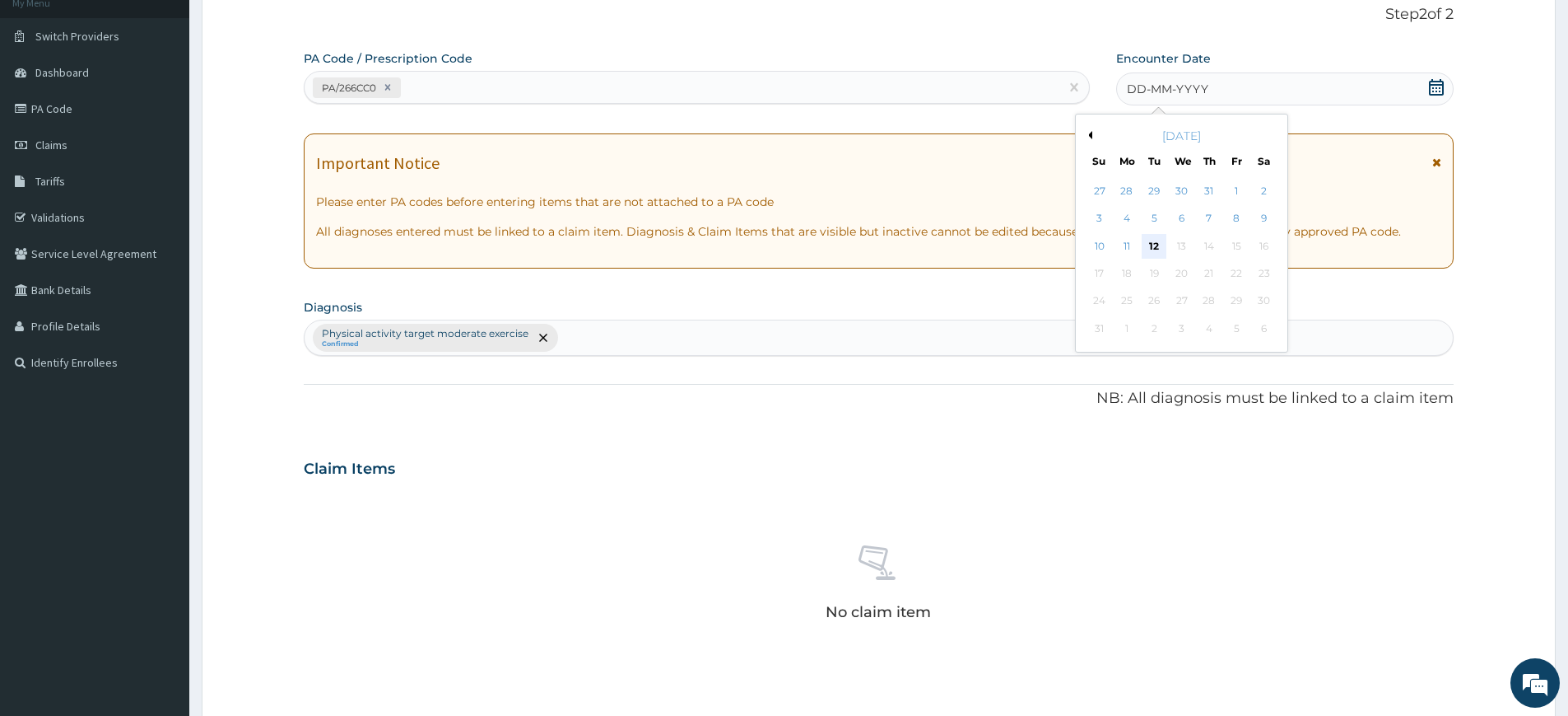
click at [1146, 240] on div "12" at bounding box center [1155, 247] width 25 height 25
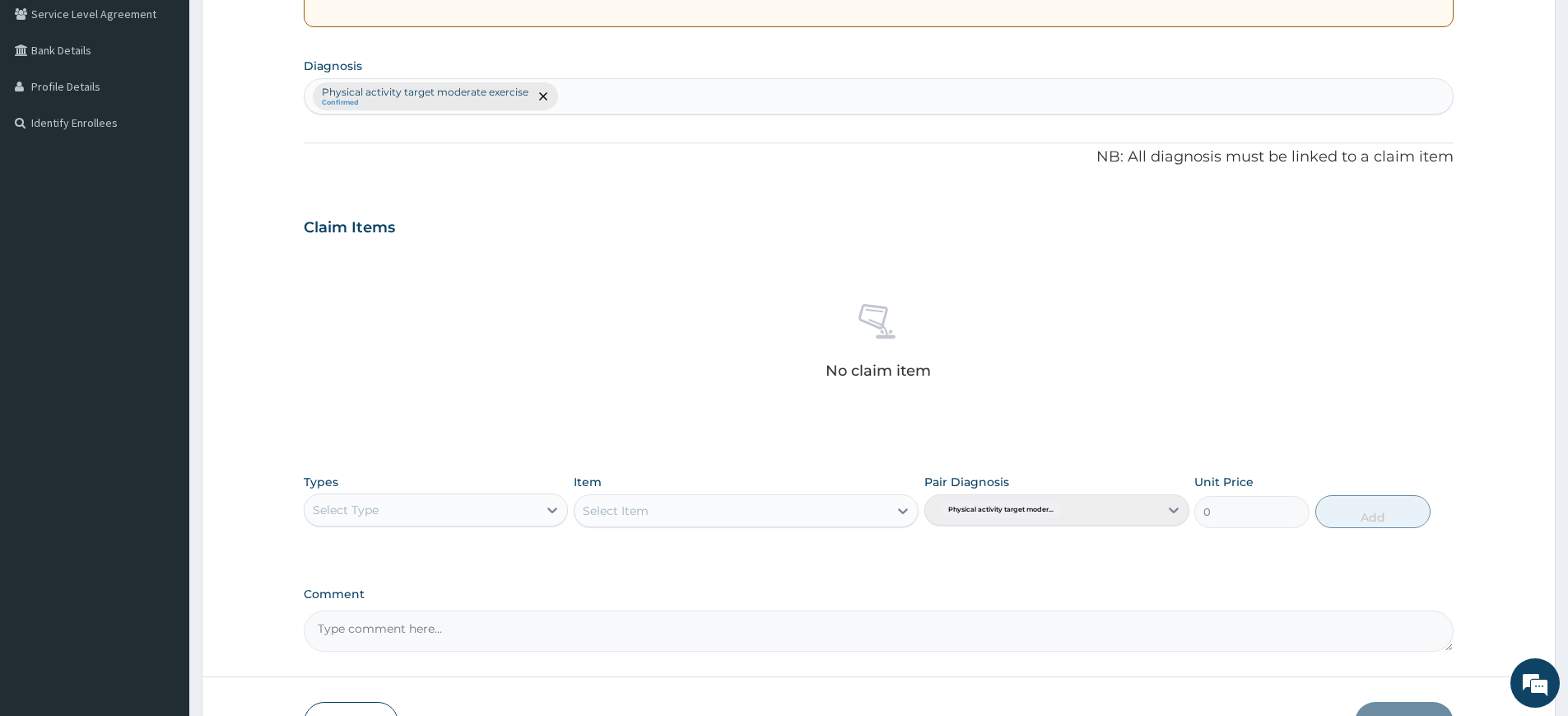
scroll to position [455, 0]
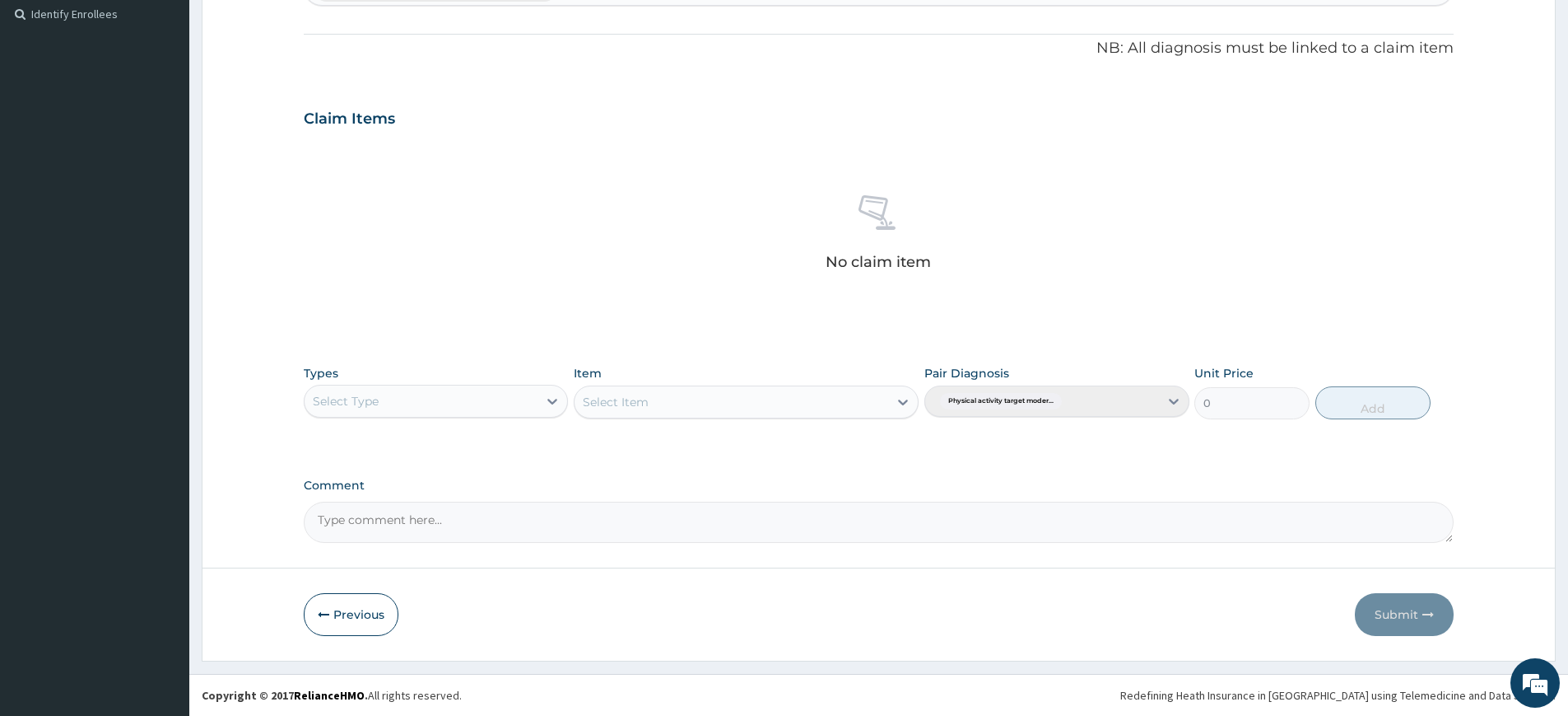
click at [497, 399] on div "Select Type" at bounding box center [421, 401] width 233 height 26
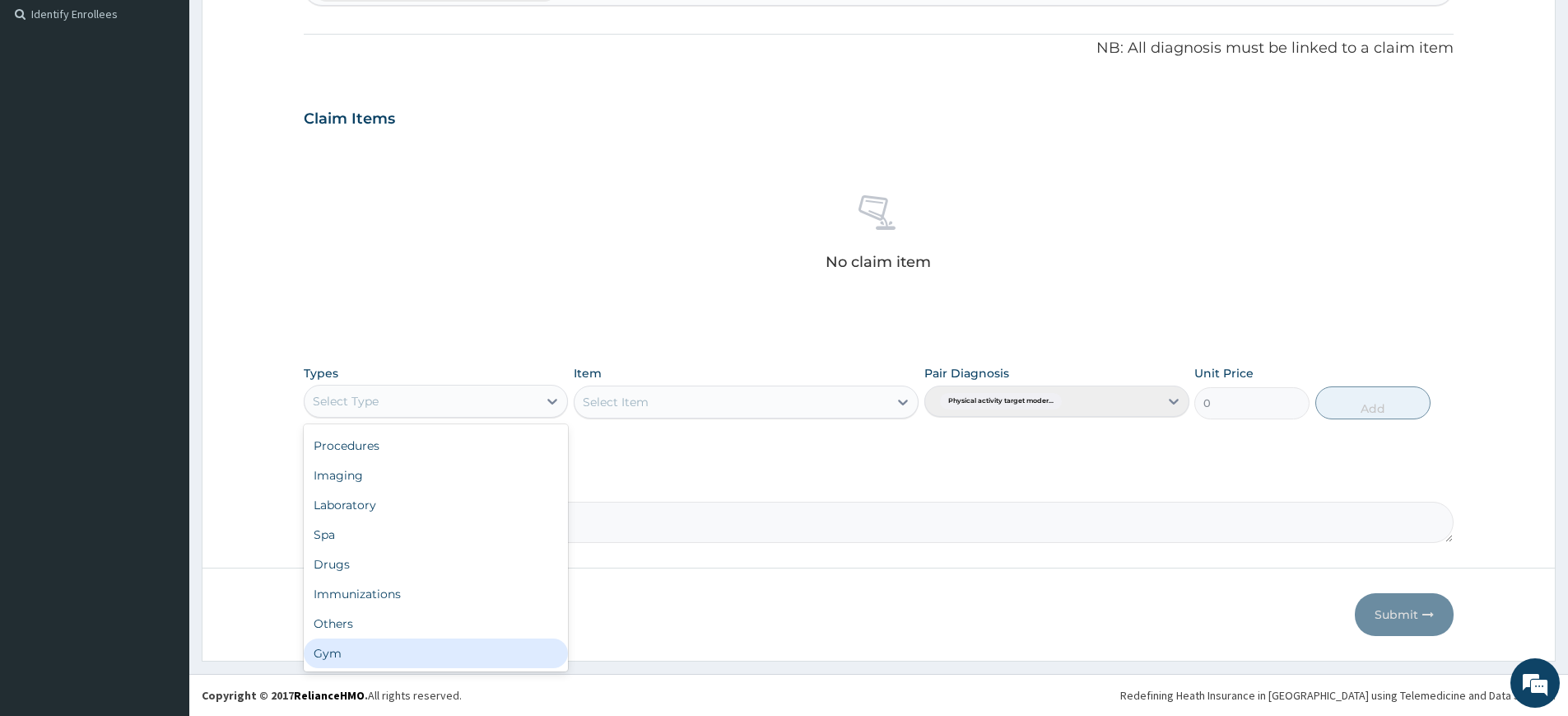
click at [473, 673] on footer "Redefining Heath Insurance in [GEOGRAPHIC_DATA] using Telemedicine and Data Sci…" at bounding box center [879, 694] width 1378 height 42
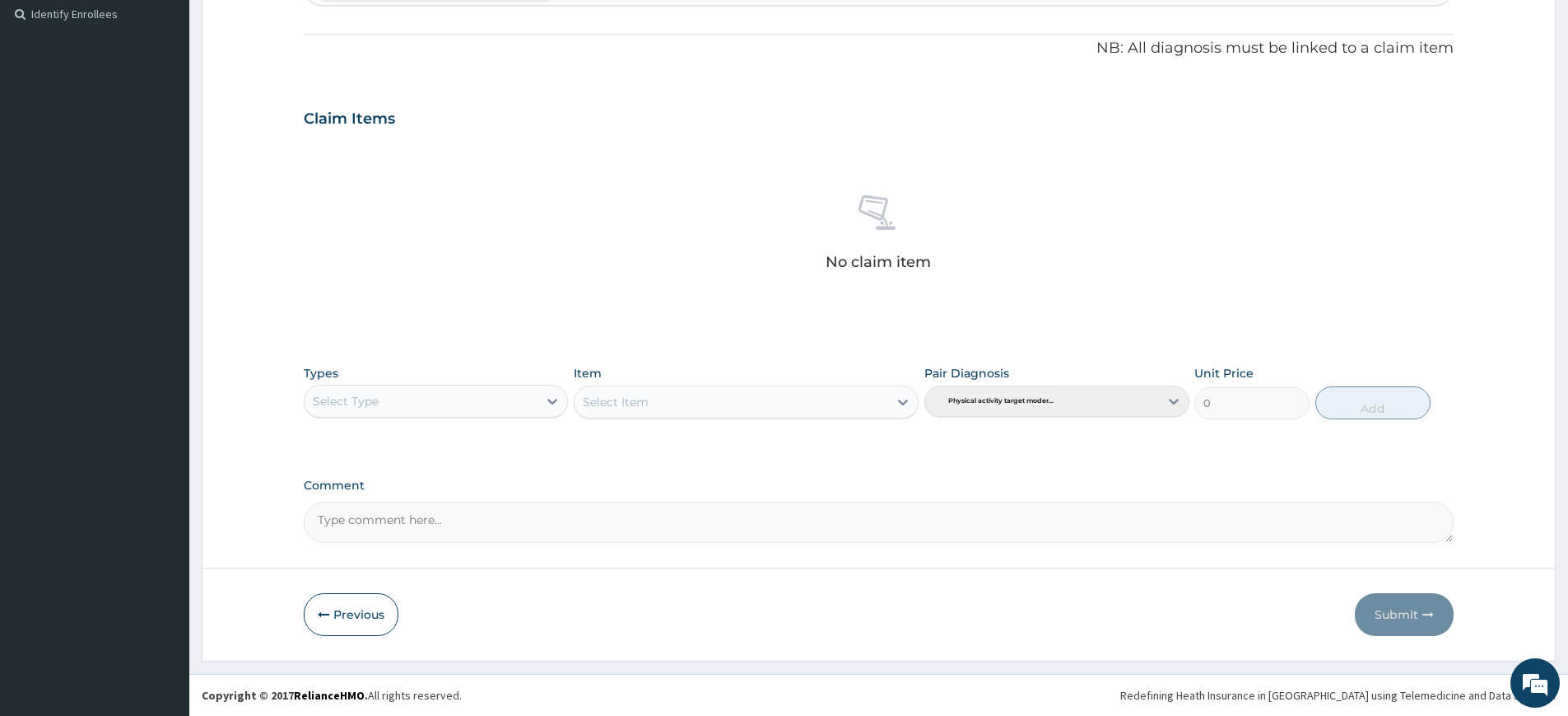
click at [527, 418] on div "Types Select Type" at bounding box center [436, 392] width 264 height 55
click at [536, 384] on div "Select Type" at bounding box center [436, 401] width 264 height 33
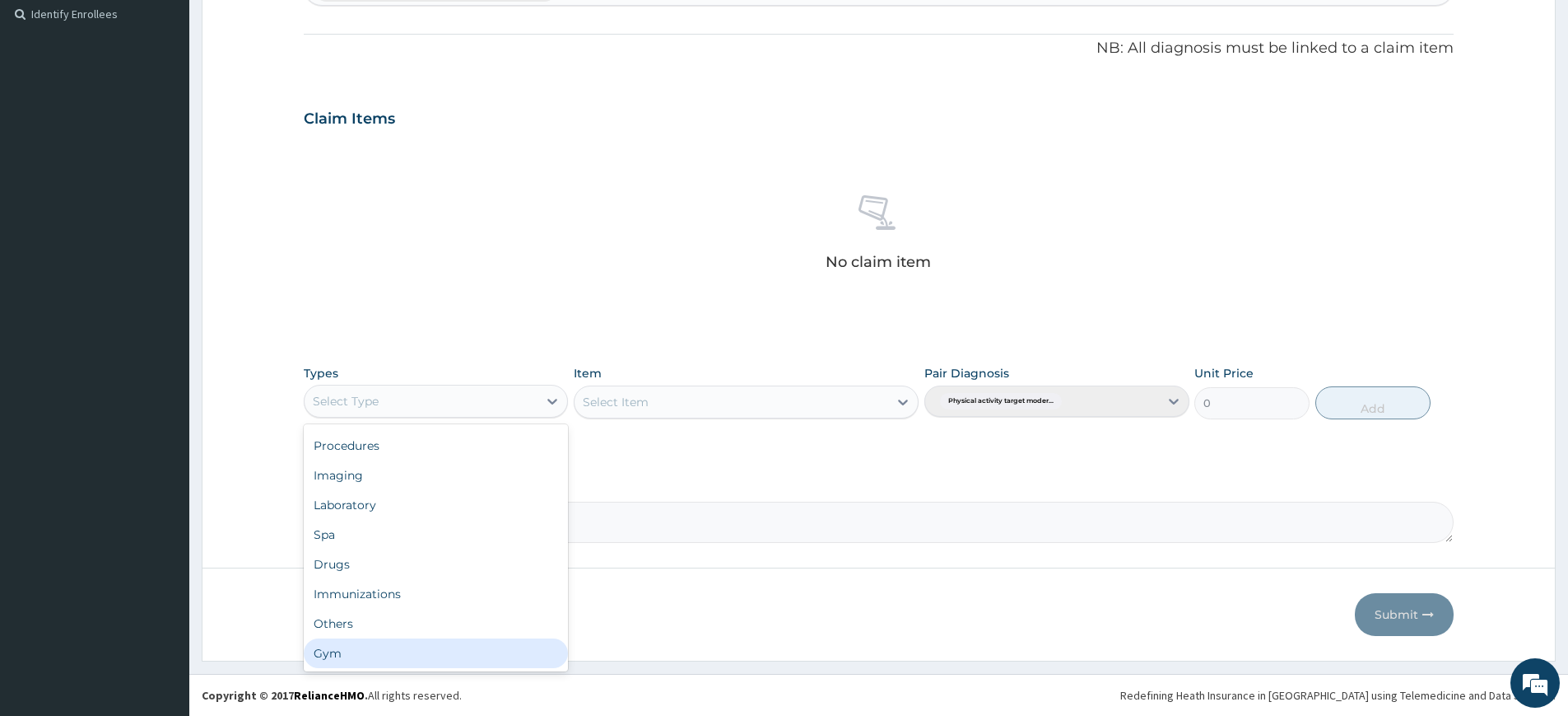
click at [511, 646] on div "Gym" at bounding box center [436, 653] width 264 height 29
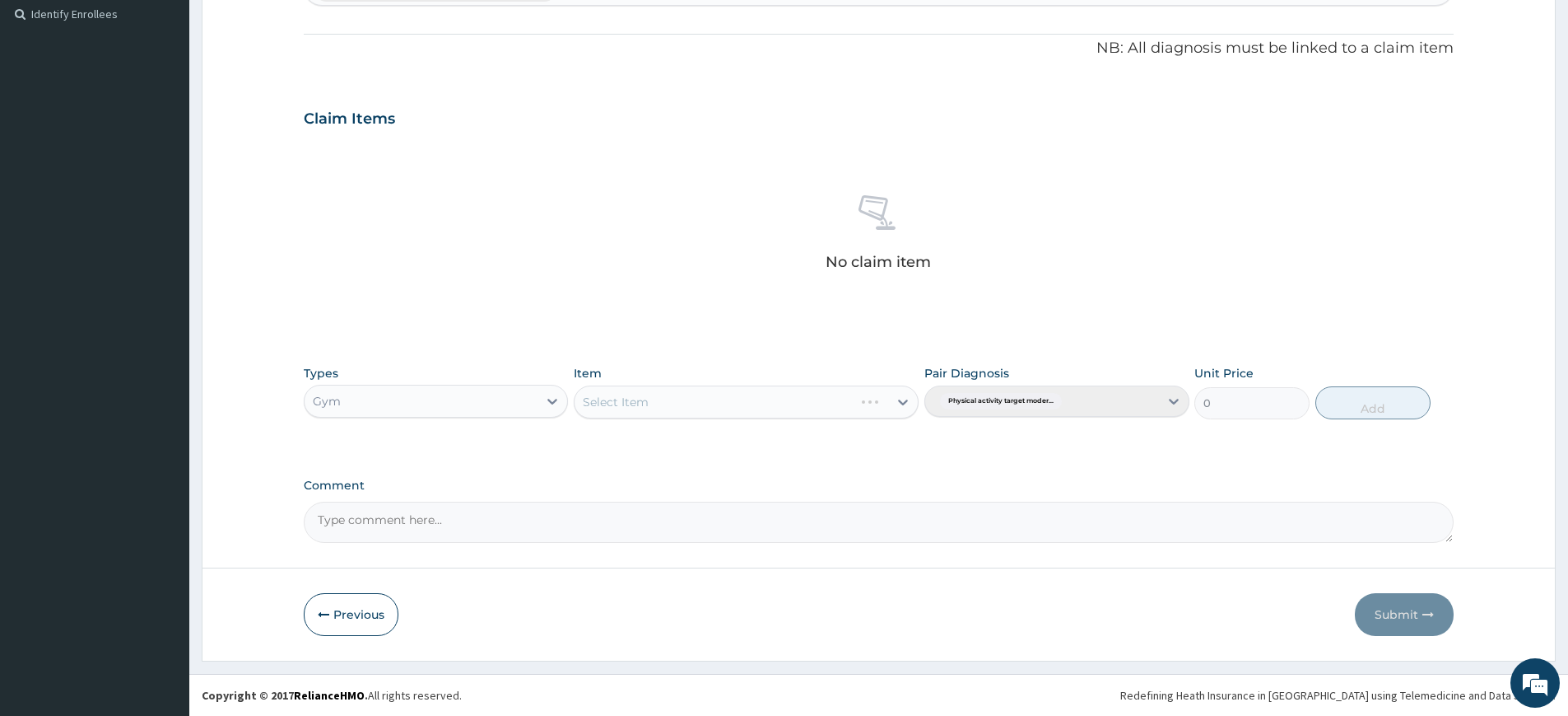
click at [642, 405] on div "Select Item" at bounding box center [746, 401] width 345 height 33
click at [643, 407] on div "Select Item" at bounding box center [746, 401] width 345 height 33
click at [672, 399] on div "Select Item" at bounding box center [732, 402] width 313 height 26
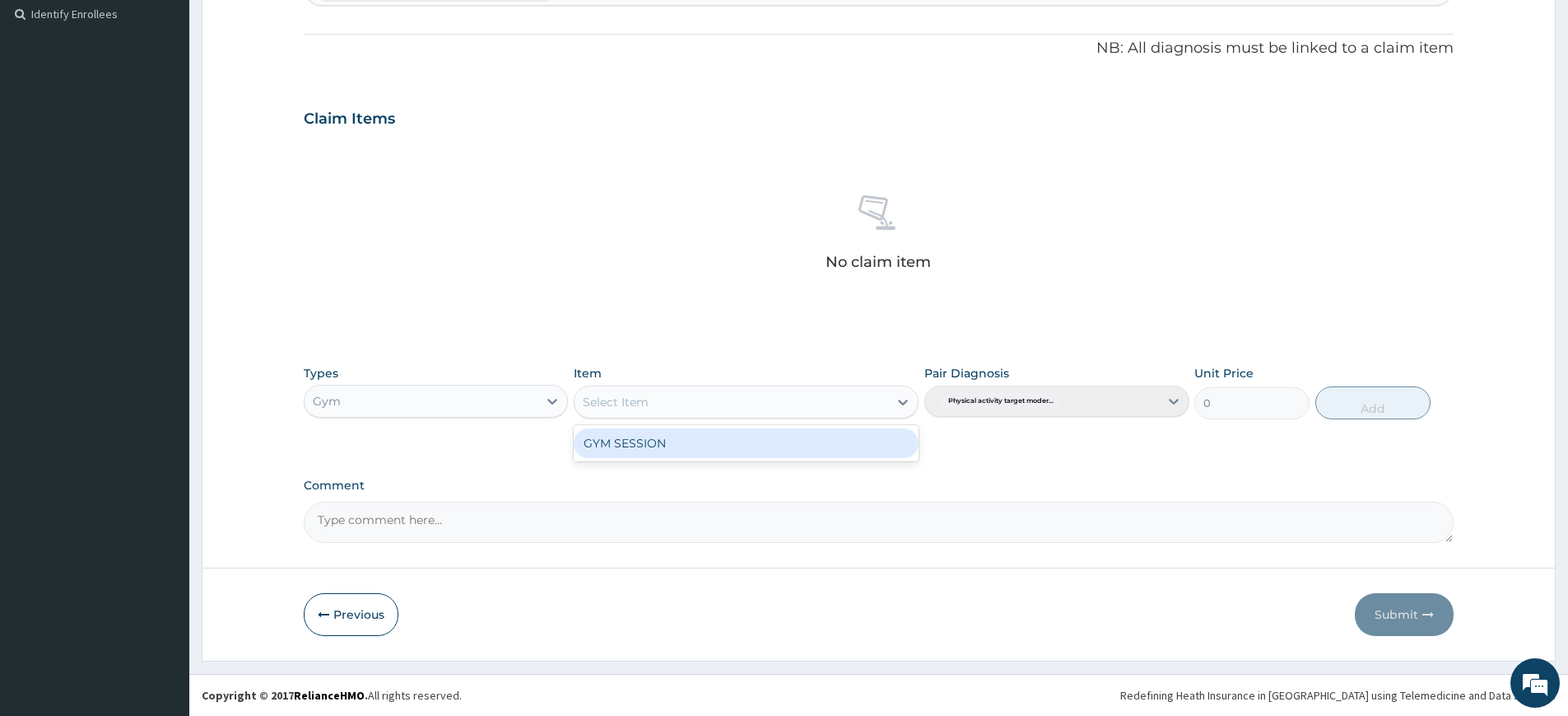
click at [678, 441] on div "GYM SESSION" at bounding box center [746, 442] width 345 height 29
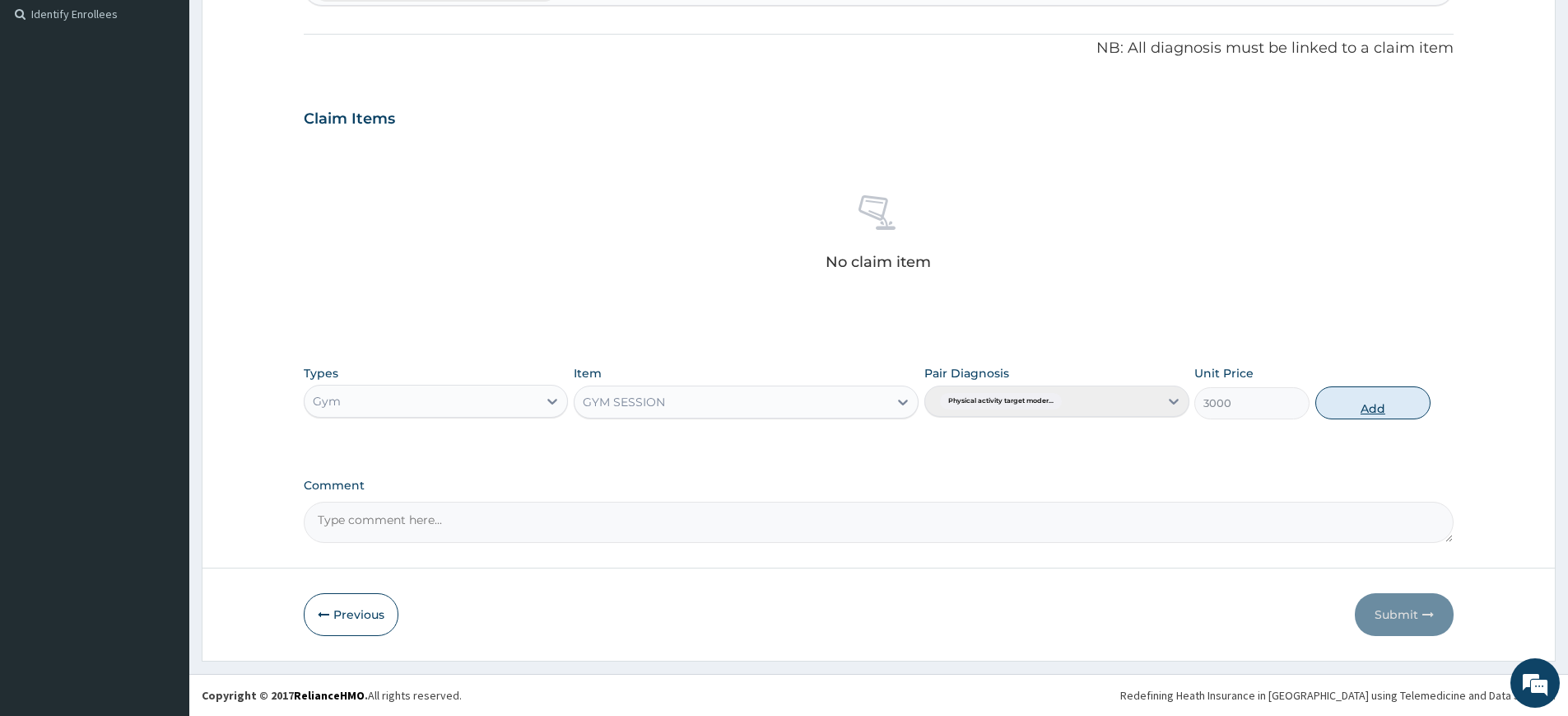
click at [1388, 407] on button "Add" at bounding box center [1373, 402] width 115 height 33
type input "0"
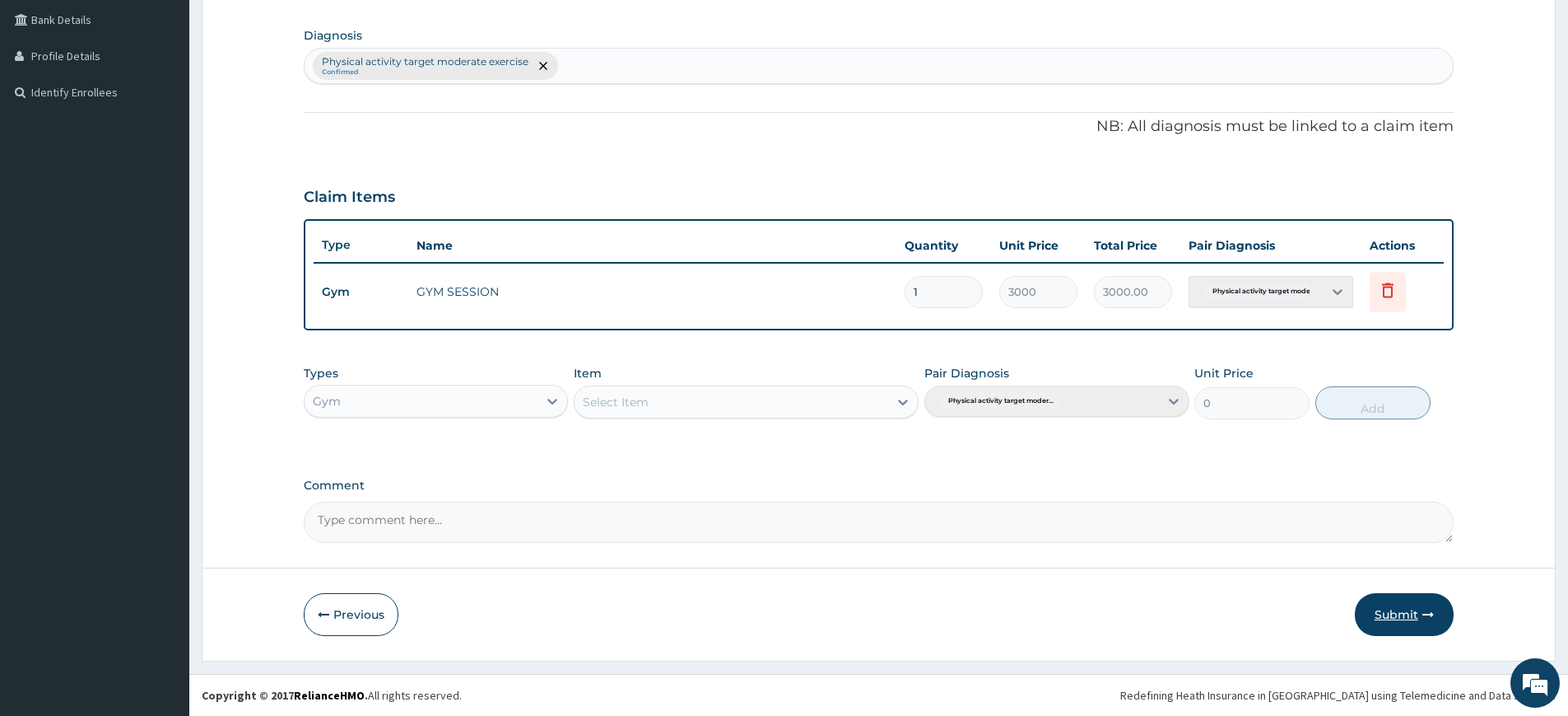
click at [1397, 618] on button "Submit" at bounding box center [1404, 614] width 99 height 43
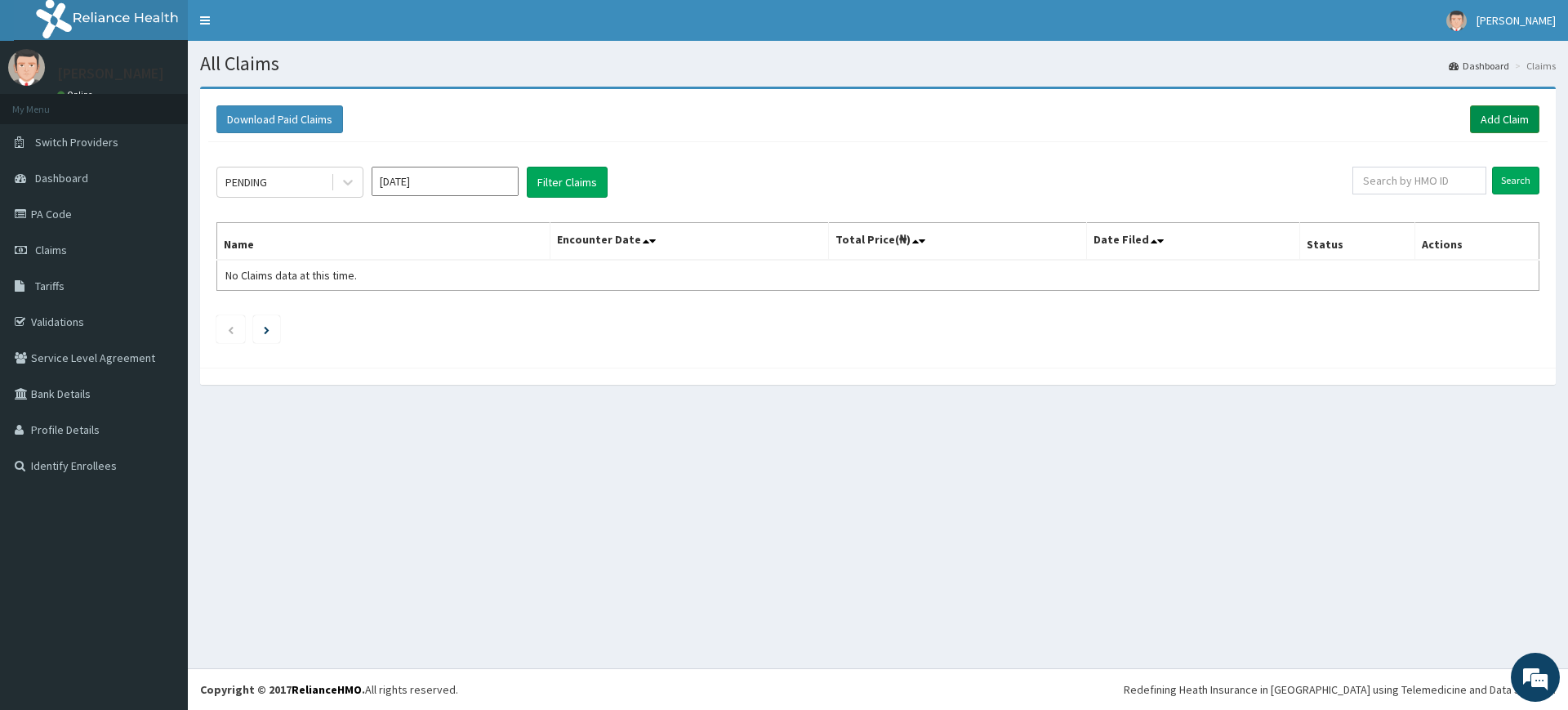
click at [1487, 121] on link "Add Claim" at bounding box center [1504, 119] width 69 height 28
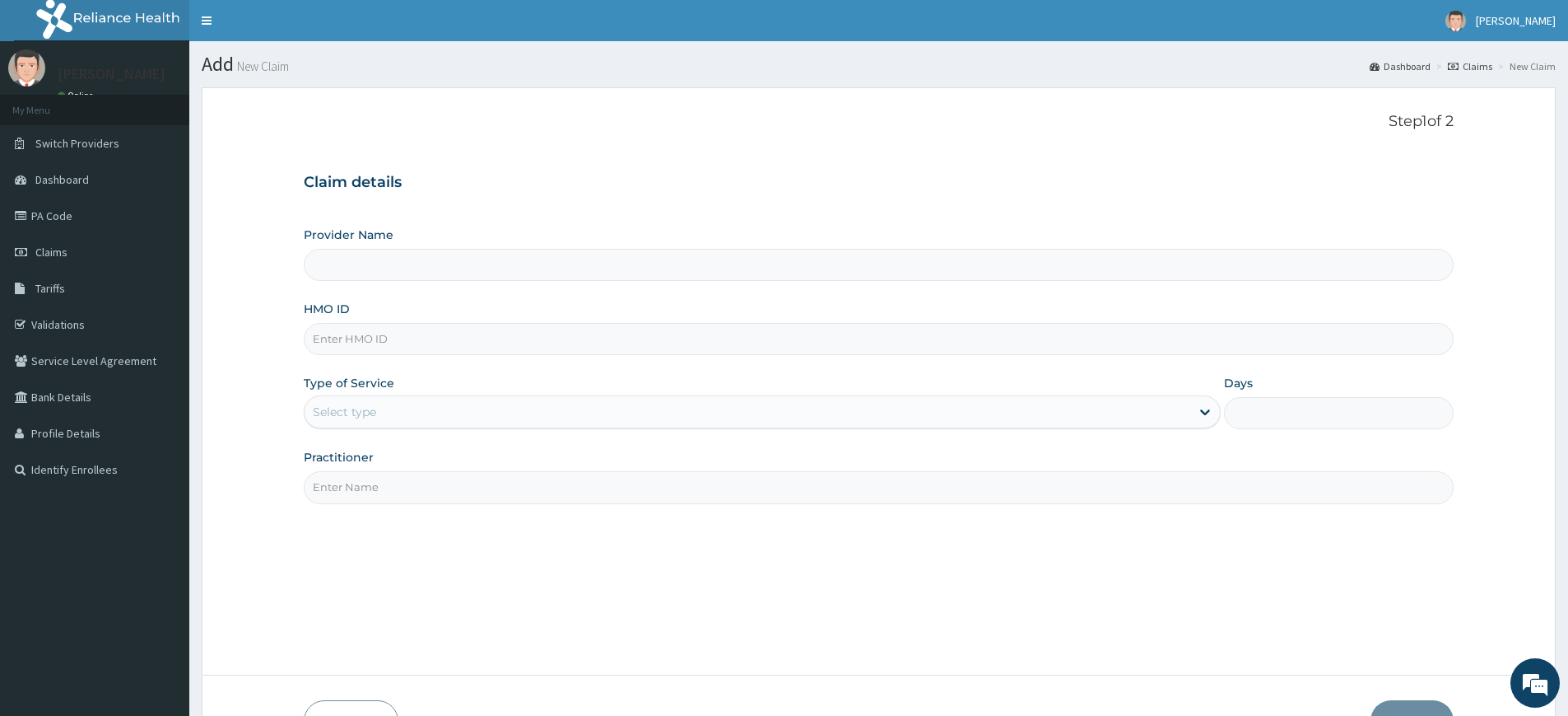
type input "Pure Fitness Africa | Lekki (fka Fitness Central)"
type input "1"
click at [414, 486] on input "Practitioner" at bounding box center [879, 487] width 1150 height 32
type input "pure fitness africa"
click at [420, 346] on input "HMO ID" at bounding box center [879, 339] width 1150 height 32
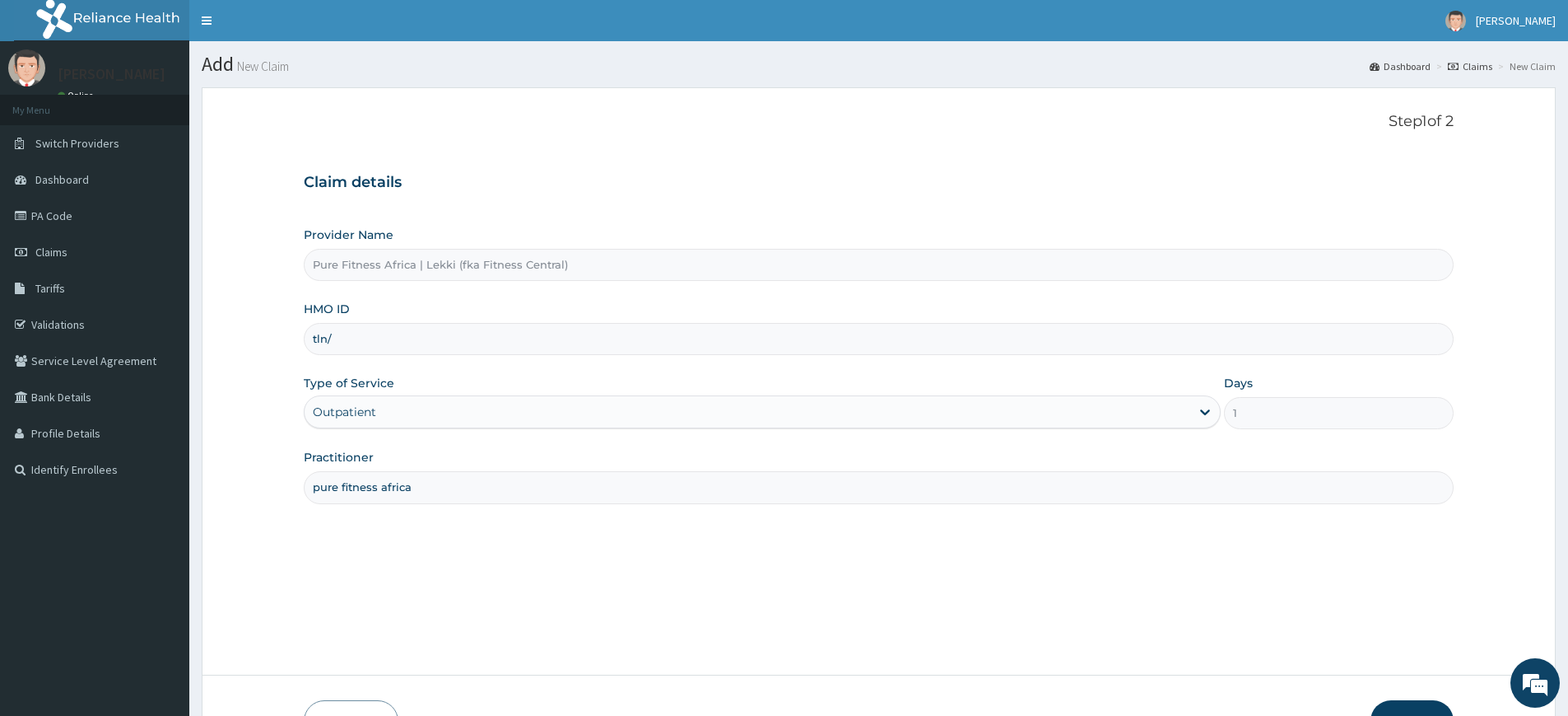
type input "TLN/10026/B"
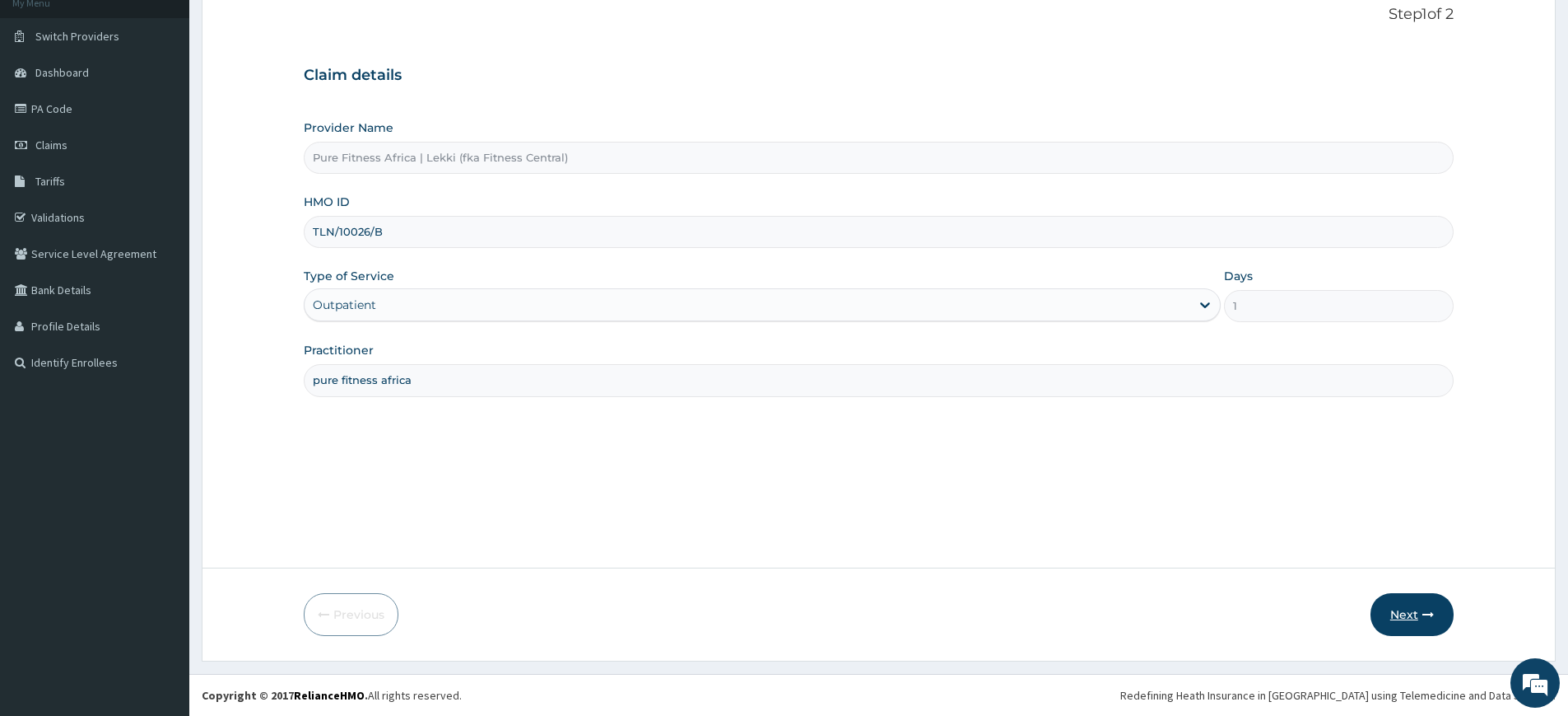
click at [1452, 608] on button "Next" at bounding box center [1412, 614] width 83 height 43
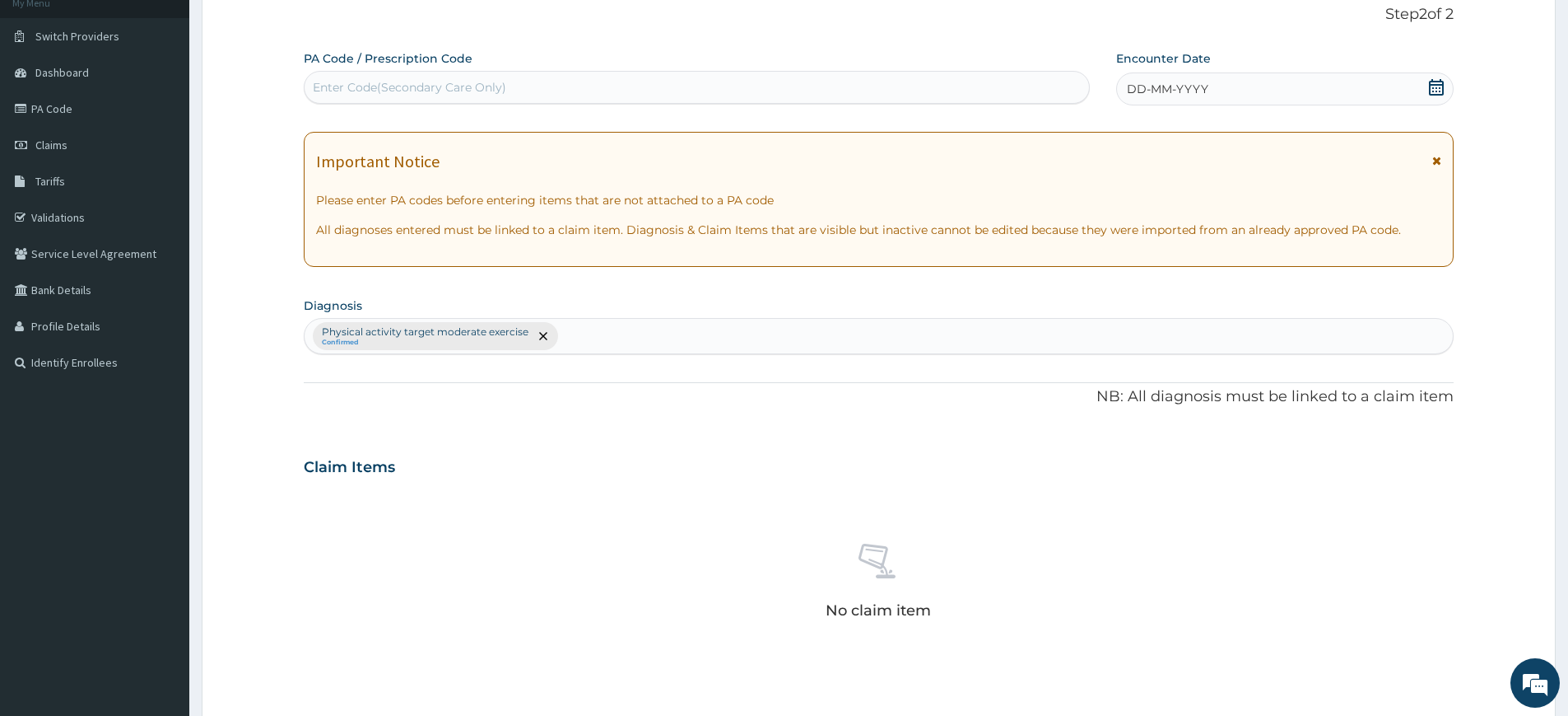
click at [702, 98] on div "Enter Code(Secondary Care Only)" at bounding box center [697, 87] width 784 height 26
click at [701, 98] on div "Enter Code(Secondary Care Only)" at bounding box center [697, 87] width 784 height 26
type input "PA/0AB840"
click at [1429, 83] on icon at bounding box center [1437, 87] width 15 height 16
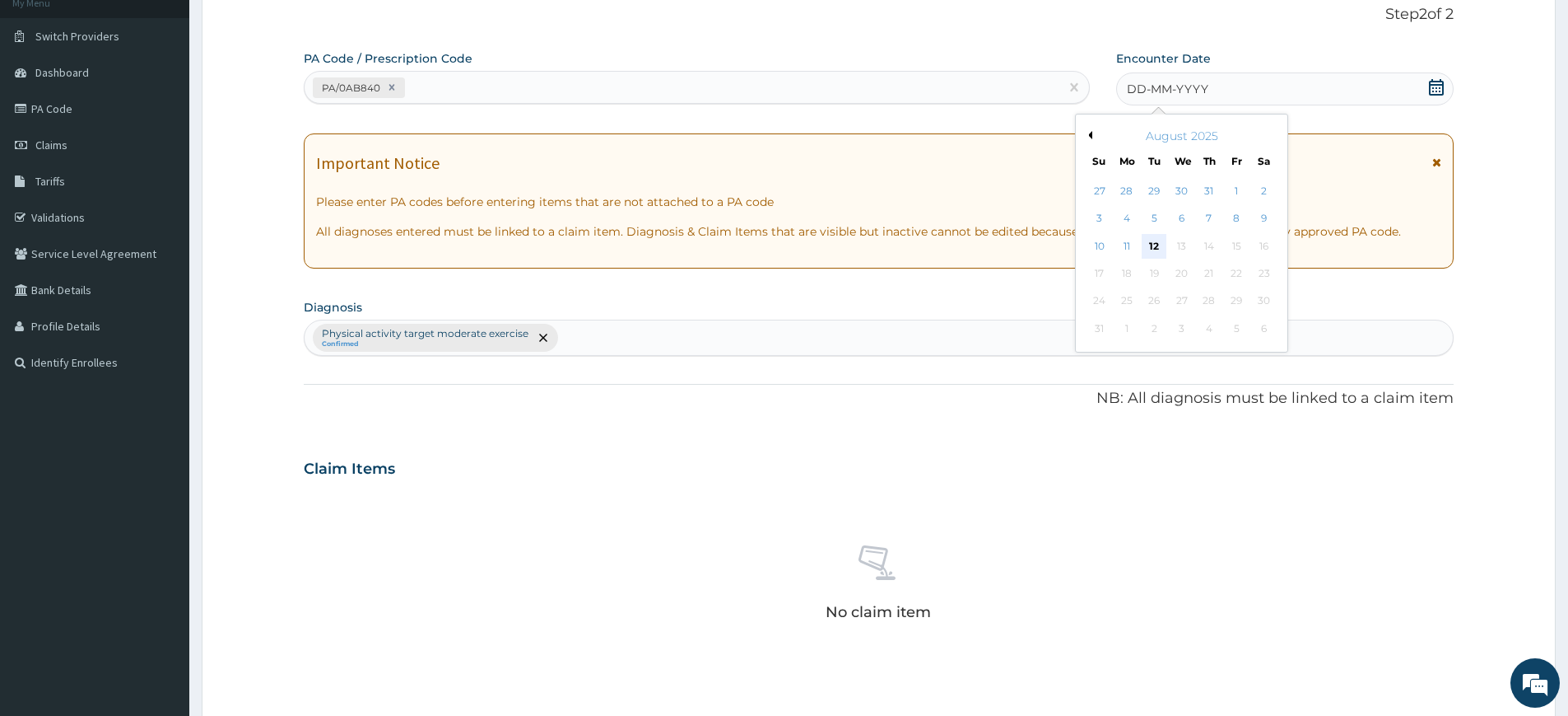
click at [1165, 252] on div "12" at bounding box center [1155, 247] width 25 height 25
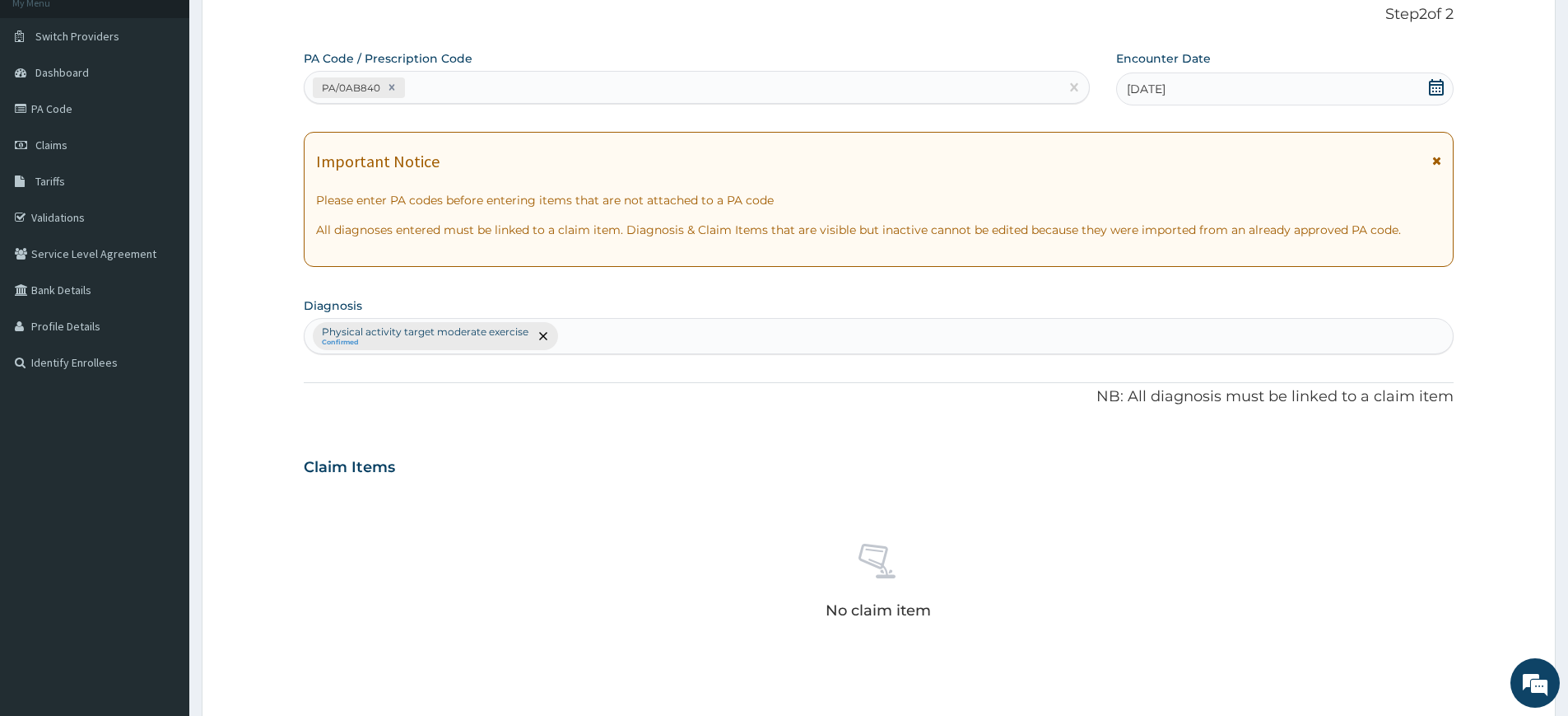
scroll to position [455, 0]
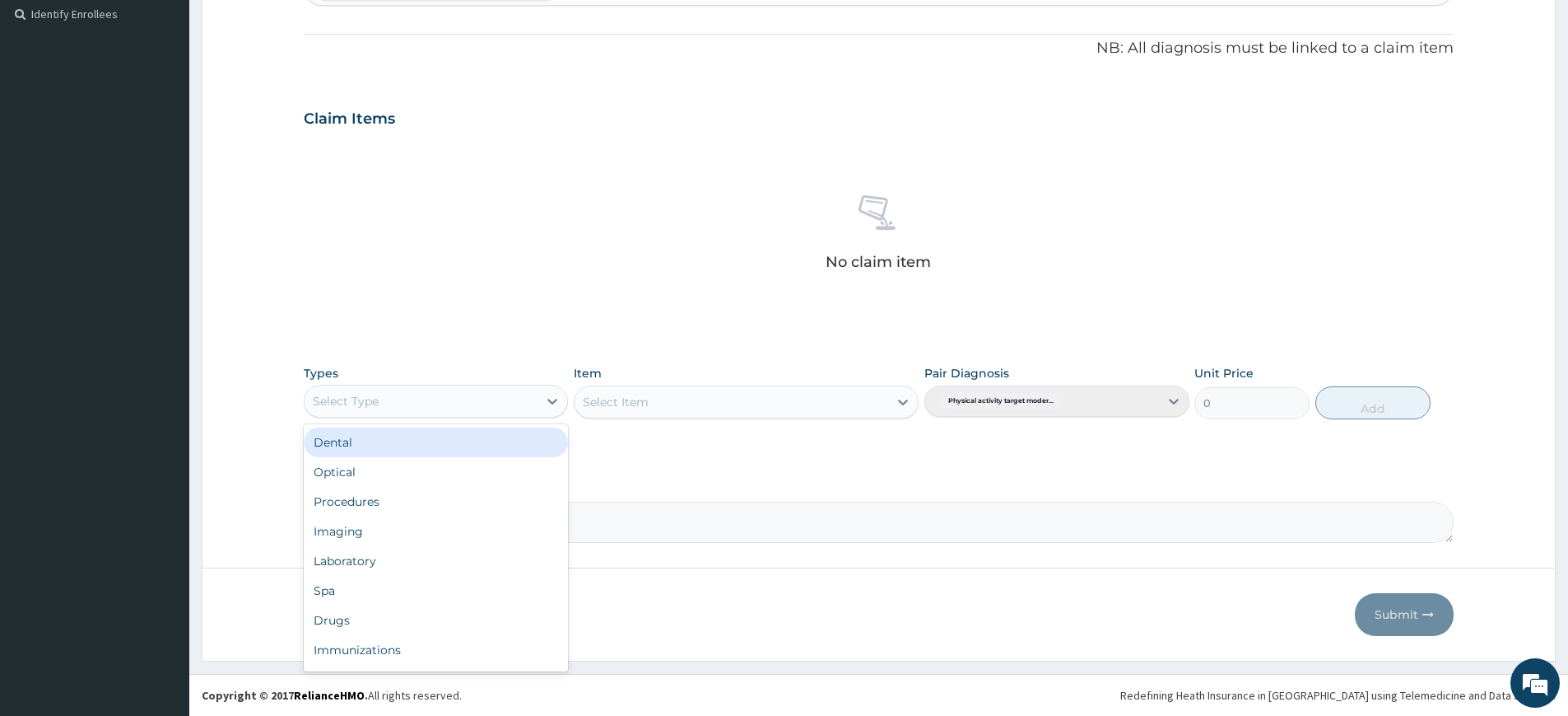
click at [477, 398] on div "Select Type" at bounding box center [421, 401] width 233 height 26
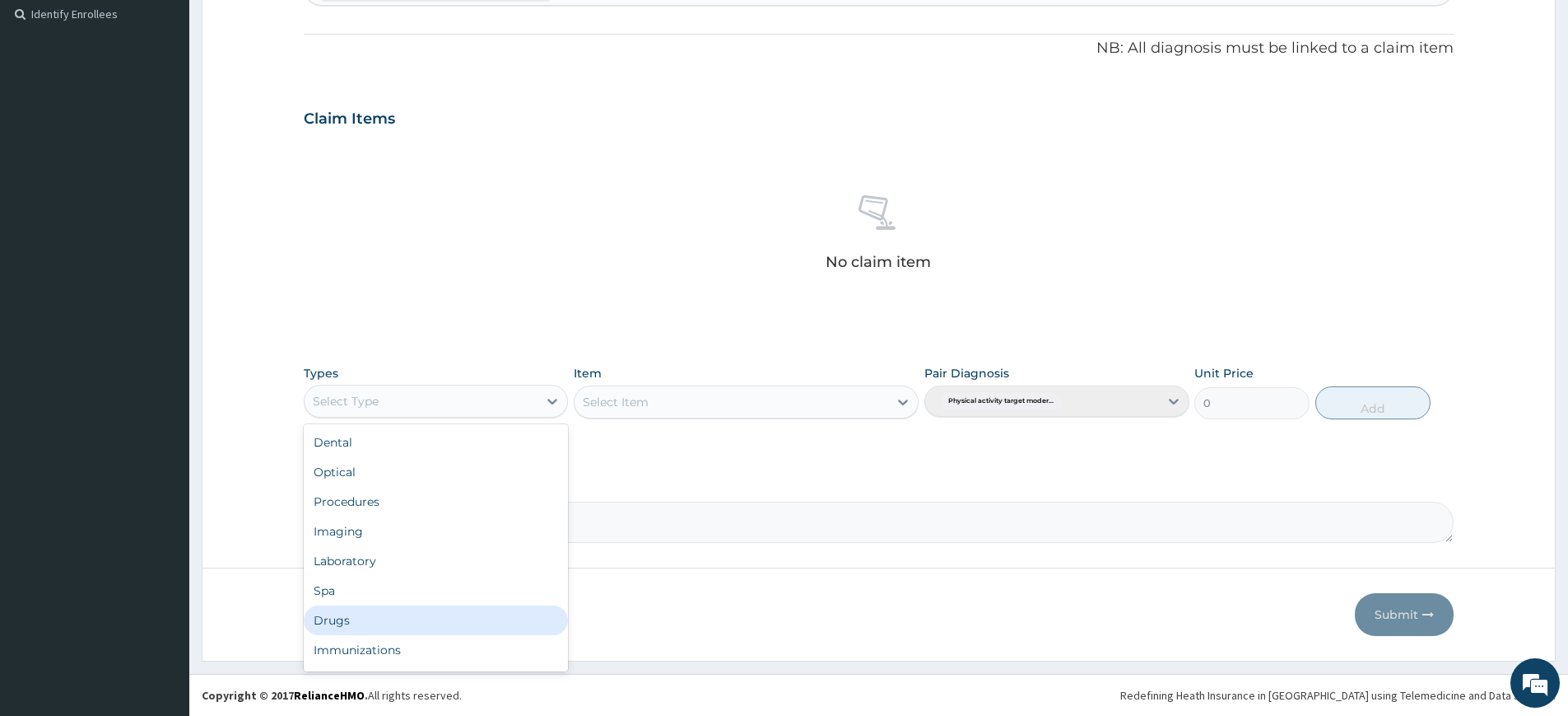
scroll to position [56, 0]
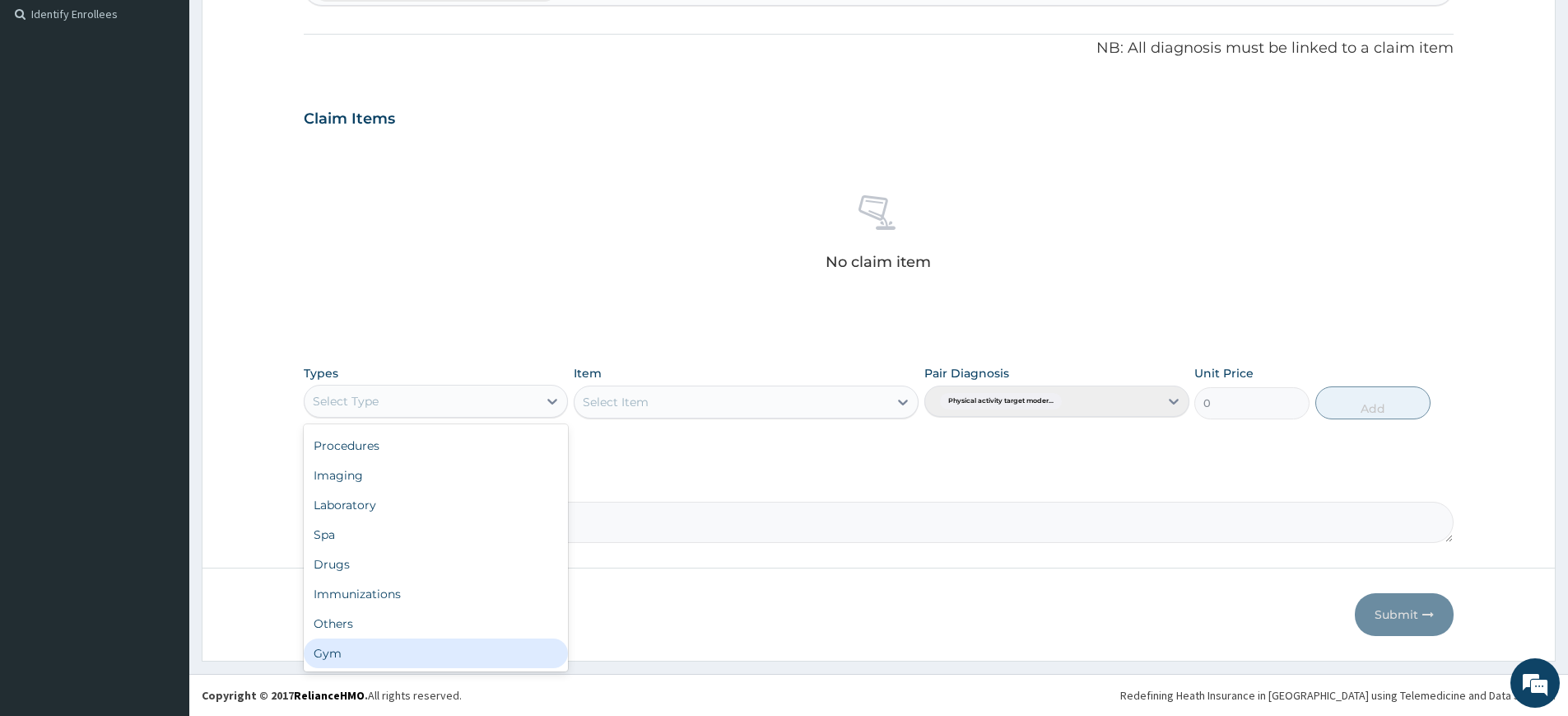
click at [473, 648] on div "Gym" at bounding box center [436, 653] width 264 height 29
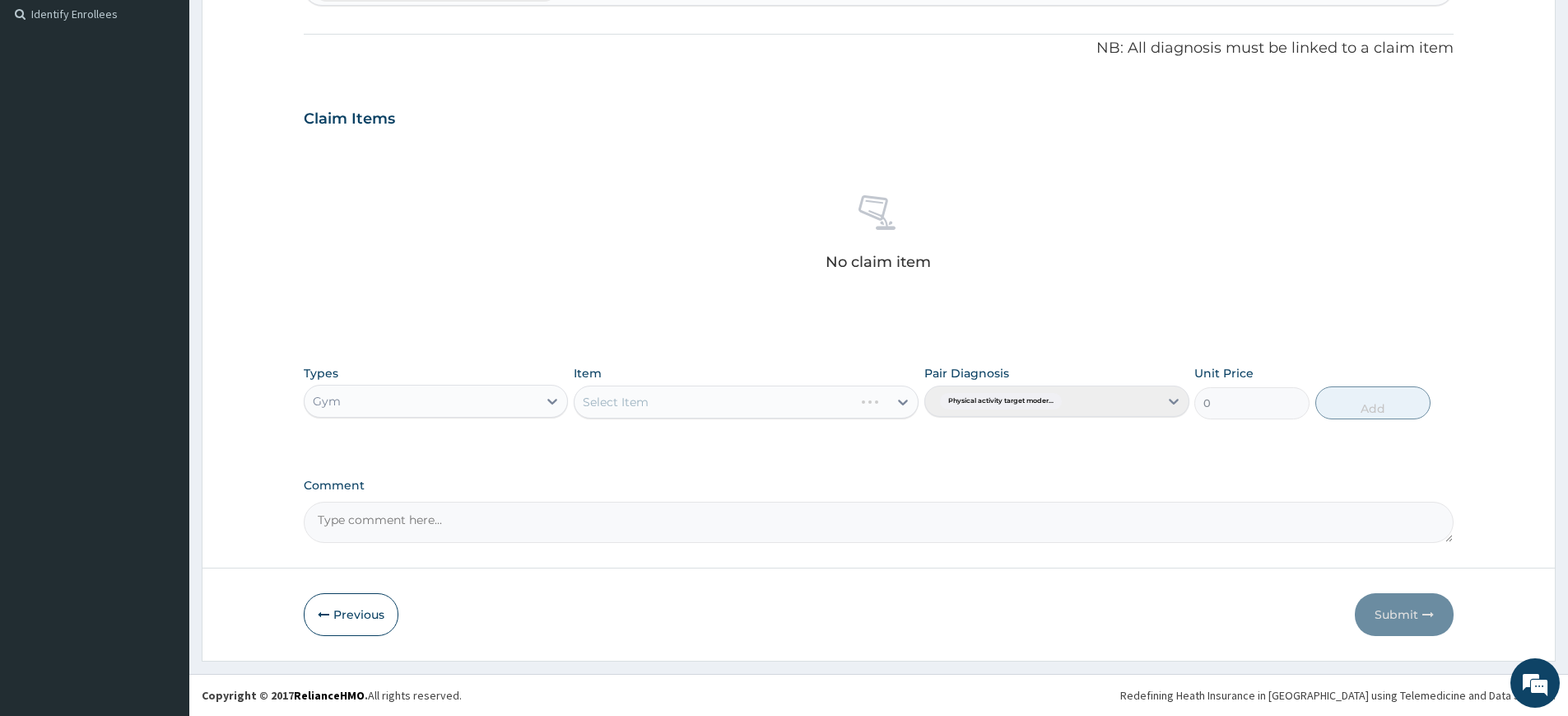
click at [648, 401] on div "Select Item" at bounding box center [746, 401] width 345 height 33
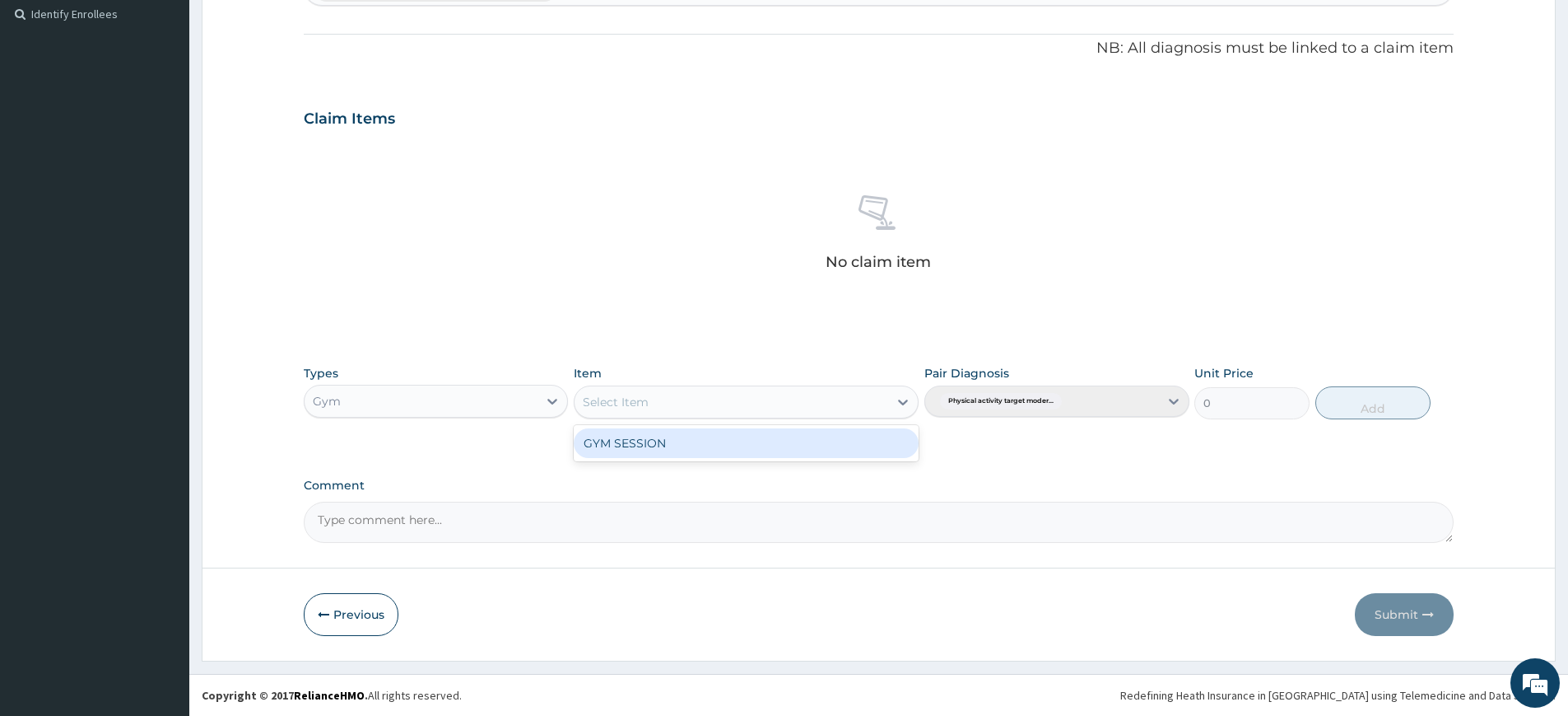
click at [648, 402] on div "Select Item" at bounding box center [615, 401] width 66 height 16
click at [652, 443] on div "GYM SESSION" at bounding box center [746, 442] width 345 height 29
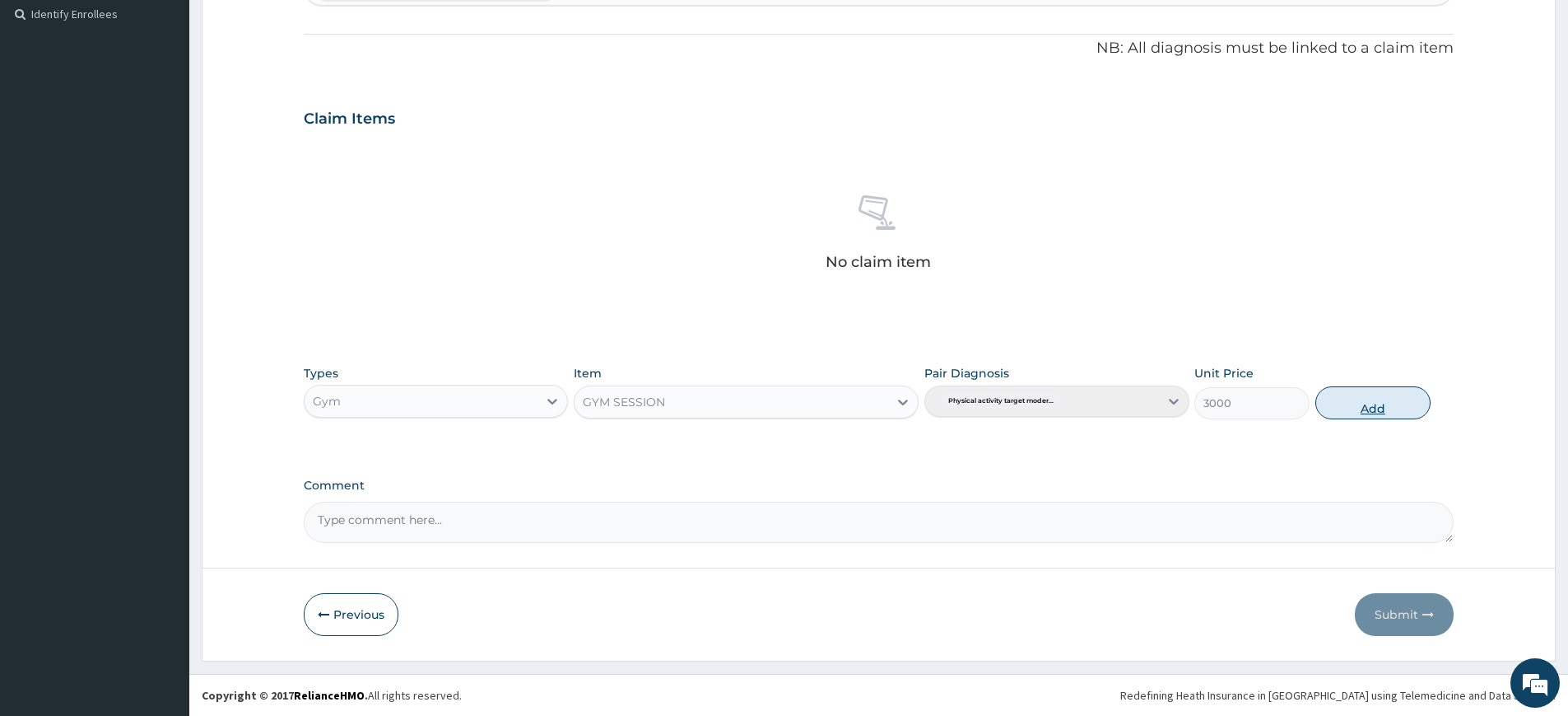
click at [1354, 399] on button "Add" at bounding box center [1373, 402] width 115 height 33
type input "0"
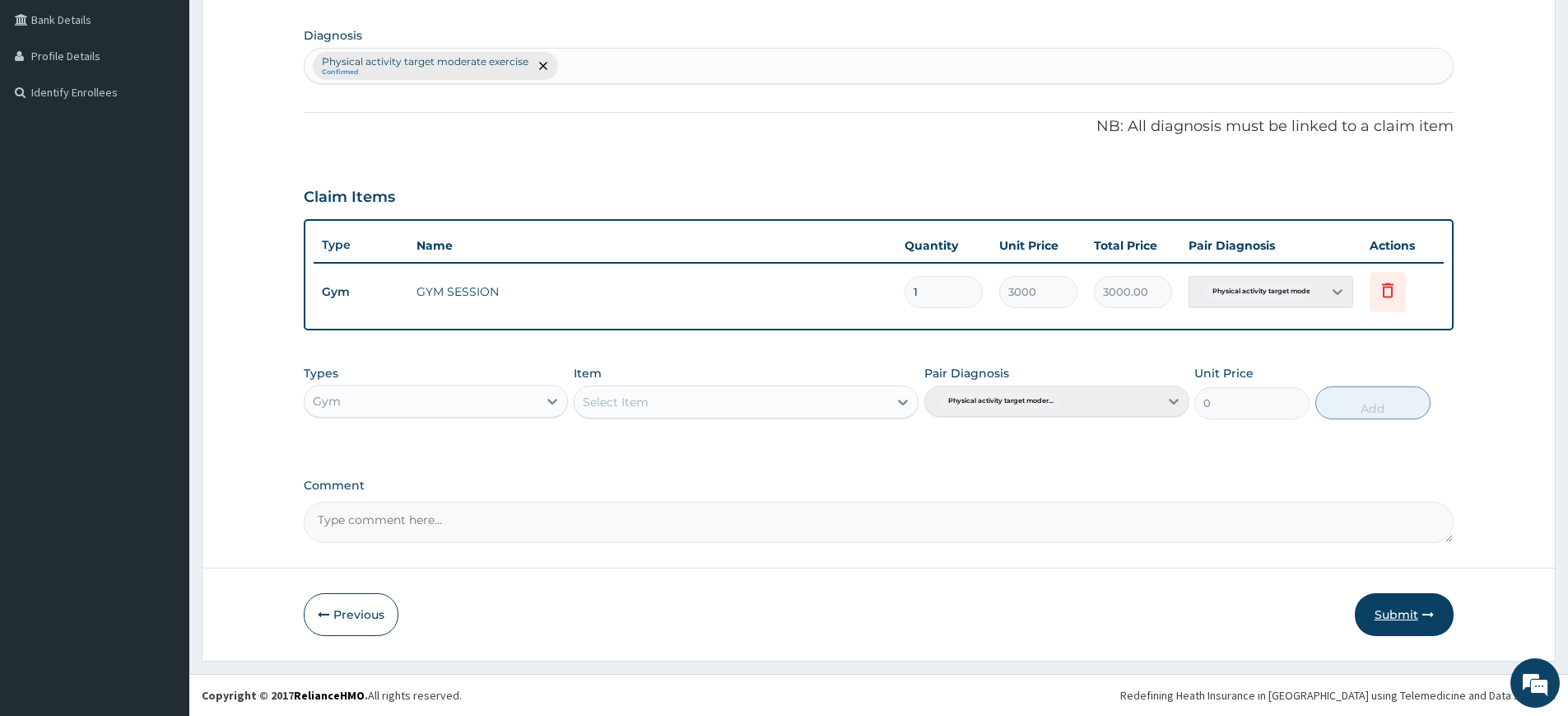
click at [1390, 609] on button "Submit" at bounding box center [1404, 614] width 99 height 43
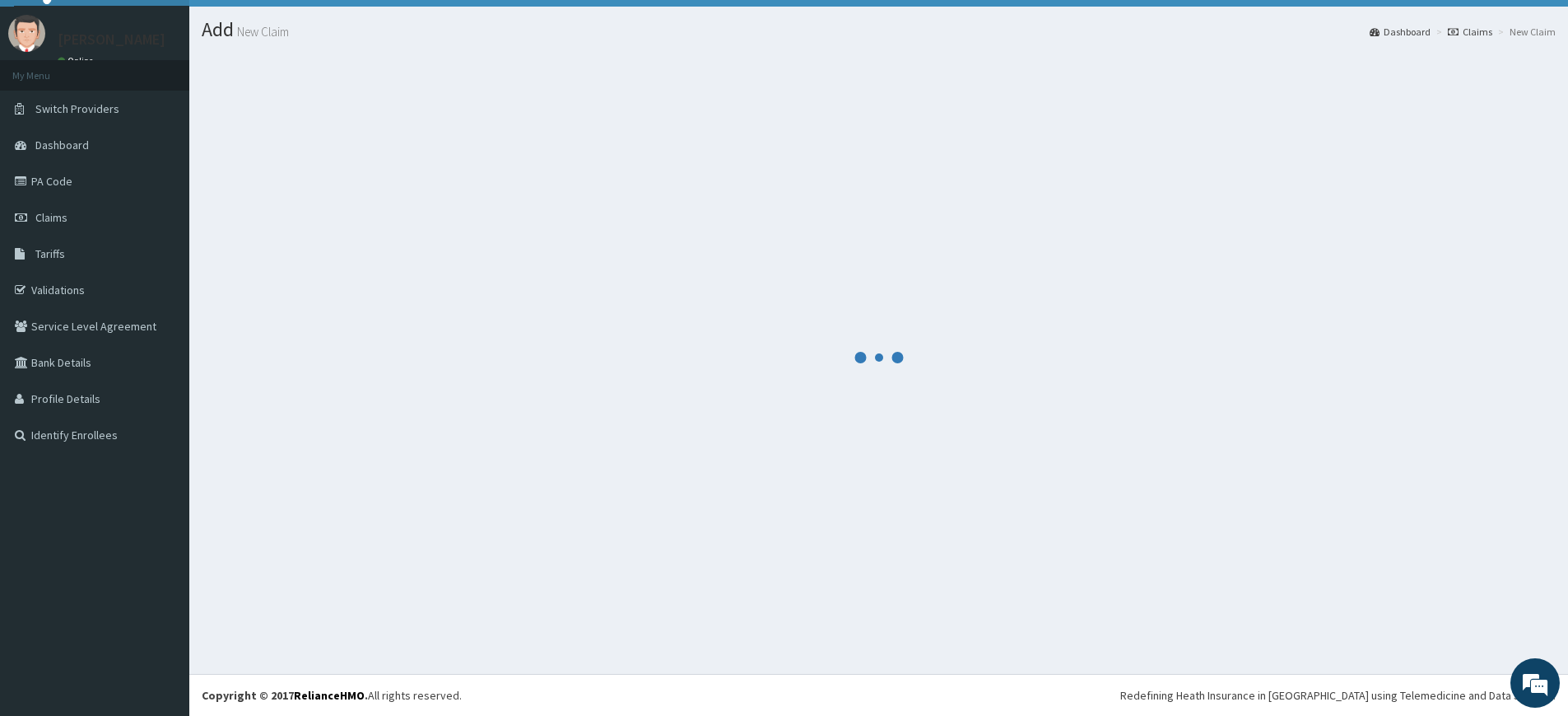
scroll to position [377, 0]
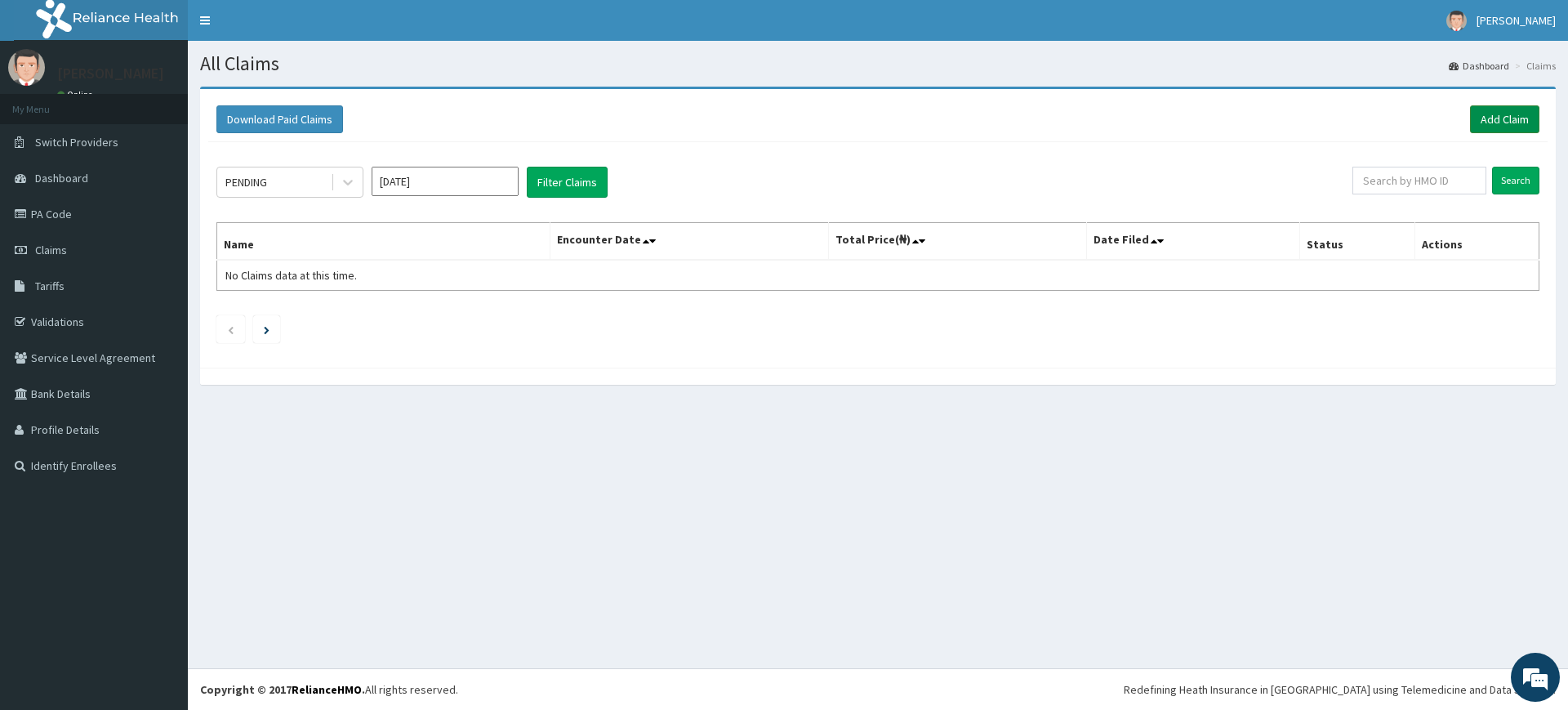
click at [1522, 120] on link "Add Claim" at bounding box center [1504, 119] width 69 height 28
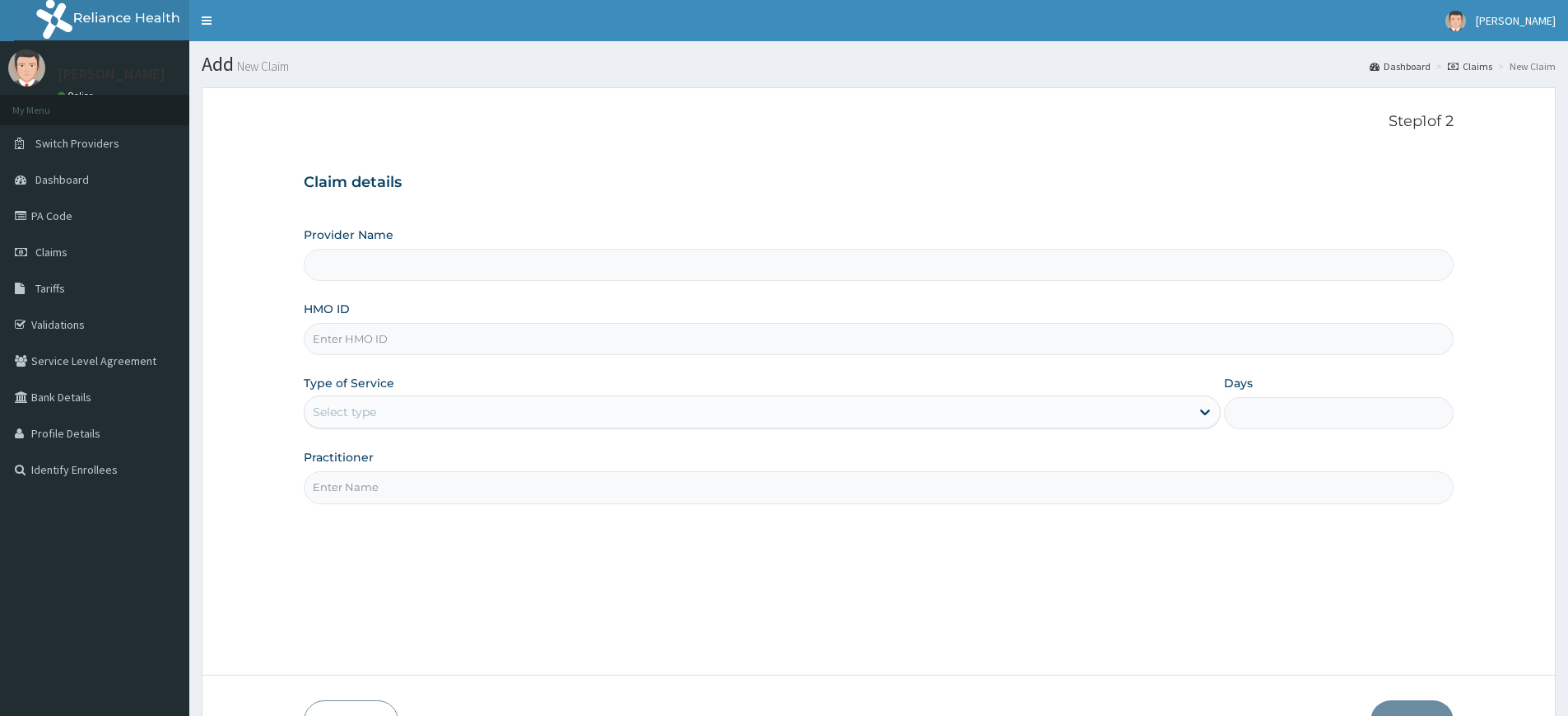
type input "Pure Fitness Africa | Lekki (fka Fitness Central)"
type input "1"
click at [525, 491] on input "Practitioner" at bounding box center [879, 487] width 1150 height 32
type input "pure fitness africa"
click at [426, 334] on input "HMO ID" at bounding box center [879, 339] width 1150 height 32
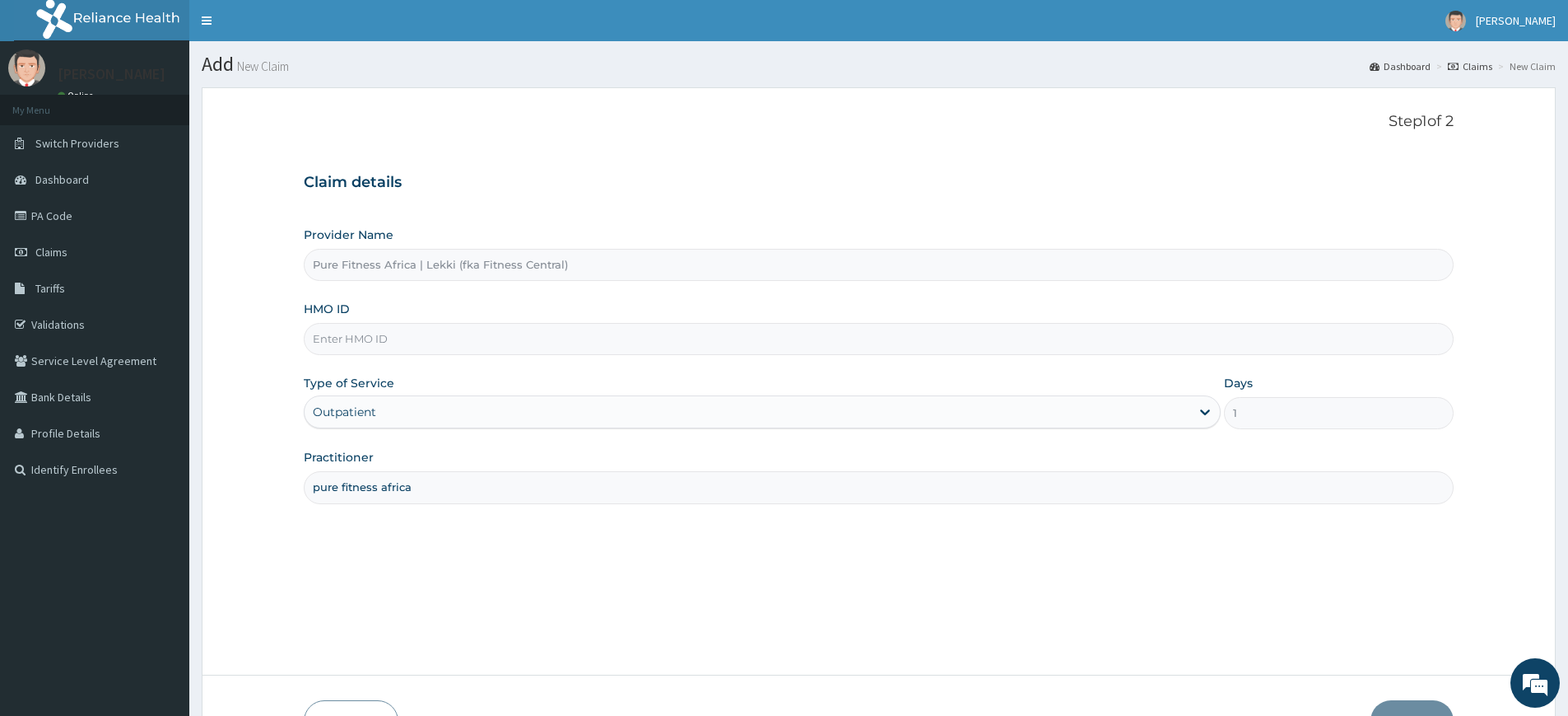
click at [426, 334] on input "HMO ID" at bounding box center [879, 339] width 1150 height 32
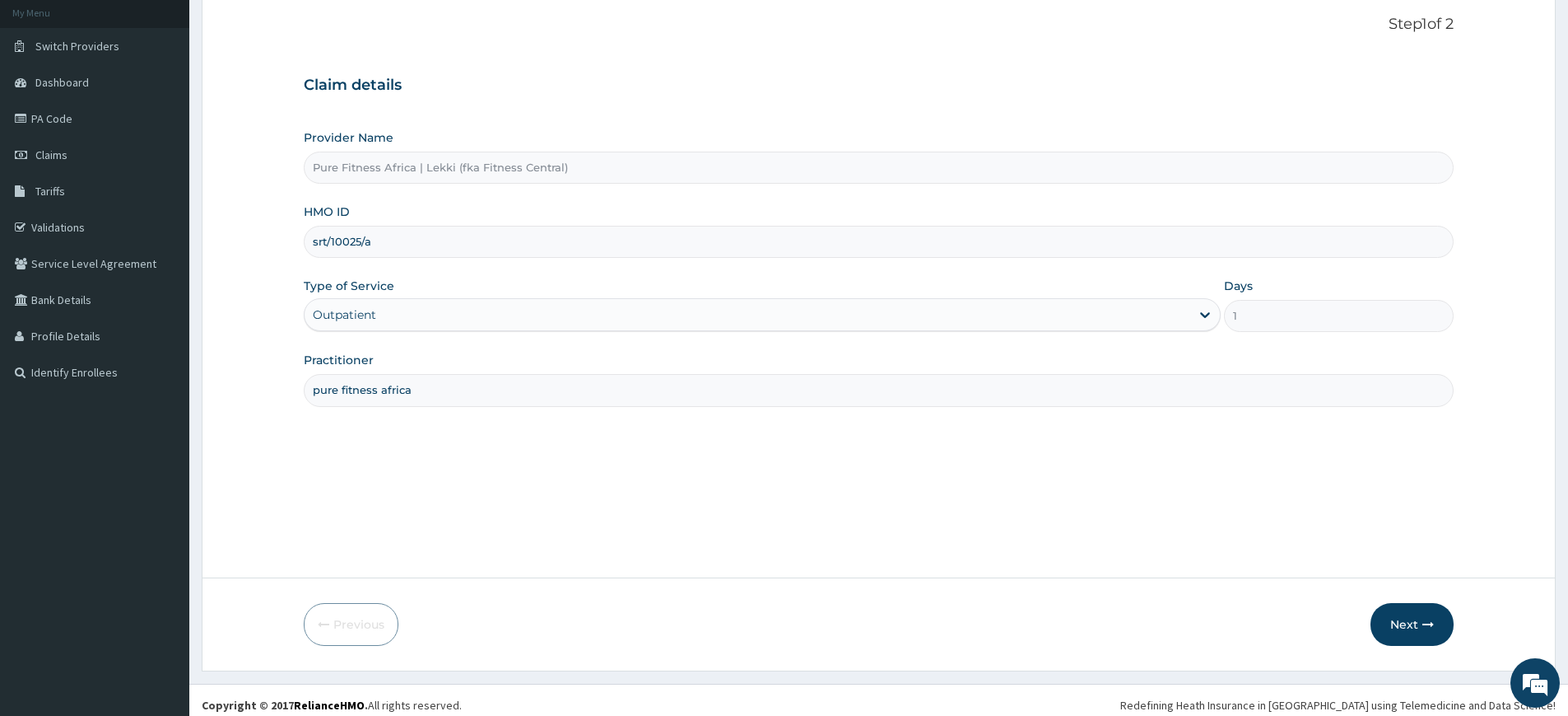
scroll to position [107, 0]
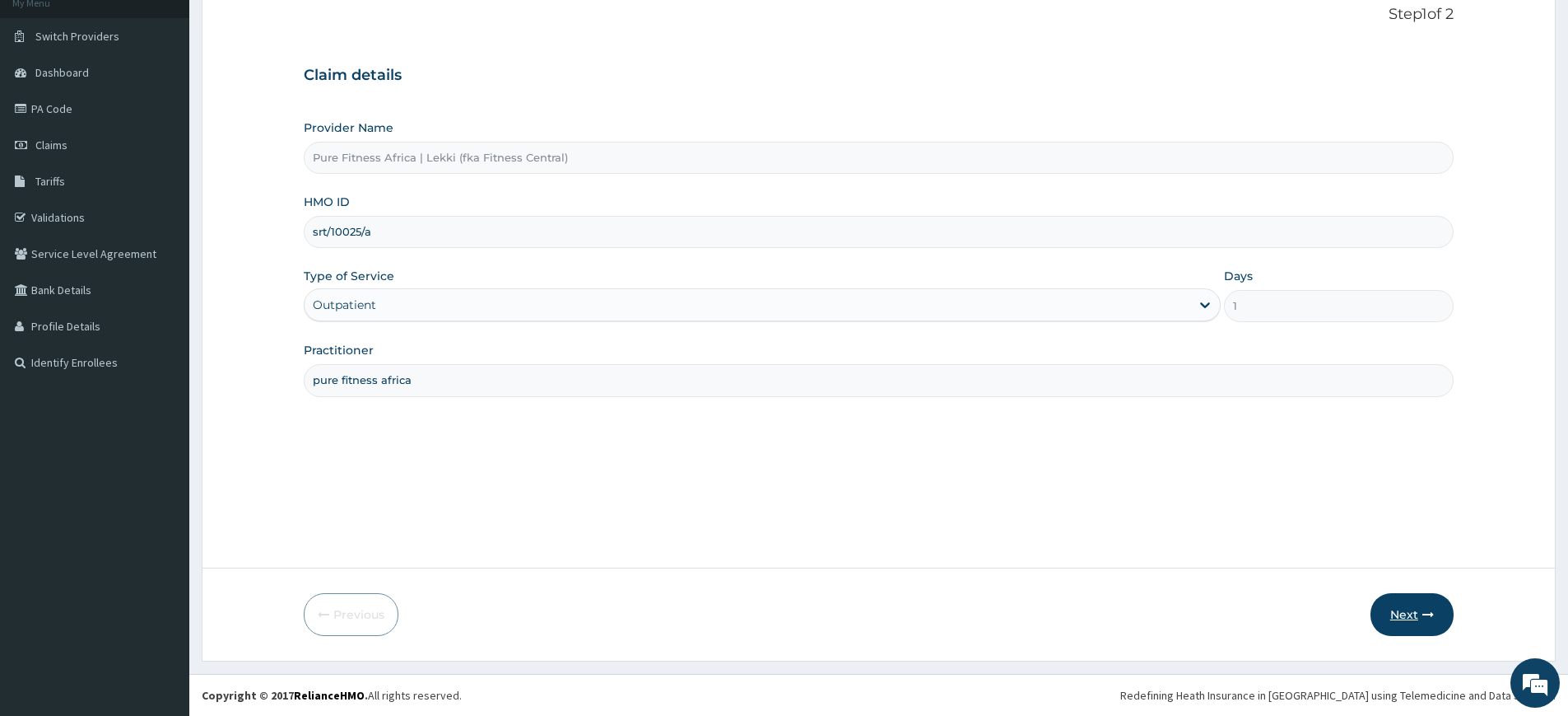
type input "srt/10025/a"
click at [1426, 622] on button "Next" at bounding box center [1412, 614] width 83 height 43
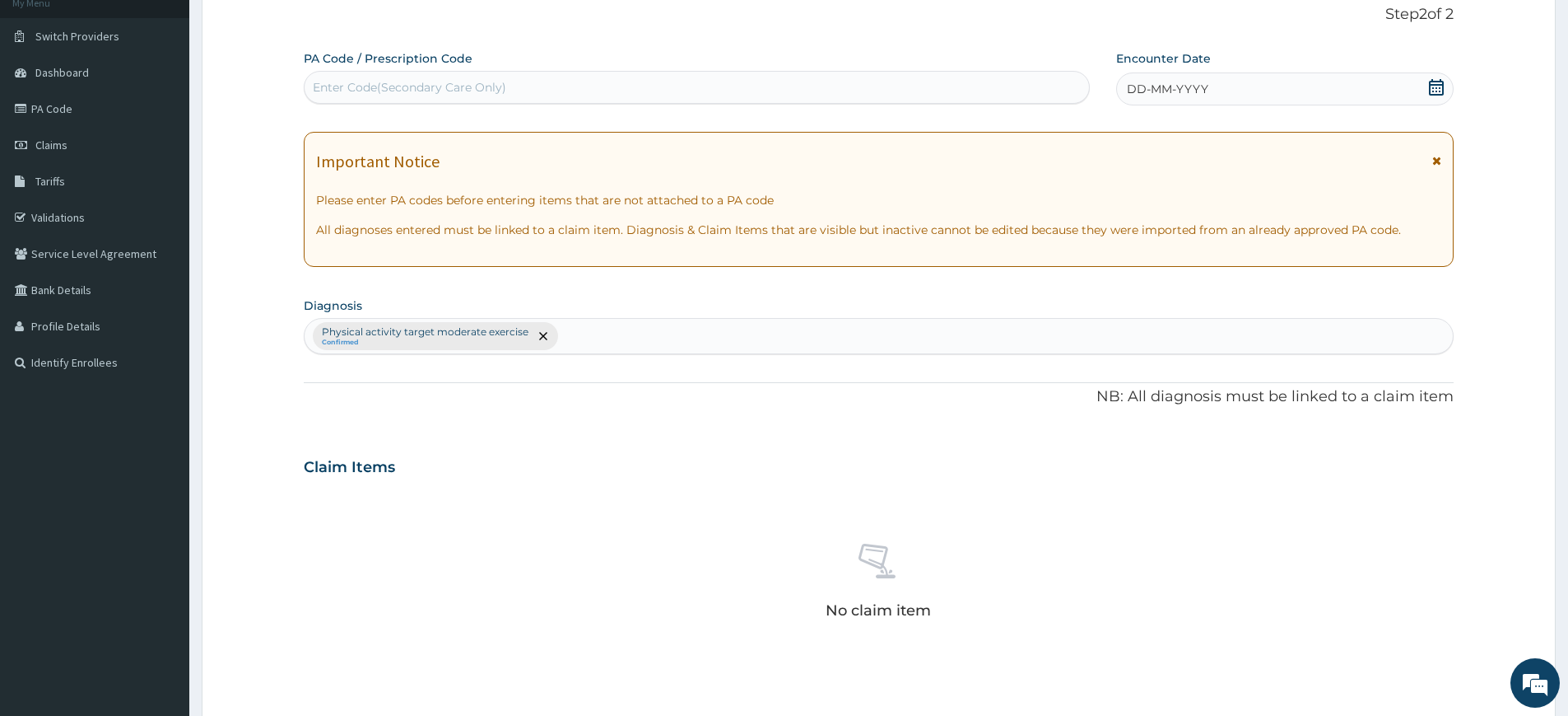
click at [666, 87] on div "Enter Code(Secondary Care Only)" at bounding box center [697, 87] width 784 height 26
type input "PA/A6B8E8"
click at [1201, 74] on div "DD-MM-YYYY" at bounding box center [1284, 89] width 337 height 33
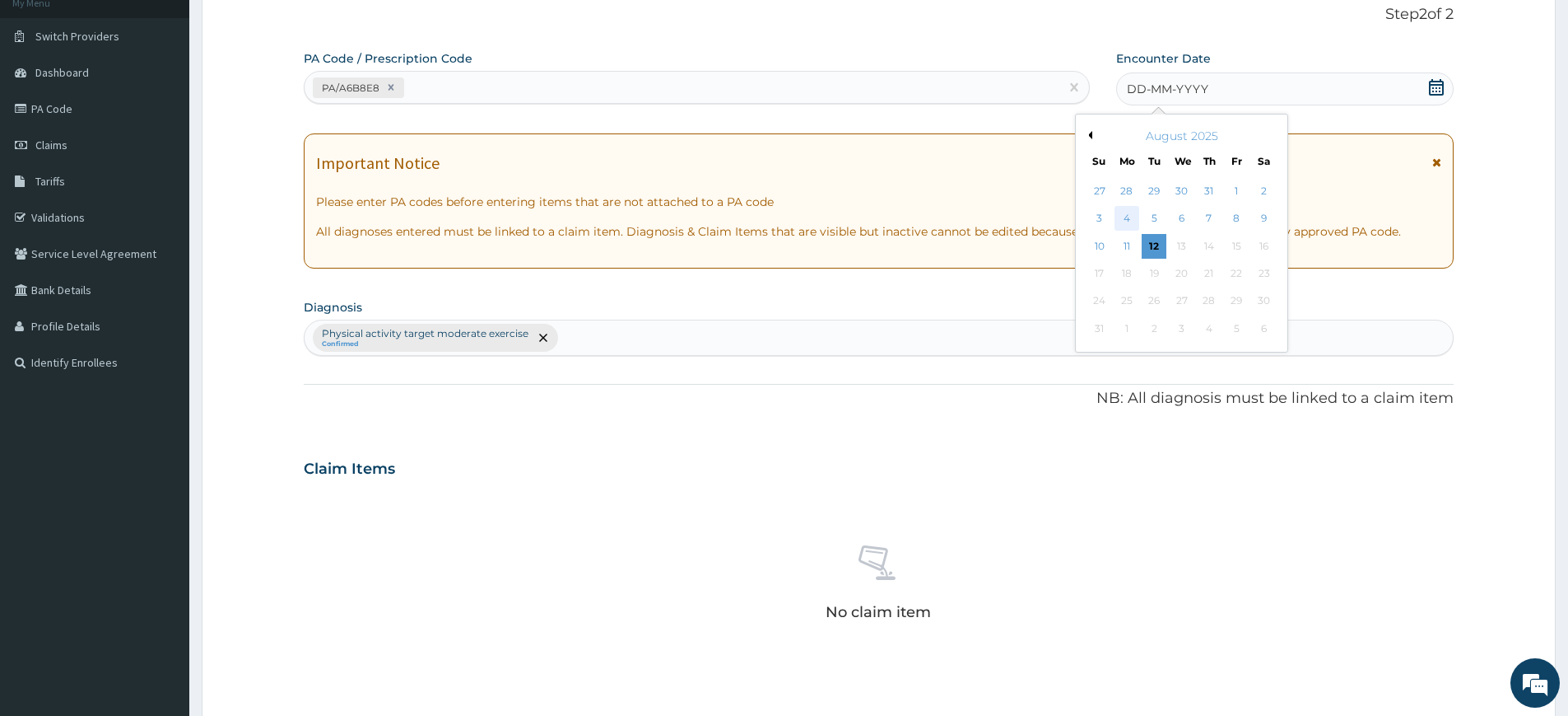
click at [1136, 229] on div "4" at bounding box center [1126, 219] width 25 height 25
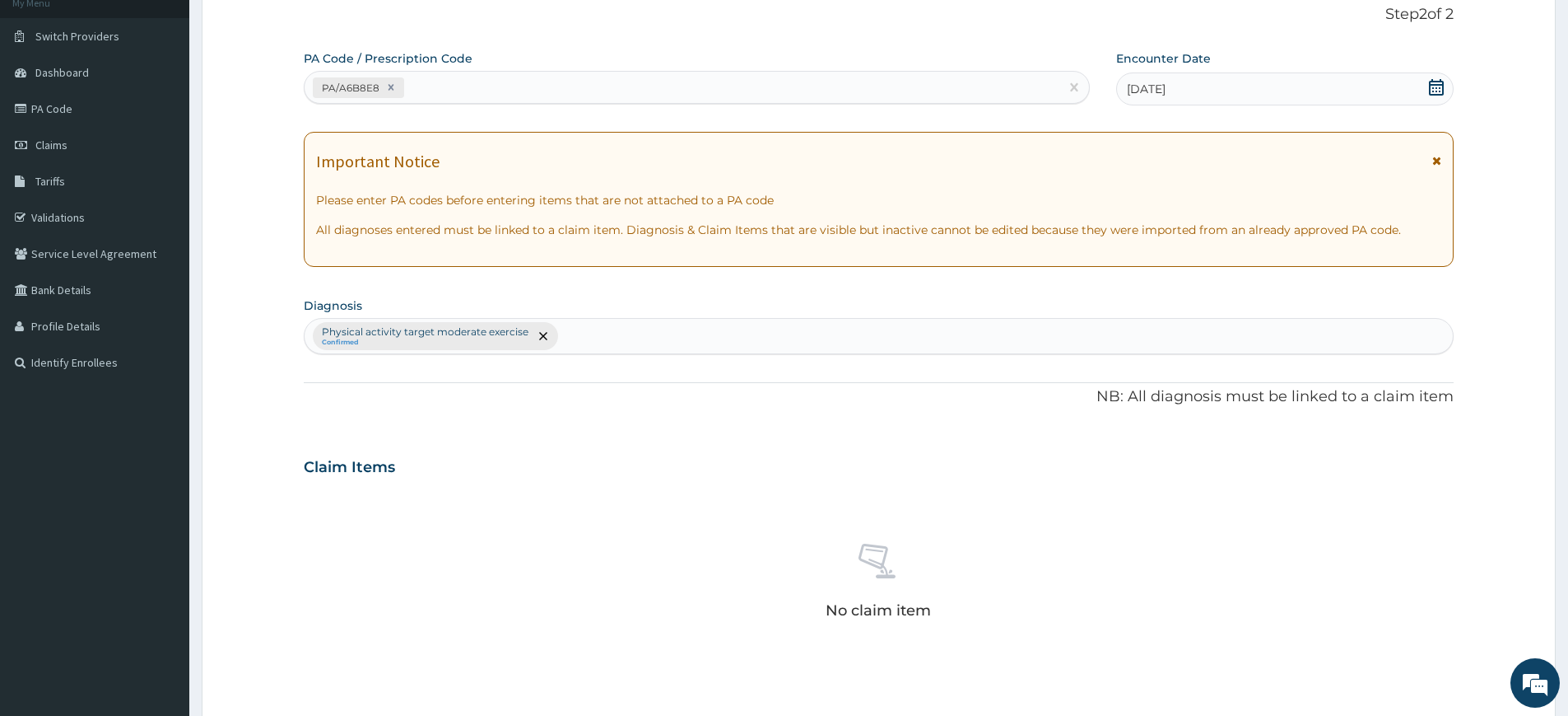
click at [1203, 88] on div "04-08-2025" at bounding box center [1284, 89] width 337 height 33
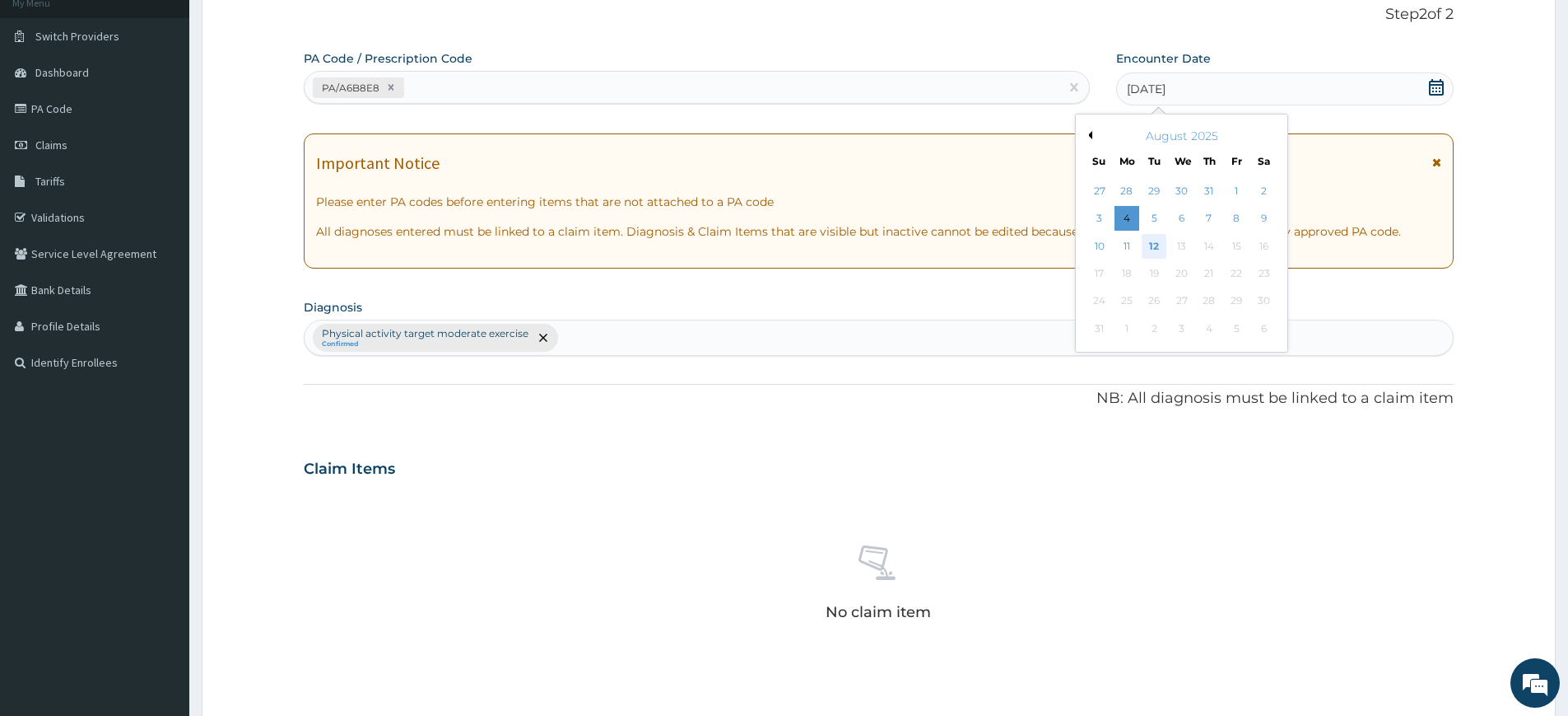
click at [1149, 247] on div "12" at bounding box center [1155, 247] width 25 height 25
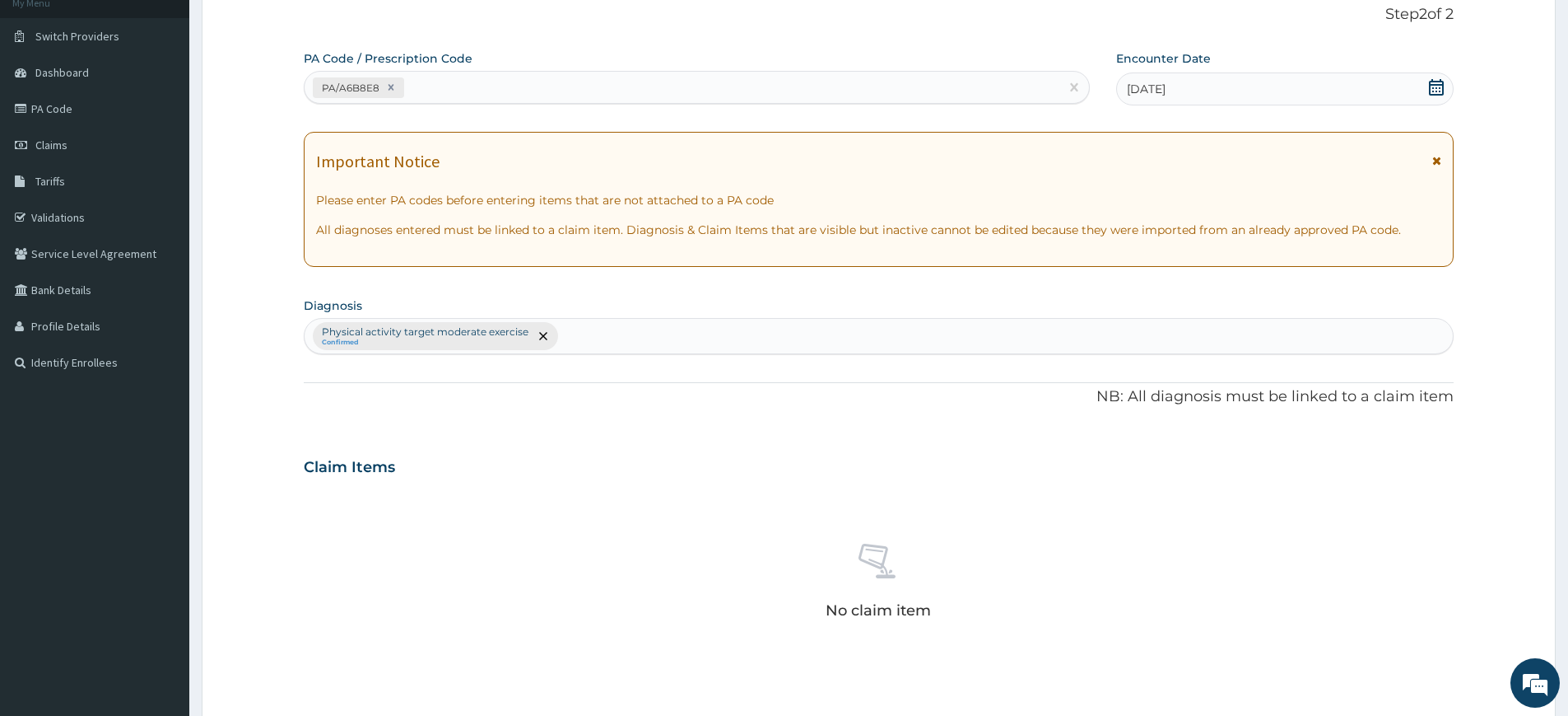
click at [954, 99] on div "PA/A6B8E8" at bounding box center [682, 87] width 754 height 27
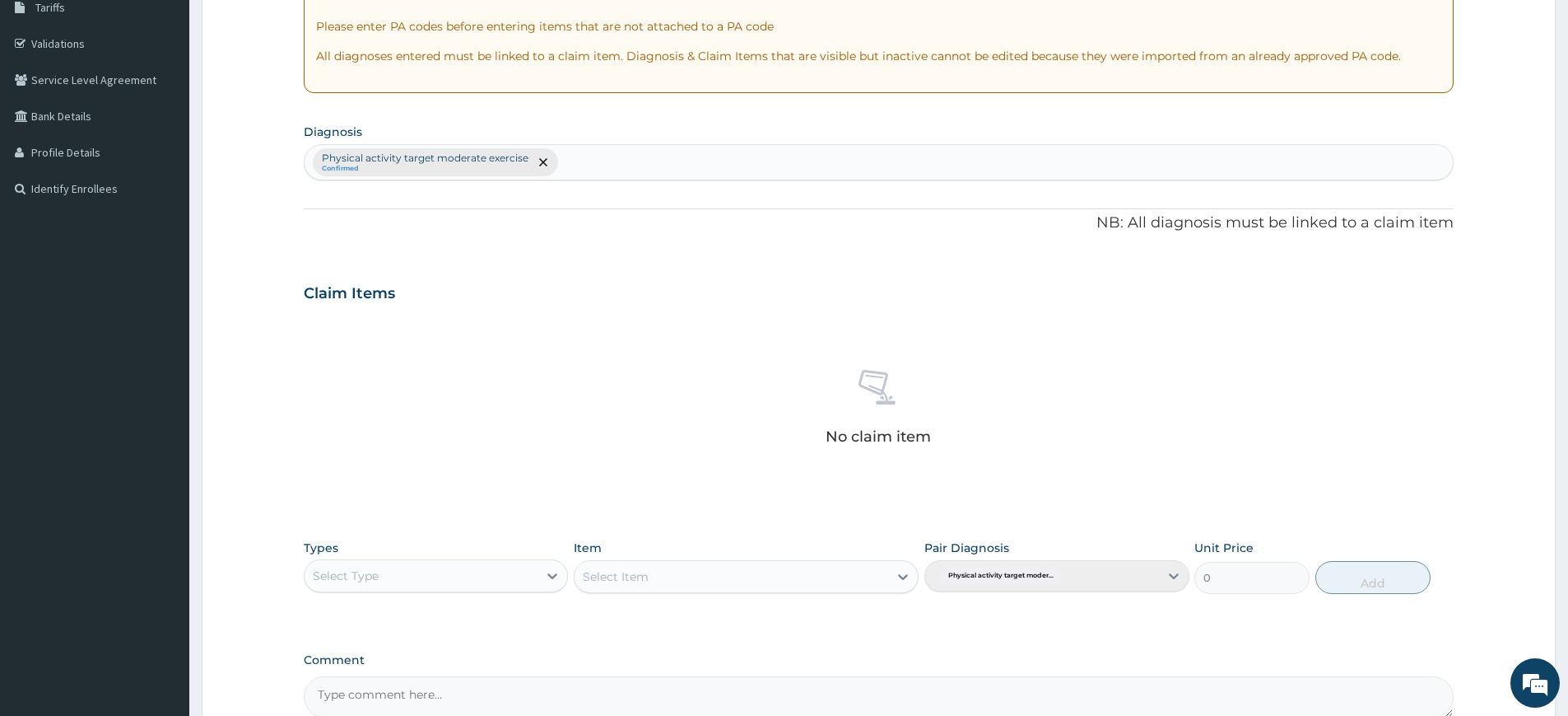
scroll to position [455, 0]
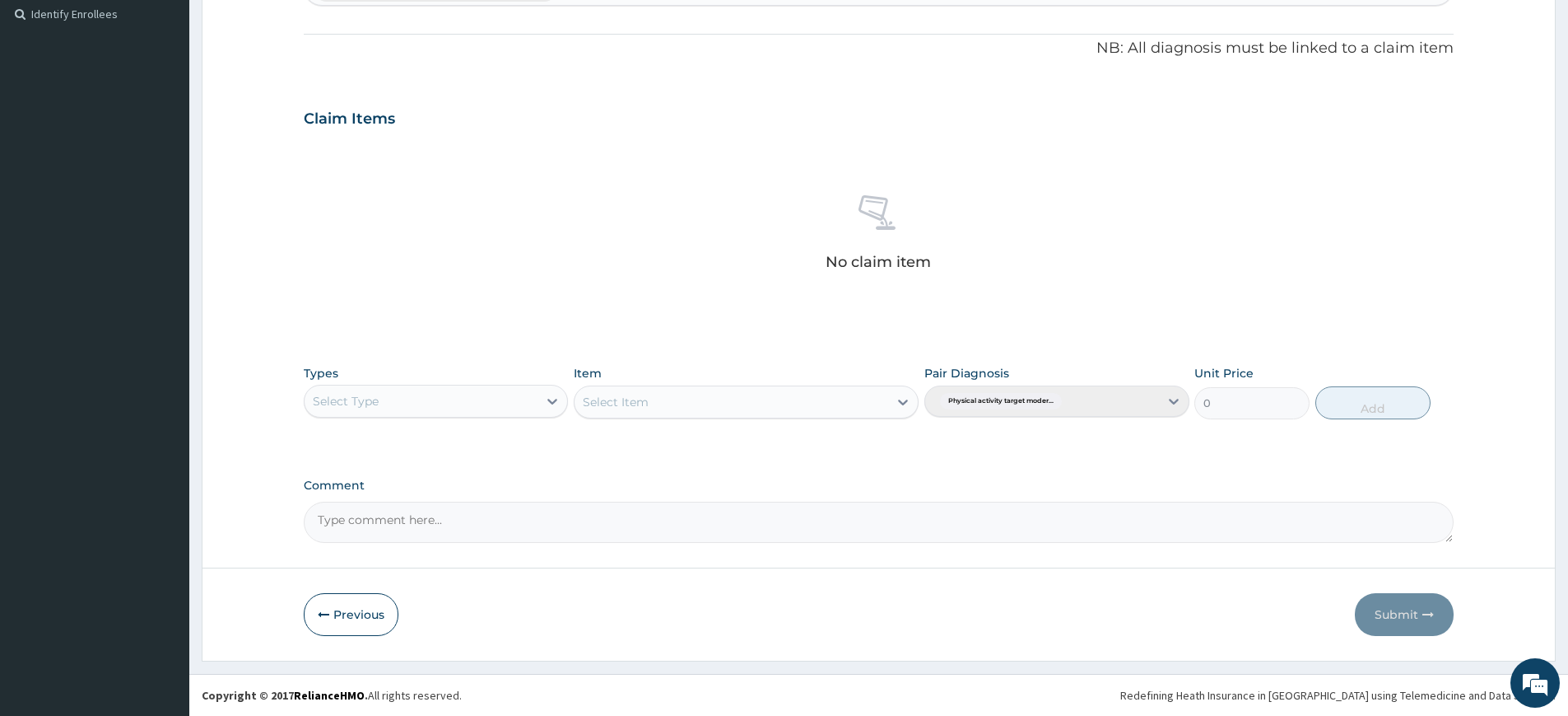
click at [516, 416] on div "Select Type" at bounding box center [436, 401] width 264 height 33
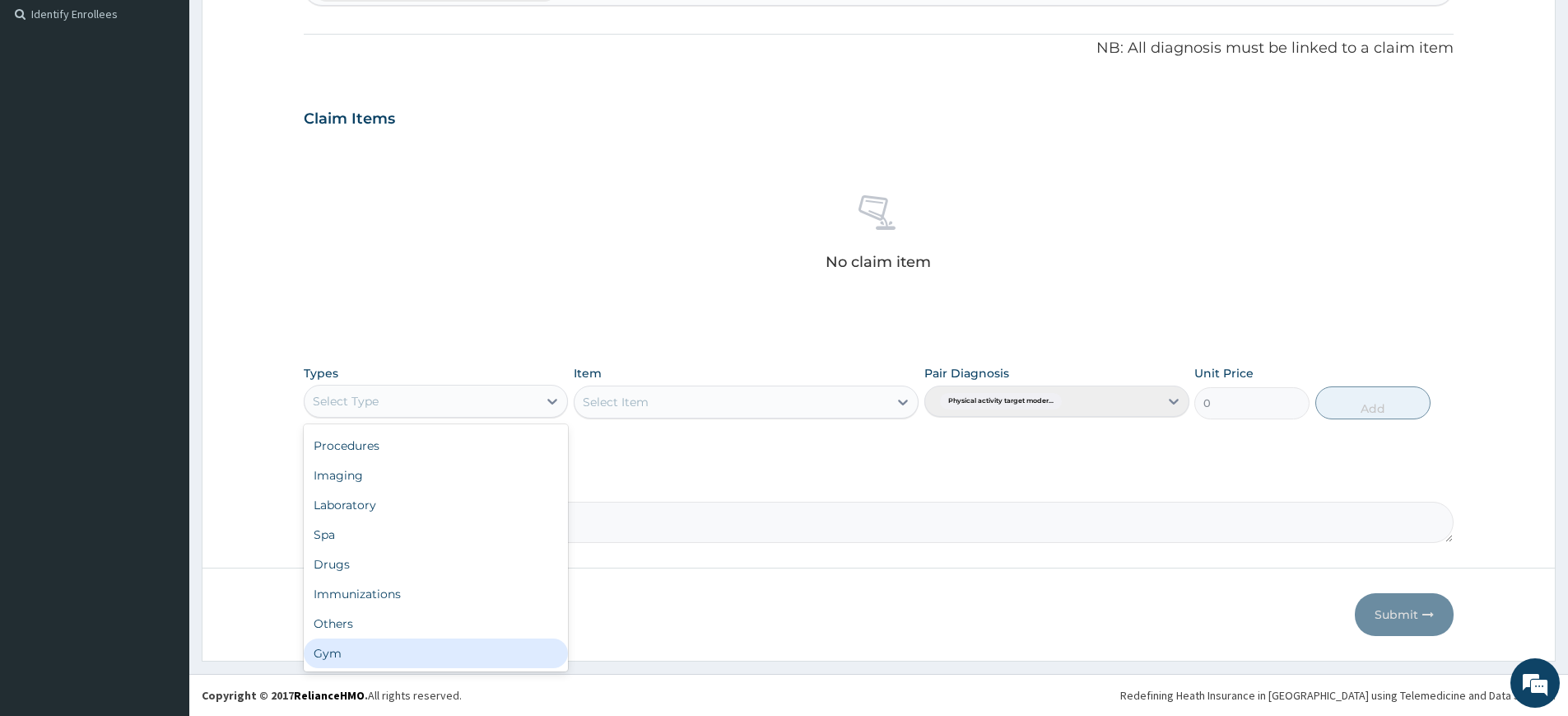
click at [465, 652] on div "Gym" at bounding box center [436, 653] width 264 height 29
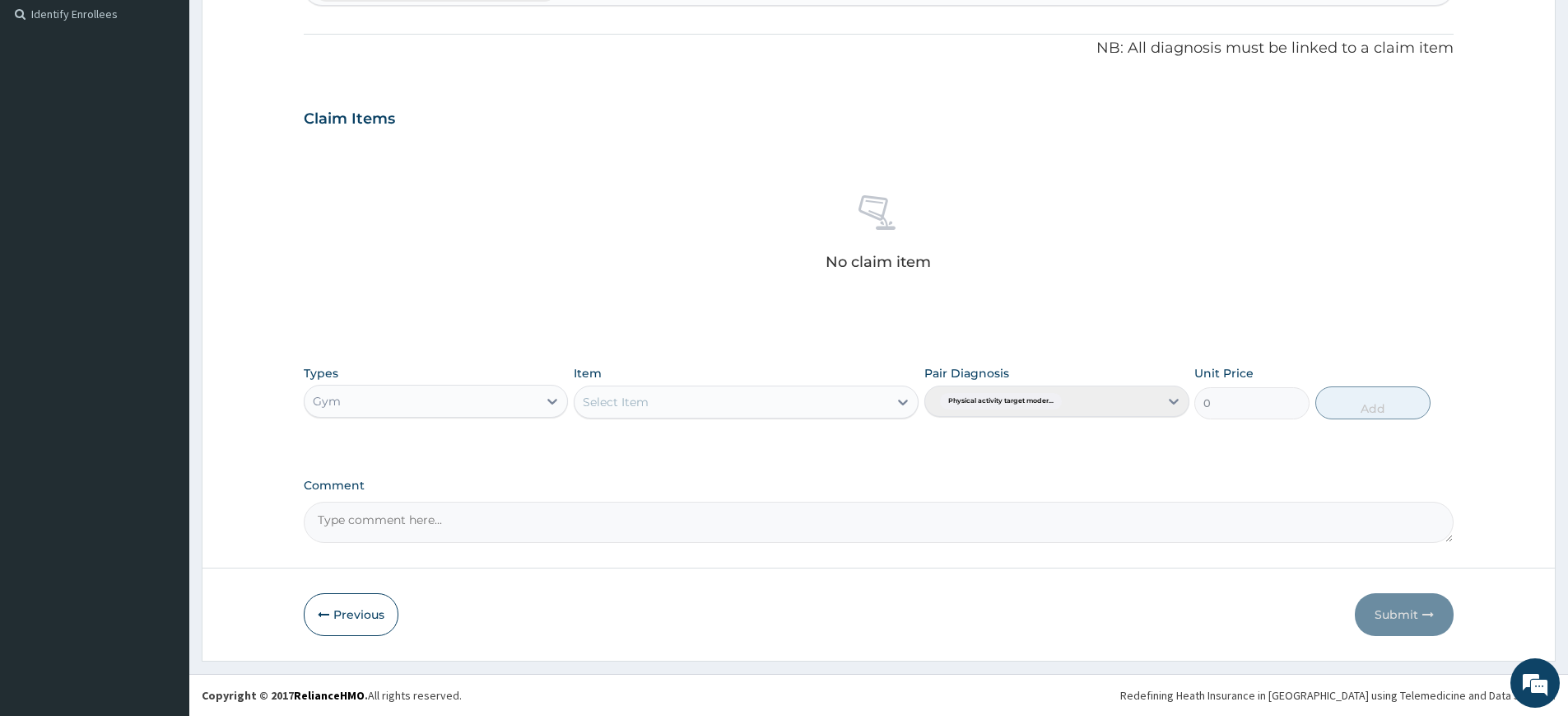
click at [616, 413] on div "Select Item" at bounding box center [732, 402] width 313 height 26
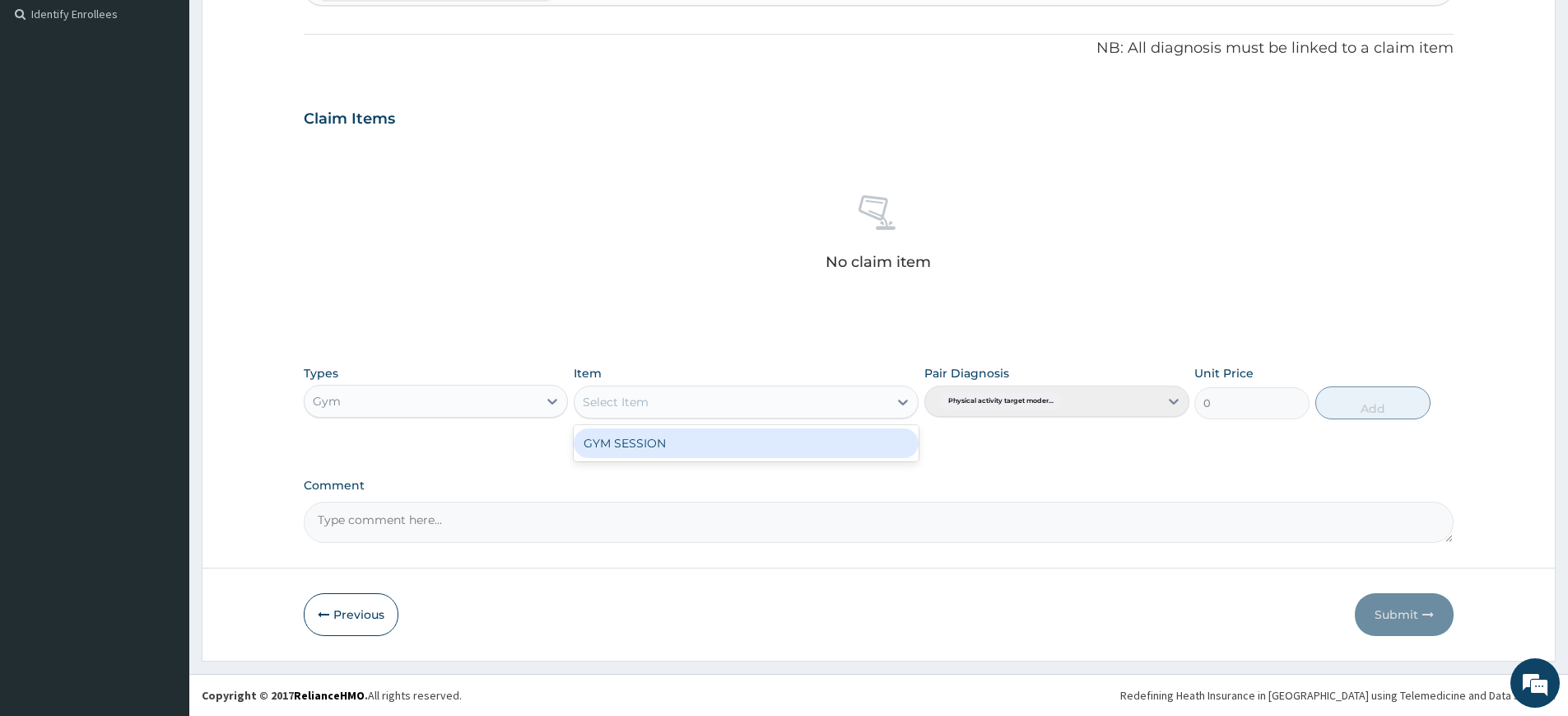
click at [621, 452] on div "GYM SESSION" at bounding box center [746, 442] width 345 height 29
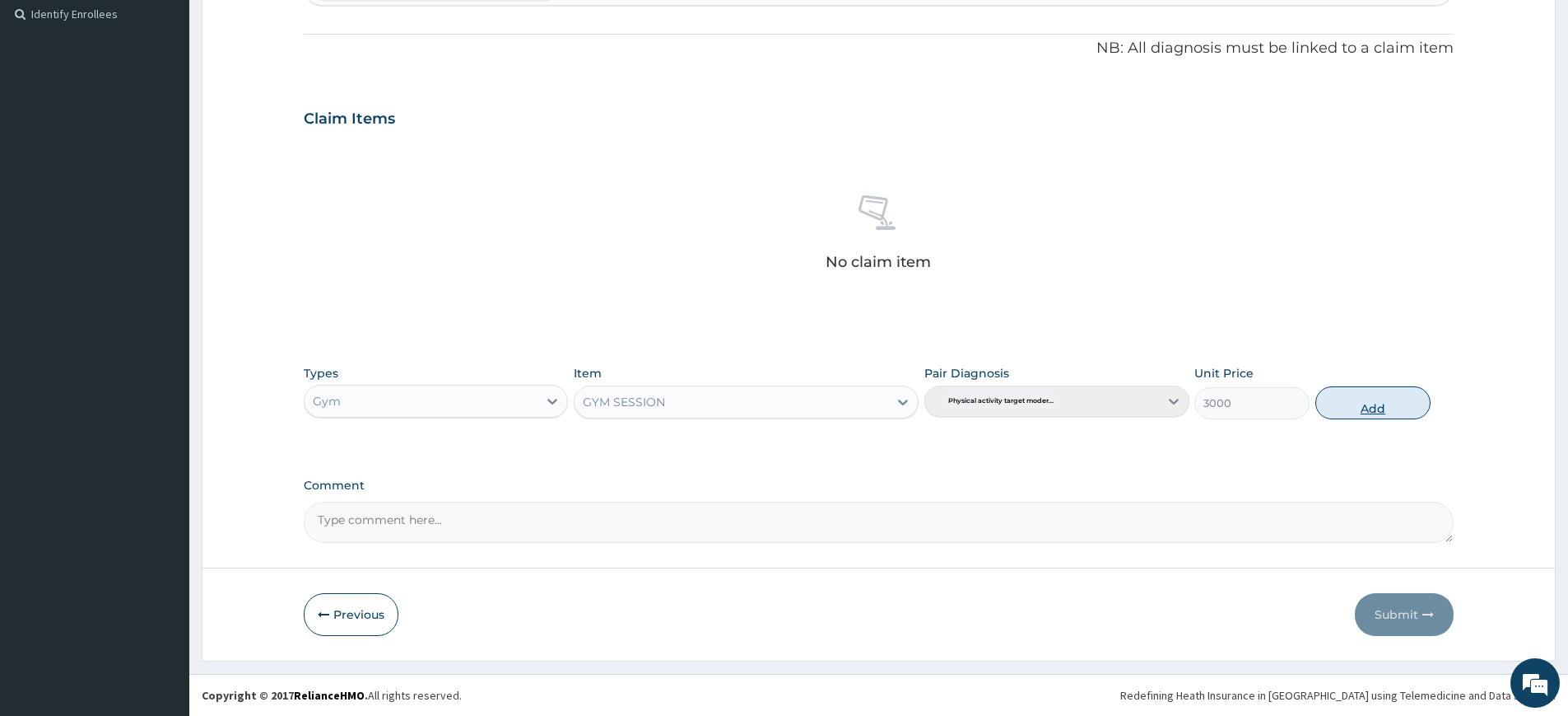
click at [1390, 393] on button "Add" at bounding box center [1373, 402] width 115 height 33
type input "0"
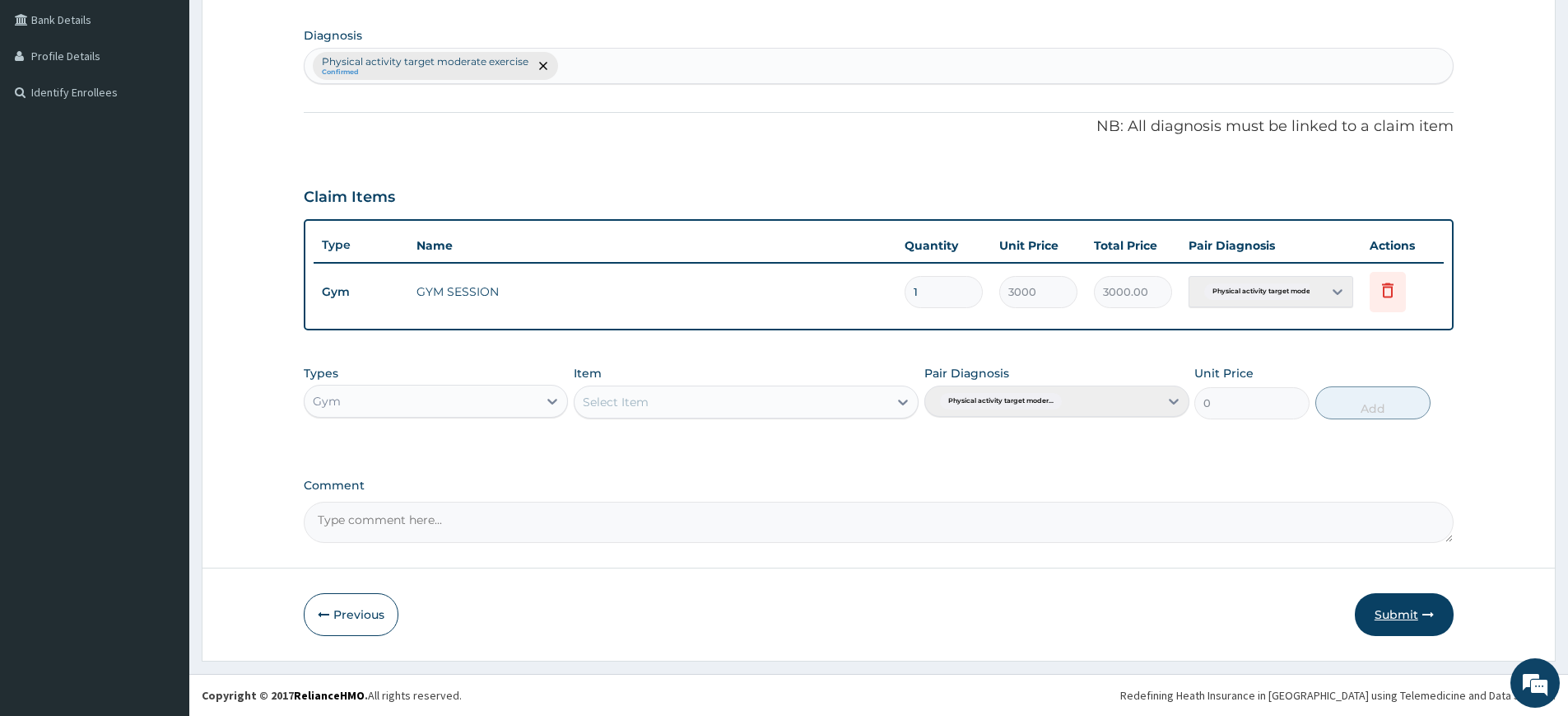
click at [1381, 618] on button "Submit" at bounding box center [1404, 614] width 99 height 43
